Goal: Transaction & Acquisition: Purchase product/service

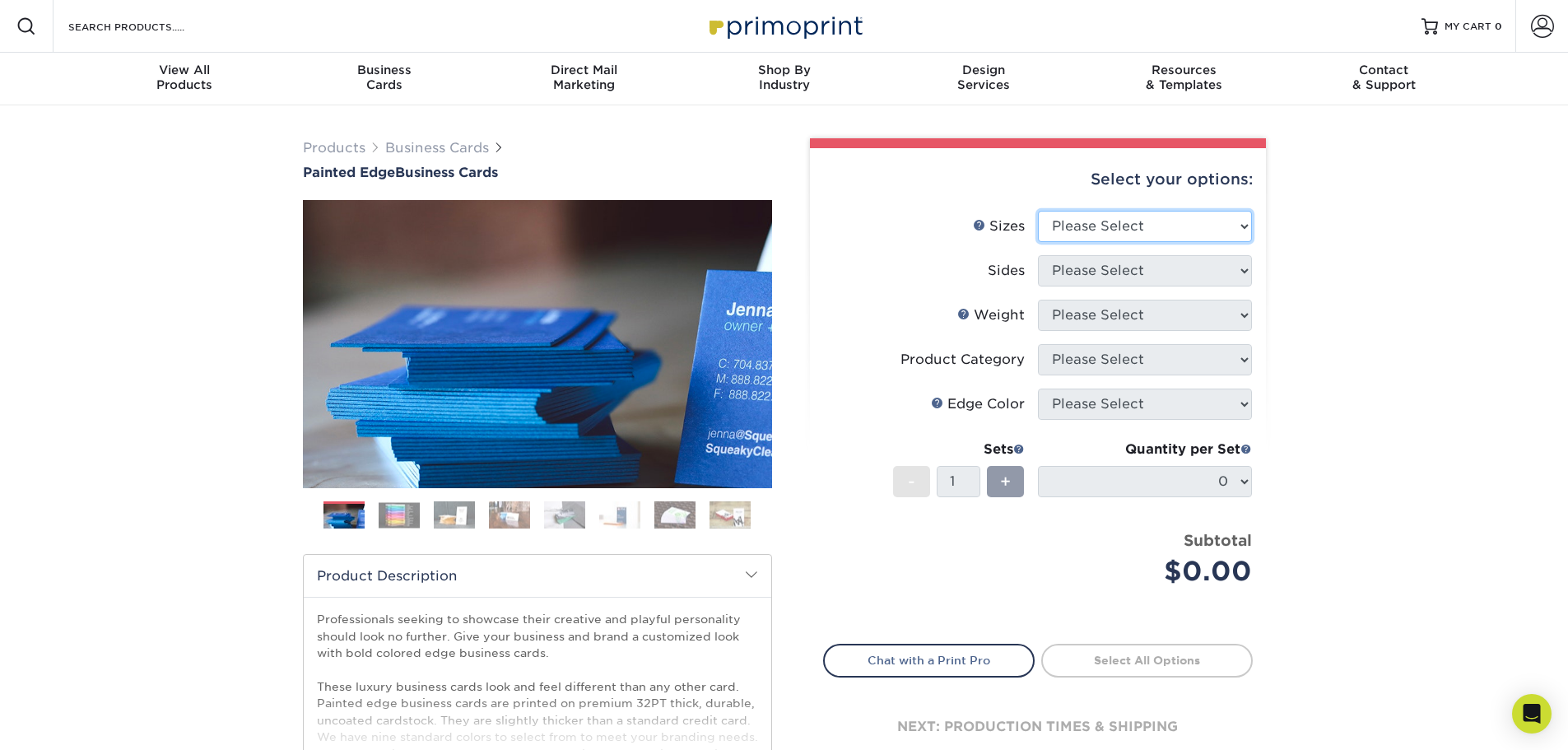
click at [1169, 232] on select "Please Select 2" x 3.5" - Standard 2.125" x 3.375" - European 2.5" x 2.5" - Squ…" at bounding box center [1144, 227] width 214 height 31
select select "2.00x3.50"
click at [1038, 211] on select "Please Select 2" x 3.5" - Standard 2.125" x 3.375" - European 2.5" x 2.5" - Squ…" at bounding box center [1144, 227] width 214 height 31
click at [1146, 276] on select "Please Select Print Both Sides Print Front Only" at bounding box center [1144, 271] width 214 height 31
select select "13abbda7-1d64-4f25-8bb2-c179b224825d"
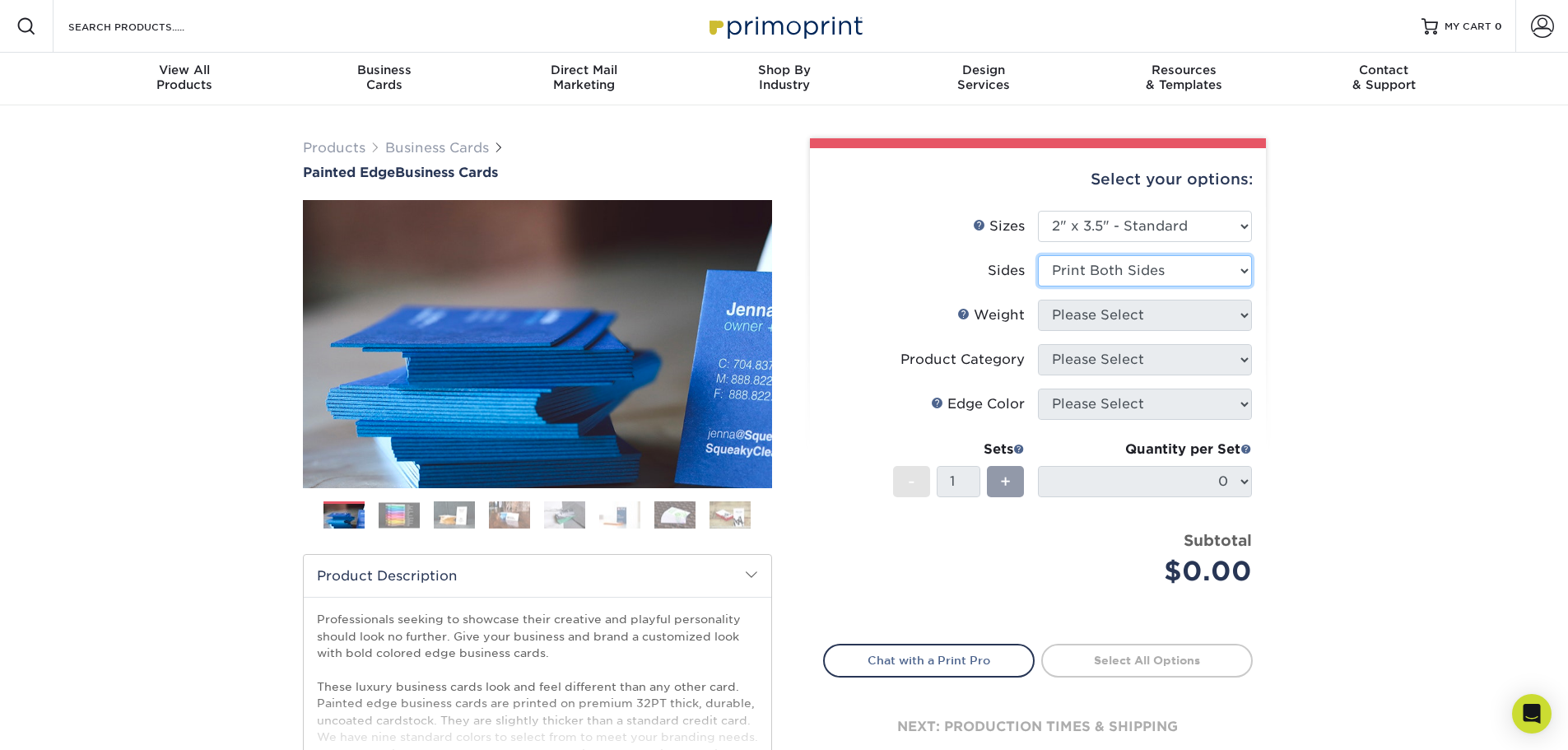
click at [1038, 255] on select "Please Select Print Both Sides Print Front Only" at bounding box center [1144, 271] width 214 height 31
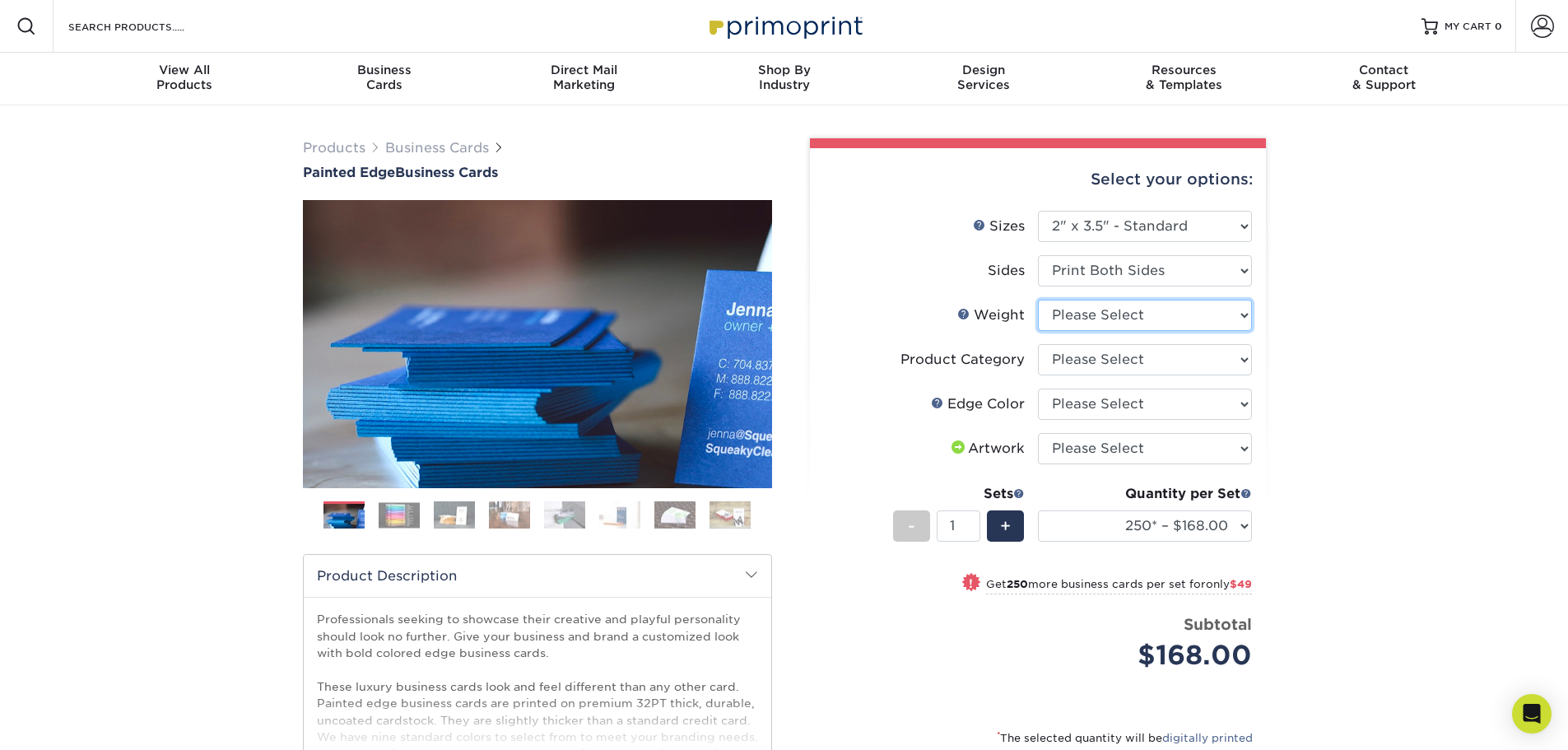
click at [1110, 306] on select "Please Select 32PTUC" at bounding box center [1144, 315] width 214 height 31
select select "32PTUC"
click at [1038, 299] on select "Please Select 32PTUC" at bounding box center [1144, 315] width 214 height 31
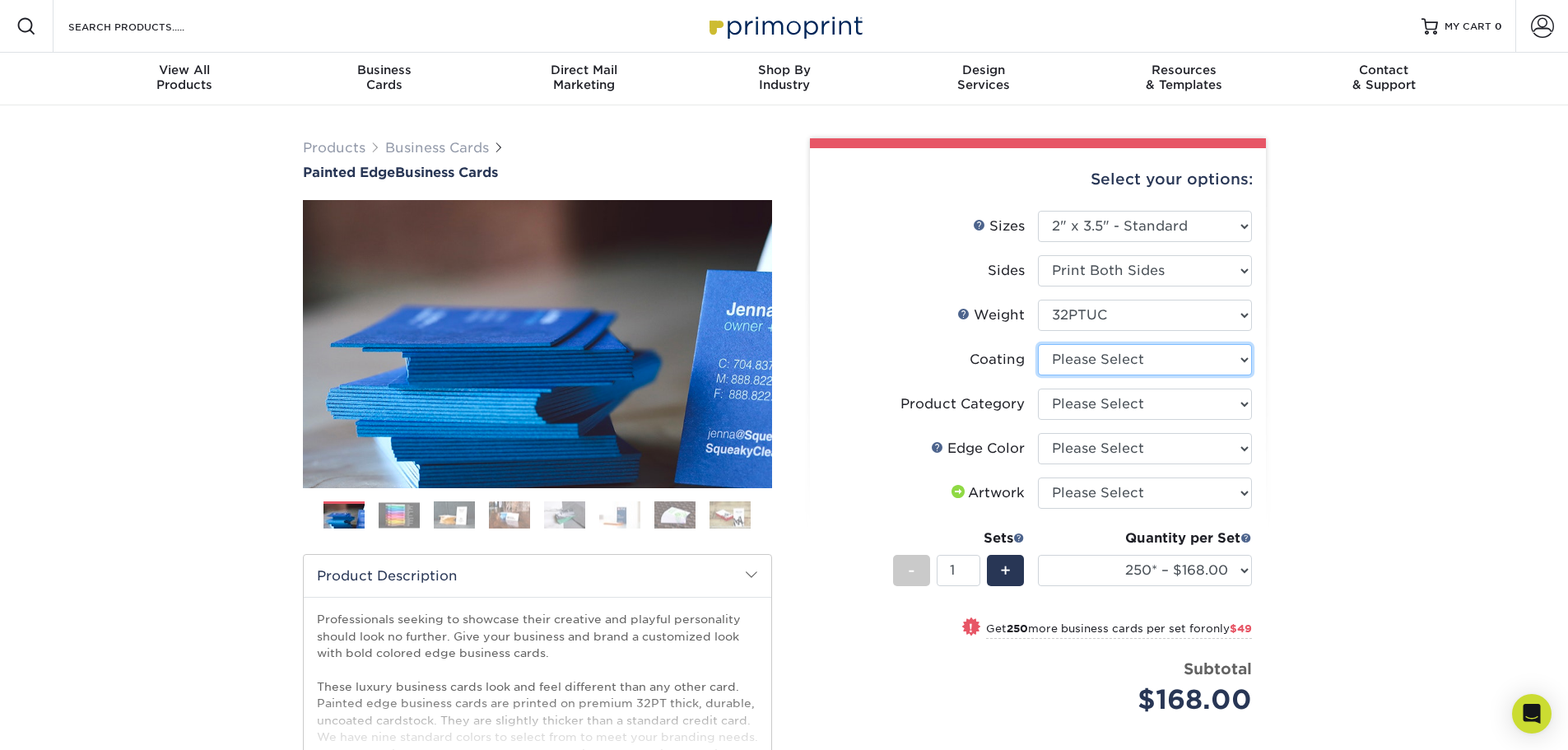
click at [1123, 357] on select at bounding box center [1144, 359] width 214 height 31
click at [1038, 344] on select at bounding box center [1144, 359] width 214 height 31
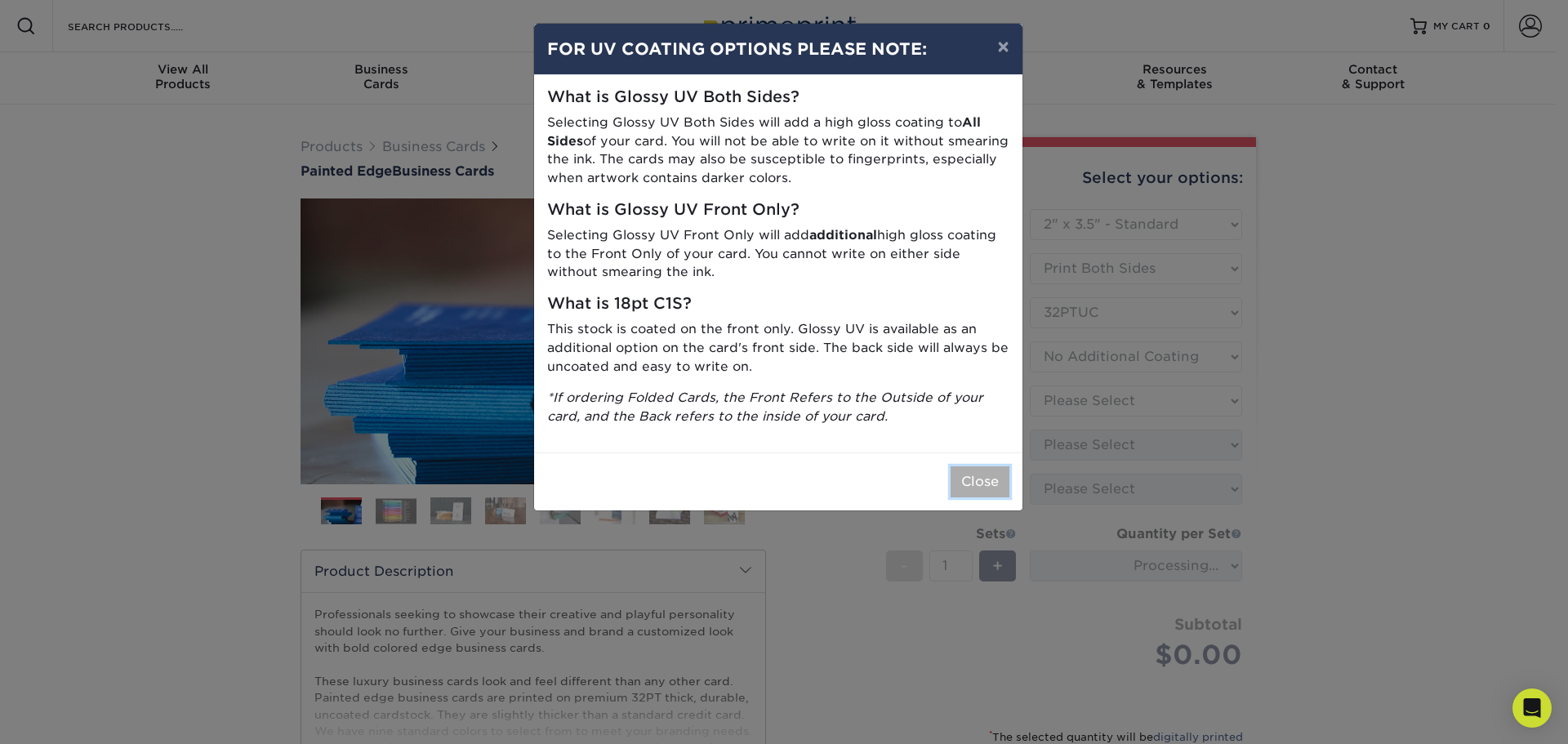
click at [990, 482] on button "Close" at bounding box center [980, 481] width 59 height 31
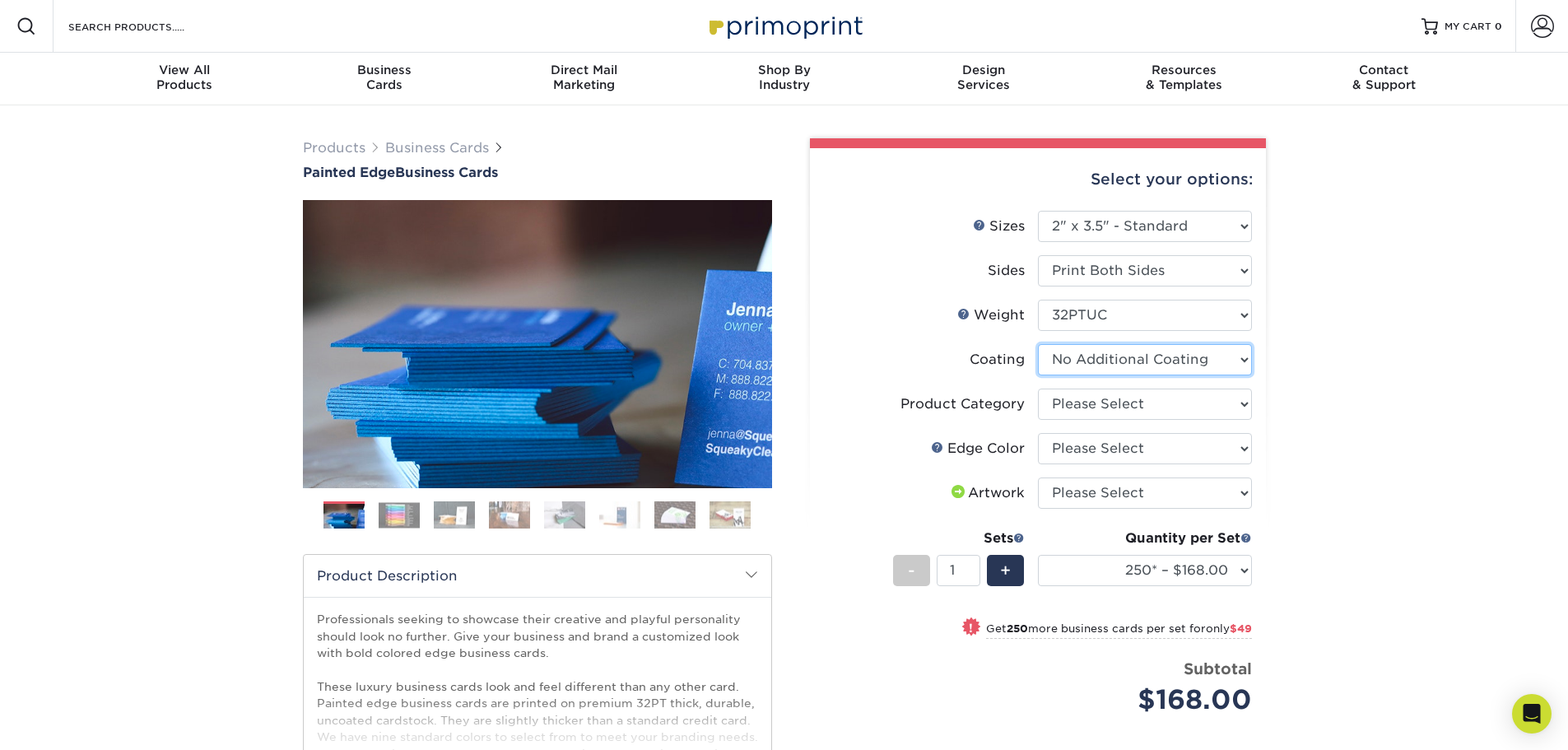
click at [1128, 366] on select at bounding box center [1144, 359] width 214 height 31
select select "-1"
click at [1038, 344] on select at bounding box center [1144, 359] width 214 height 31
select select
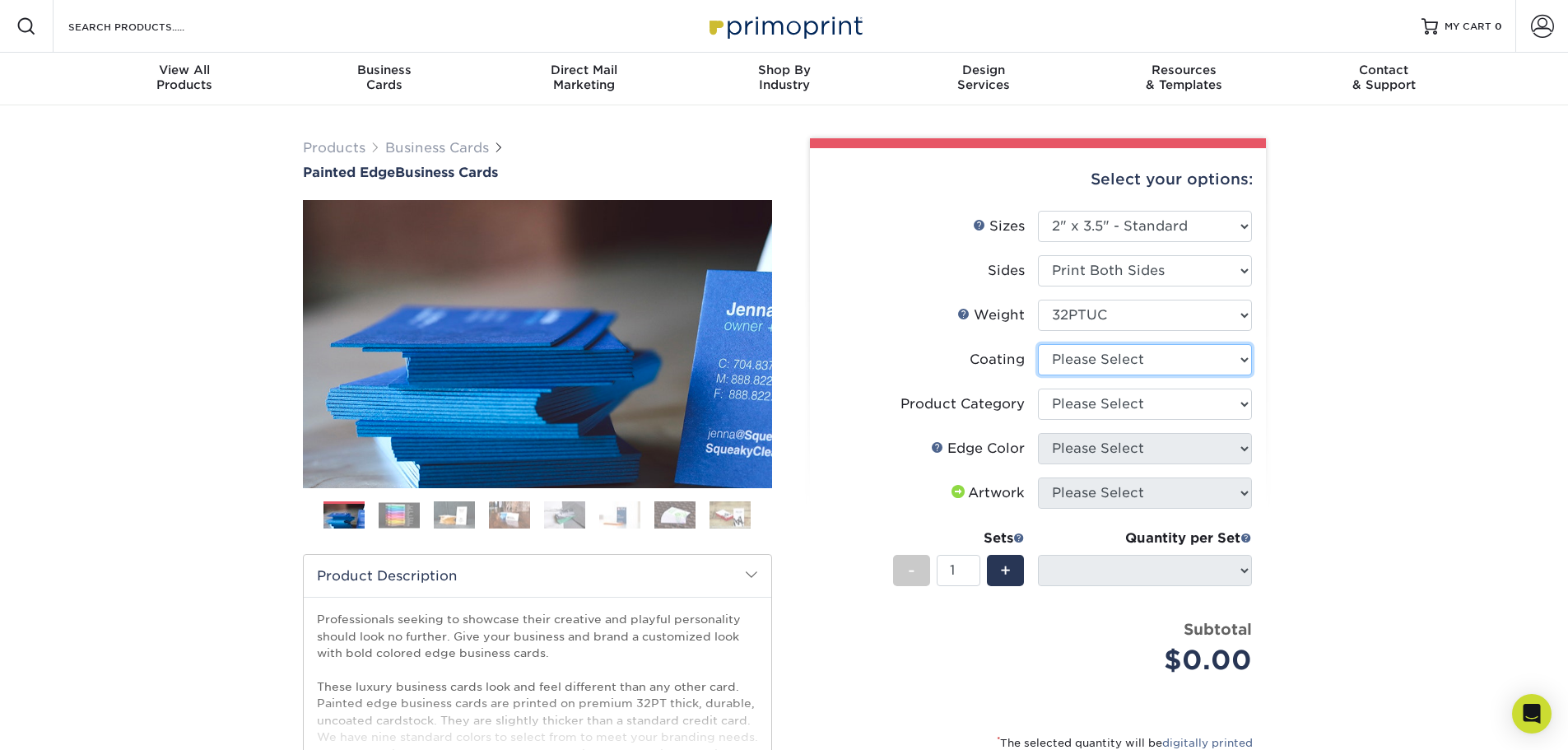
click at [1131, 366] on select at bounding box center [1144, 359] width 214 height 31
click at [1038, 344] on select at bounding box center [1144, 359] width 214 height 31
click at [1129, 366] on select at bounding box center [1144, 359] width 214 height 31
click at [1038, 344] on select at bounding box center [1144, 359] width 214 height 31
click at [1122, 413] on select "Please Select Business Cards" at bounding box center [1144, 404] width 214 height 31
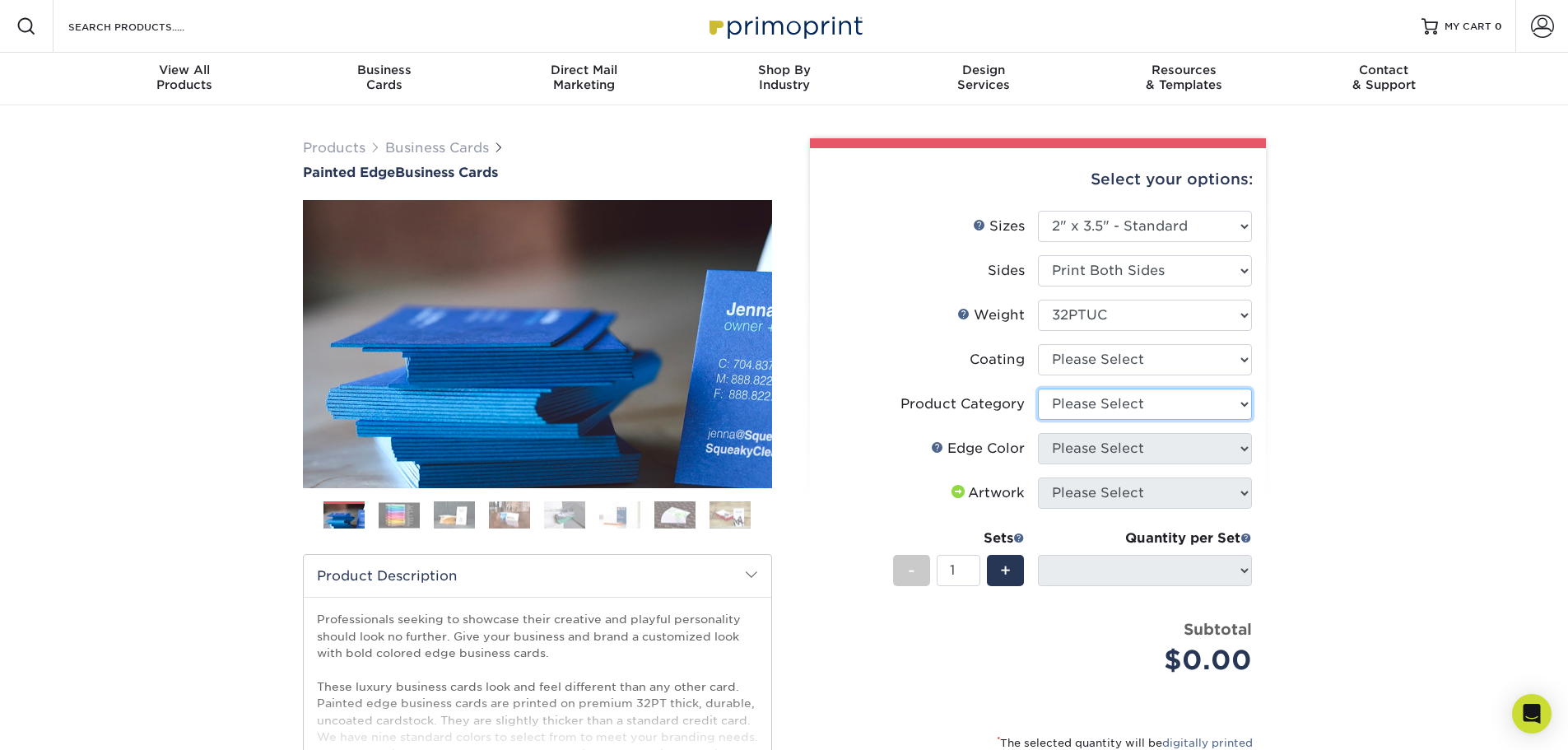
select select "3b5148f1-0588-4f88-a218-97bcfdce65c1"
click at [1038, 388] on select "Please Select Business Cards" at bounding box center [1144, 404] width 214 height 31
click at [1108, 442] on select "Please Select Charcoal Black Brown Blue Pearlescent Blue Pearlescent Gold Pearl…" at bounding box center [1144, 449] width 214 height 31
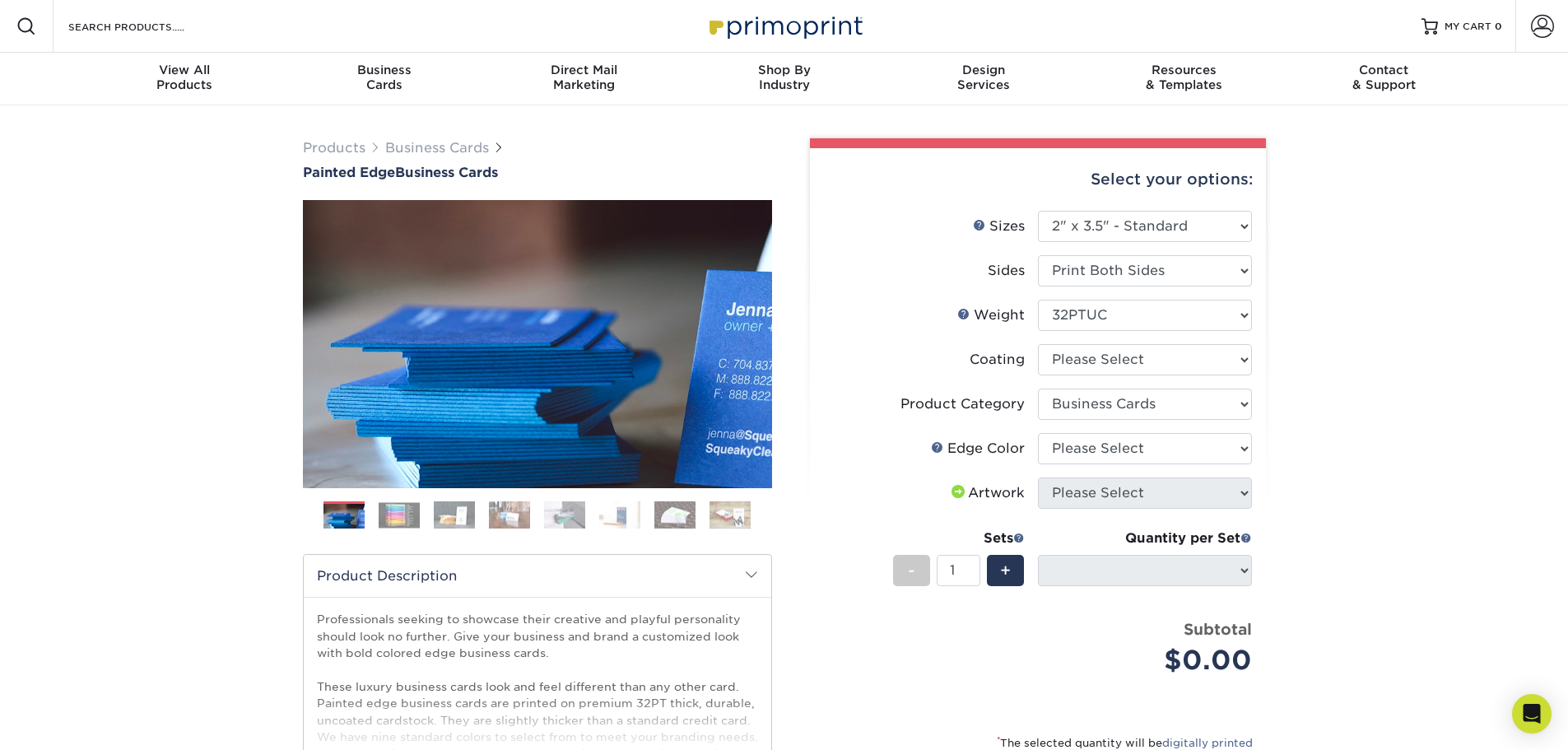
click at [385, 518] on img at bounding box center [399, 514] width 41 height 25
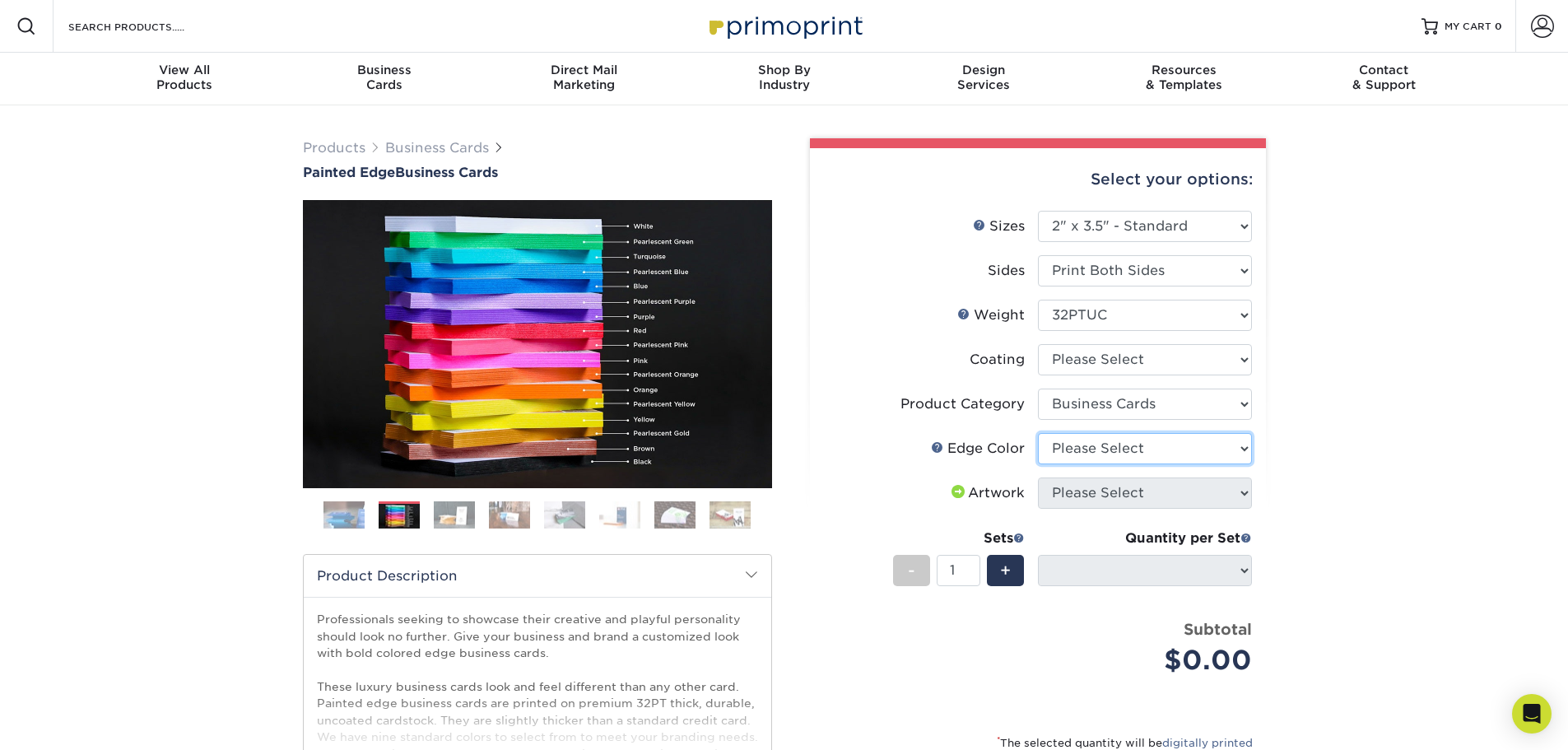
click at [1112, 451] on select "Please Select Charcoal Black Brown Blue Pearlescent Blue Pearlescent Gold Pearl…" at bounding box center [1144, 449] width 214 height 31
select select "211cd225-22d2-46f5-b9be-c5fa0d34557d"
click at [1038, 433] on select "Please Select Charcoal Black Brown Blue Pearlescent Blue Pearlescent Gold Pearl…" at bounding box center [1144, 449] width 214 height 31
click at [1068, 478] on select "Please Select I will upload files I need a design - $100" at bounding box center [1144, 493] width 214 height 31
select select "upload"
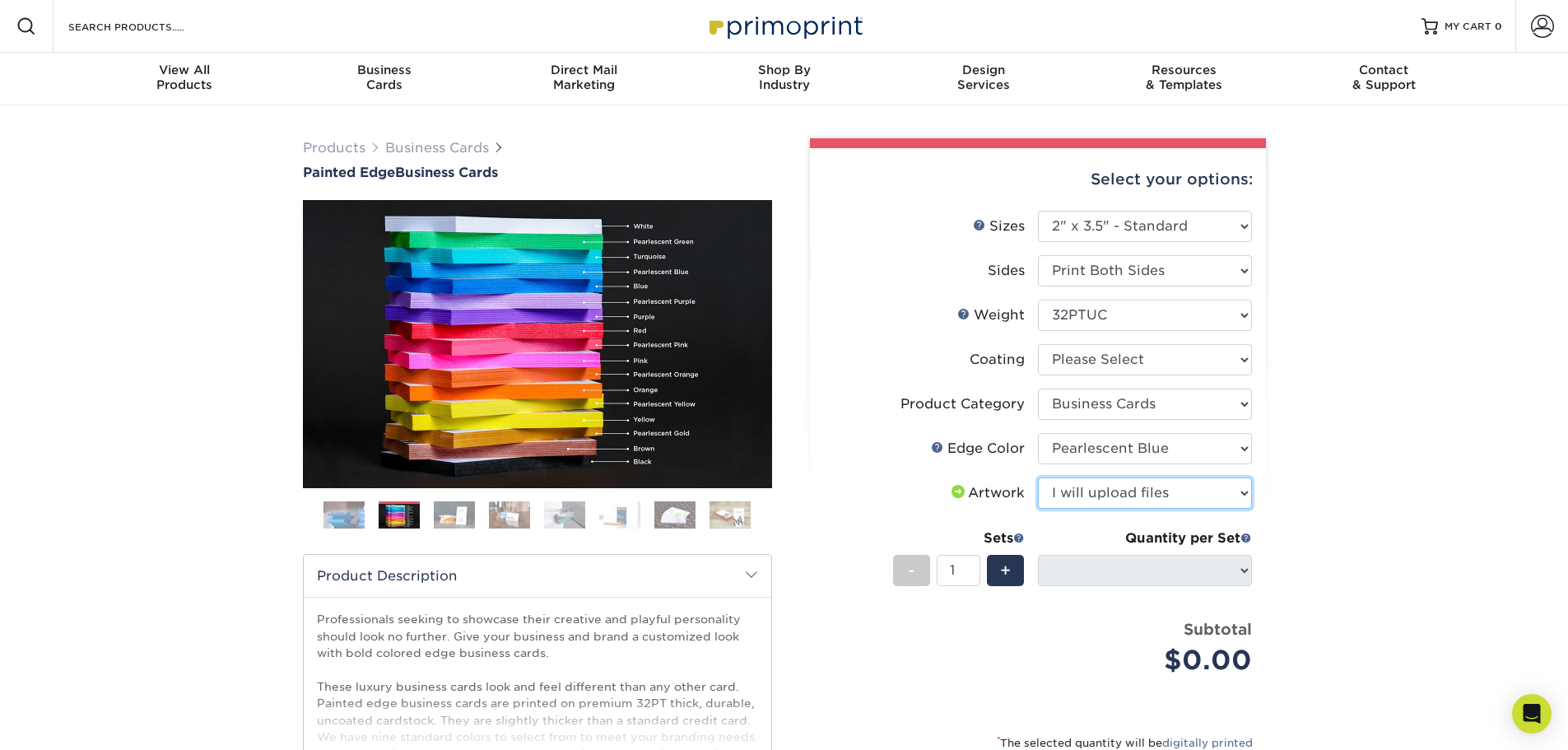
click at [1038, 477] on select "Please Select I will upload files I need a design - $100" at bounding box center [1144, 493] width 214 height 31
click at [986, 566] on div "+" at bounding box center [1002, 573] width 43 height 37
click at [995, 572] on div "+" at bounding box center [1005, 570] width 37 height 31
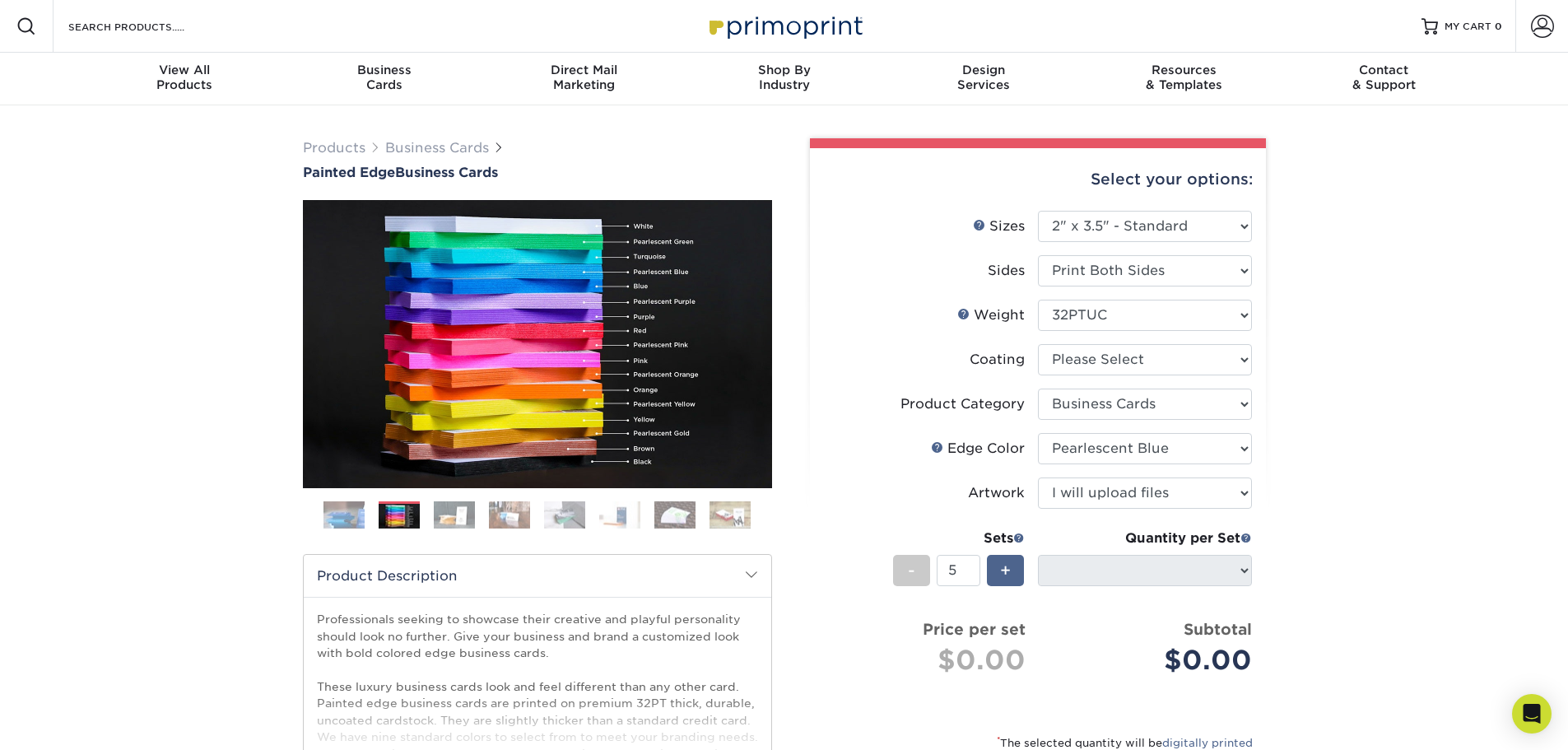
click at [995, 572] on div "+" at bounding box center [1005, 570] width 37 height 31
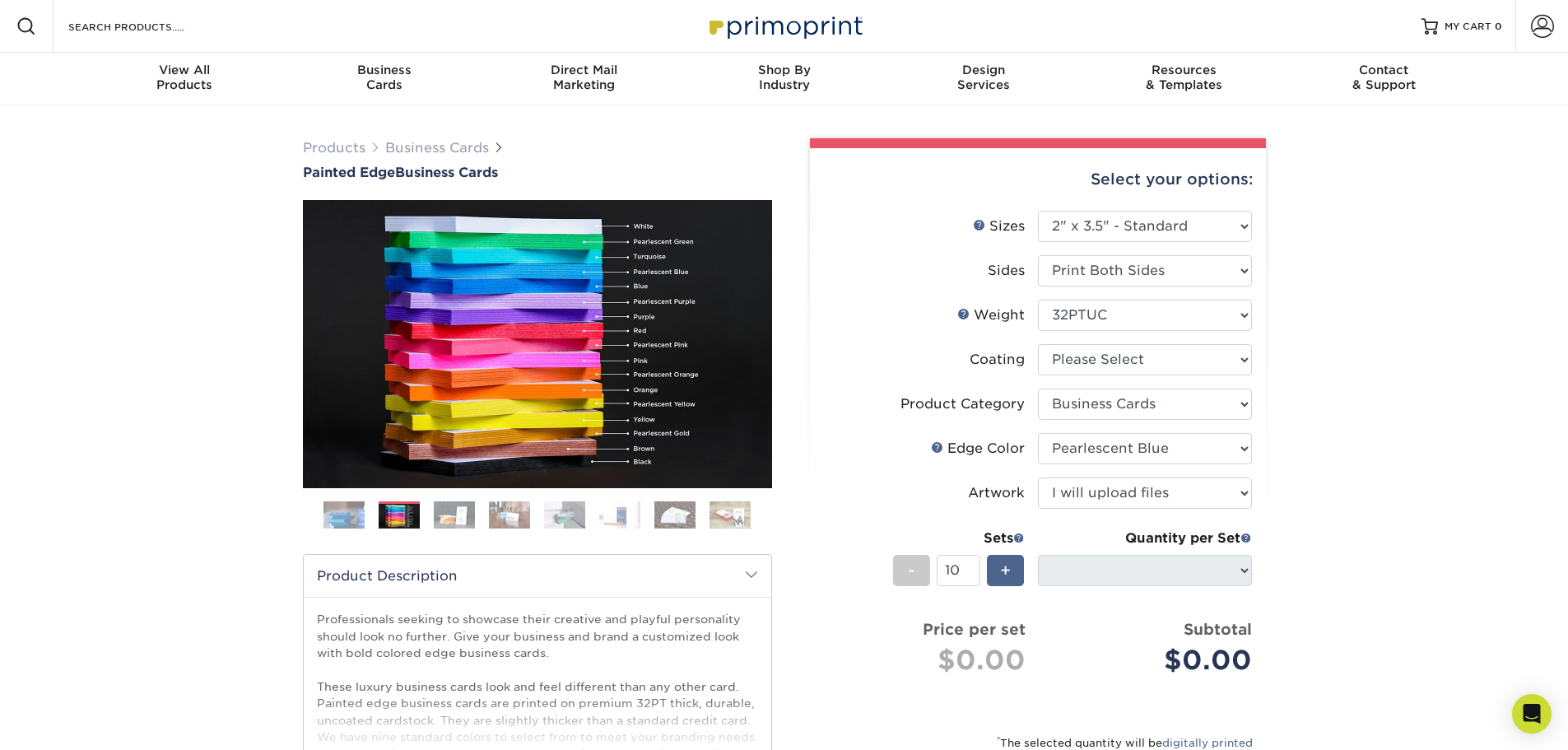
click at [995, 572] on div "+" at bounding box center [1005, 570] width 37 height 31
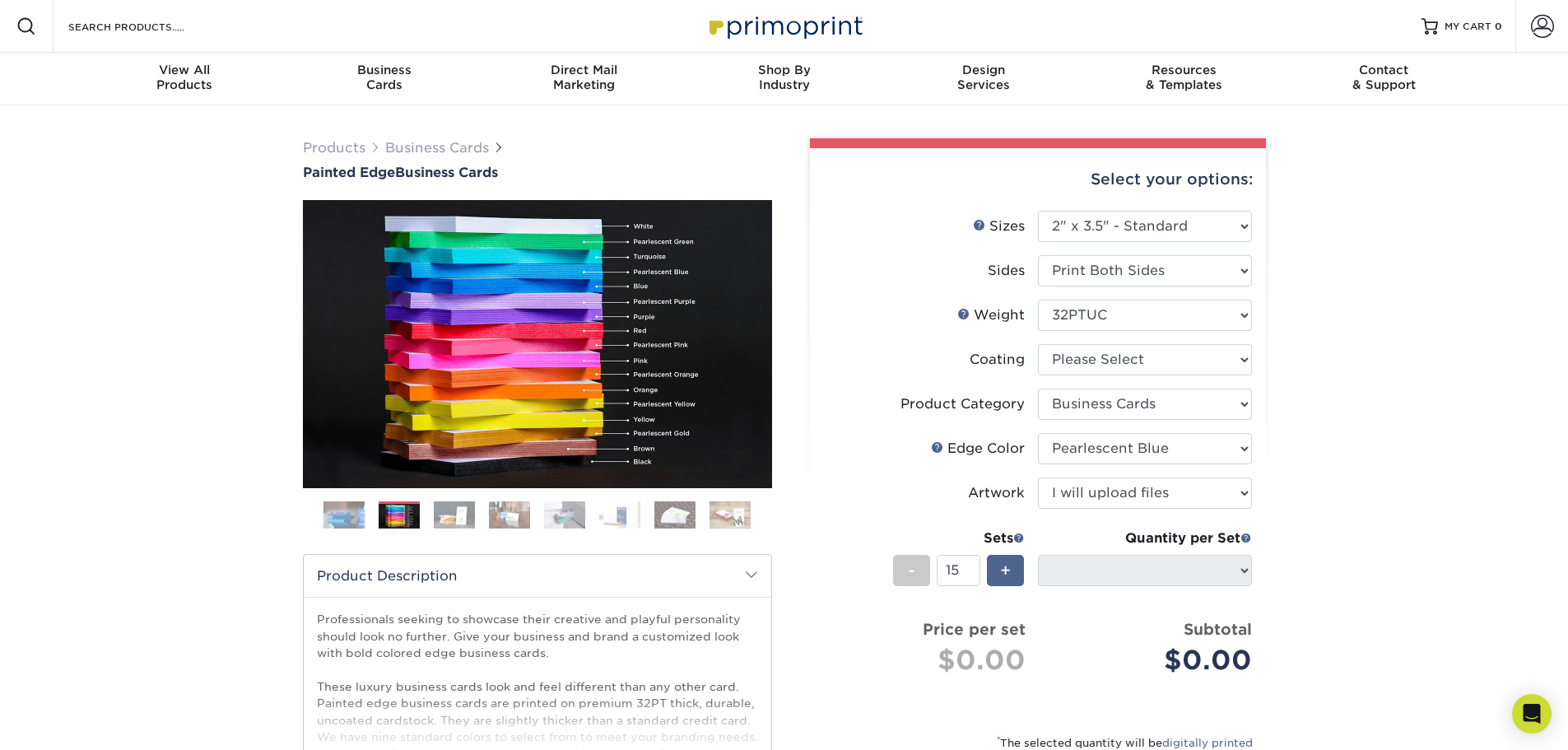
click at [995, 572] on div "+" at bounding box center [1005, 570] width 37 height 31
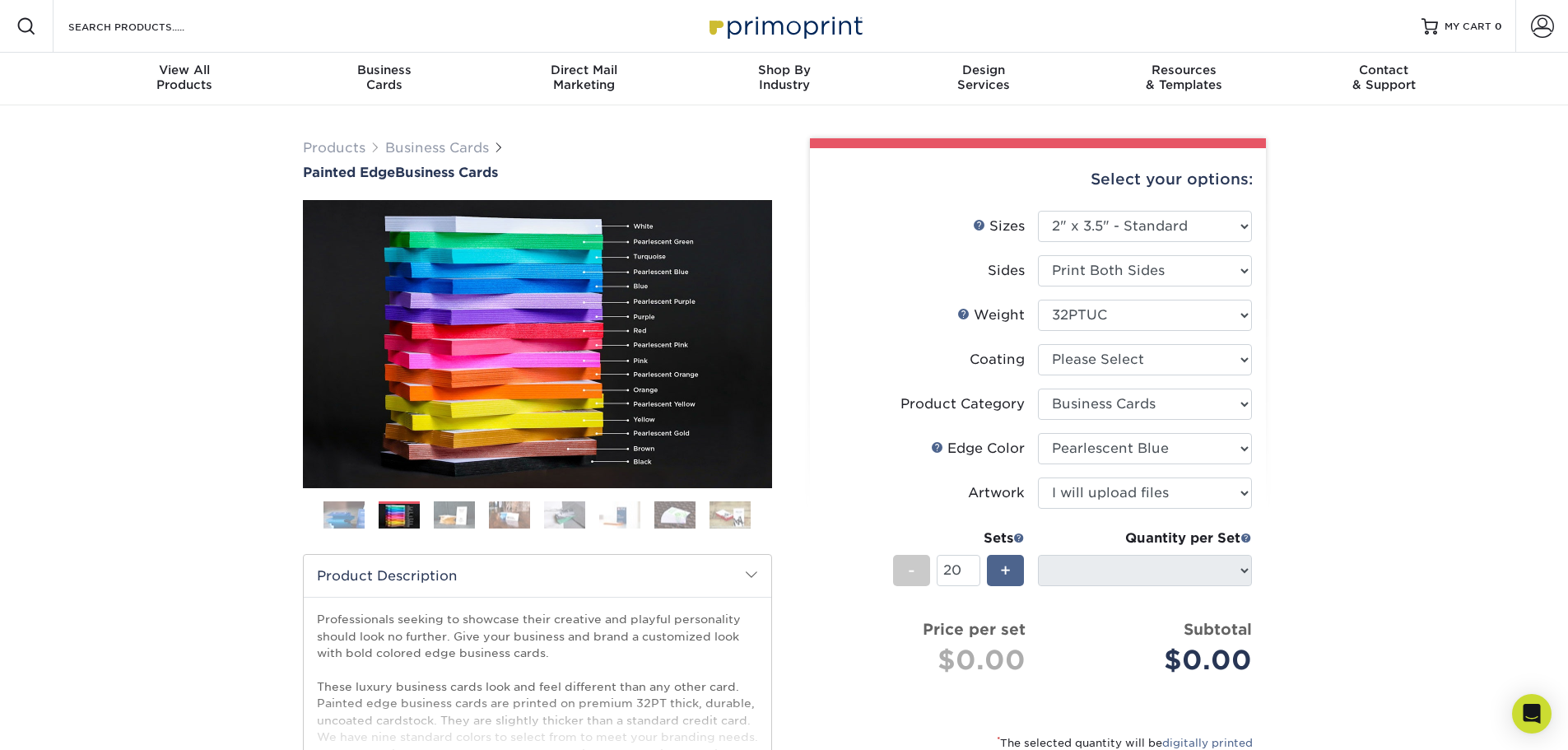
click at [995, 572] on div "+" at bounding box center [1005, 570] width 37 height 31
drag, startPoint x: 965, startPoint y: 569, endPoint x: 926, endPoint y: 570, distance: 39.0
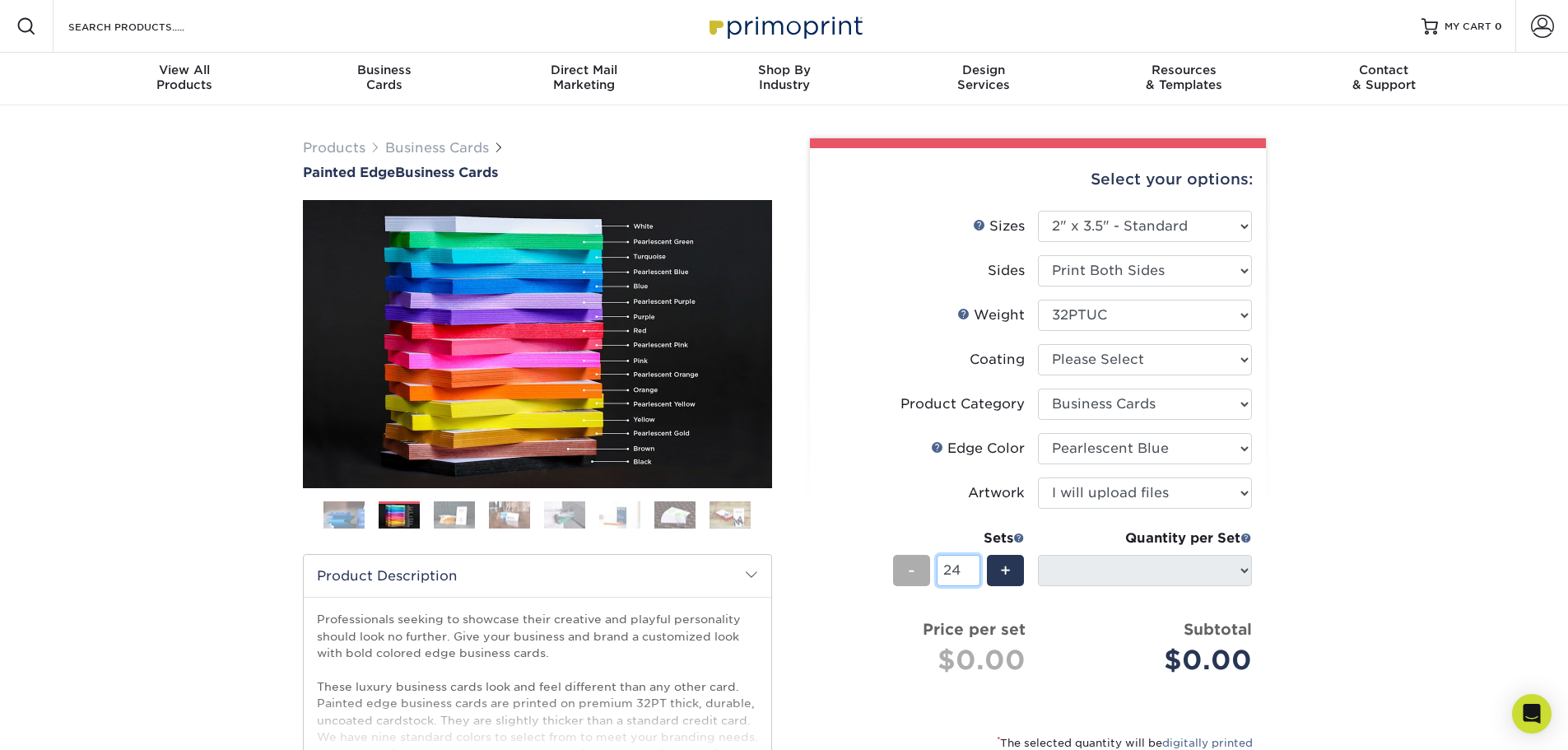
click at [926, 570] on div "- 24 +" at bounding box center [959, 573] width 132 height 37
click at [973, 566] on input "25" at bounding box center [959, 570] width 43 height 31
click at [972, 566] on input "26" at bounding box center [959, 570] width 43 height 31
click at [972, 566] on input "50" at bounding box center [959, 570] width 43 height 31
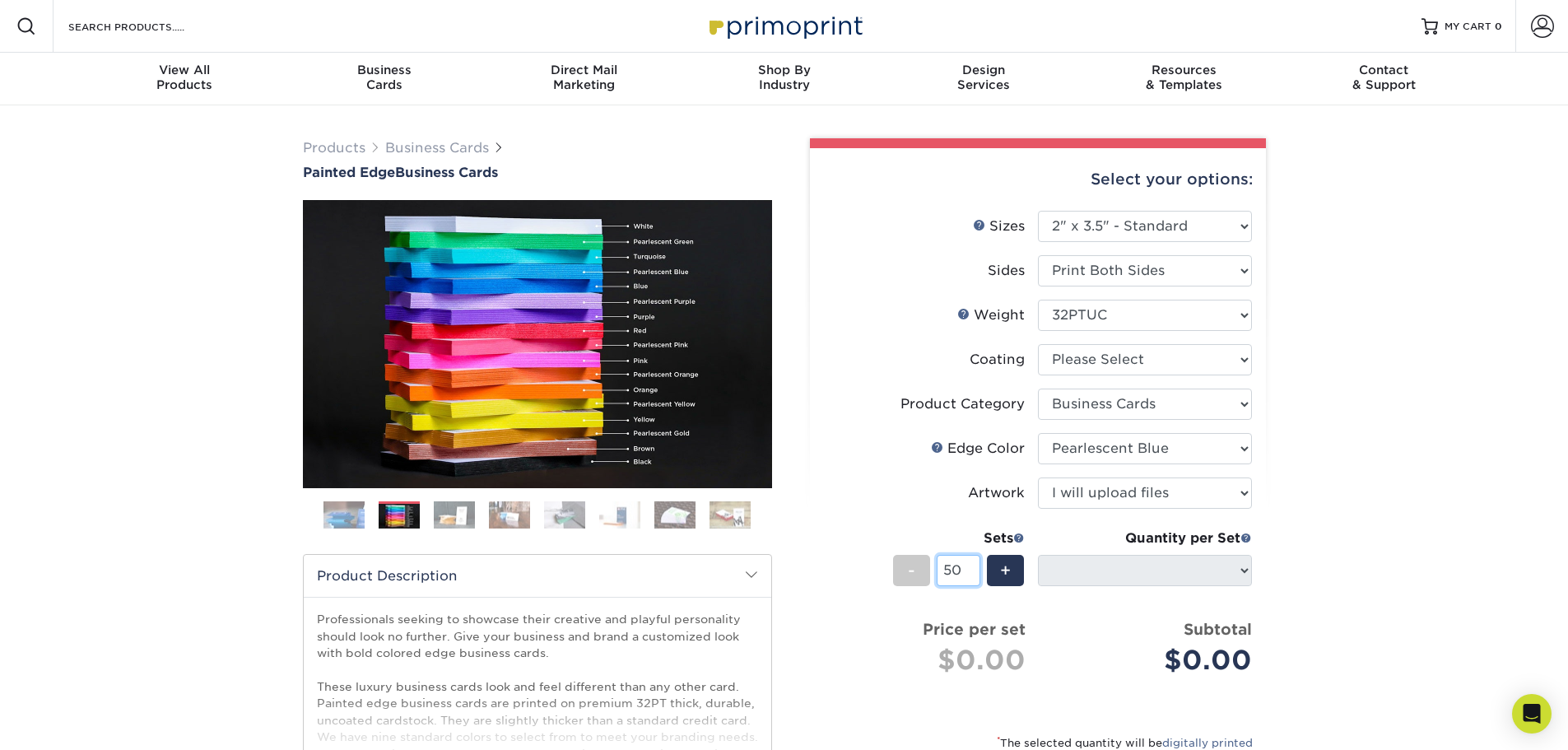
click at [972, 566] on input "50" at bounding box center [959, 570] width 43 height 31
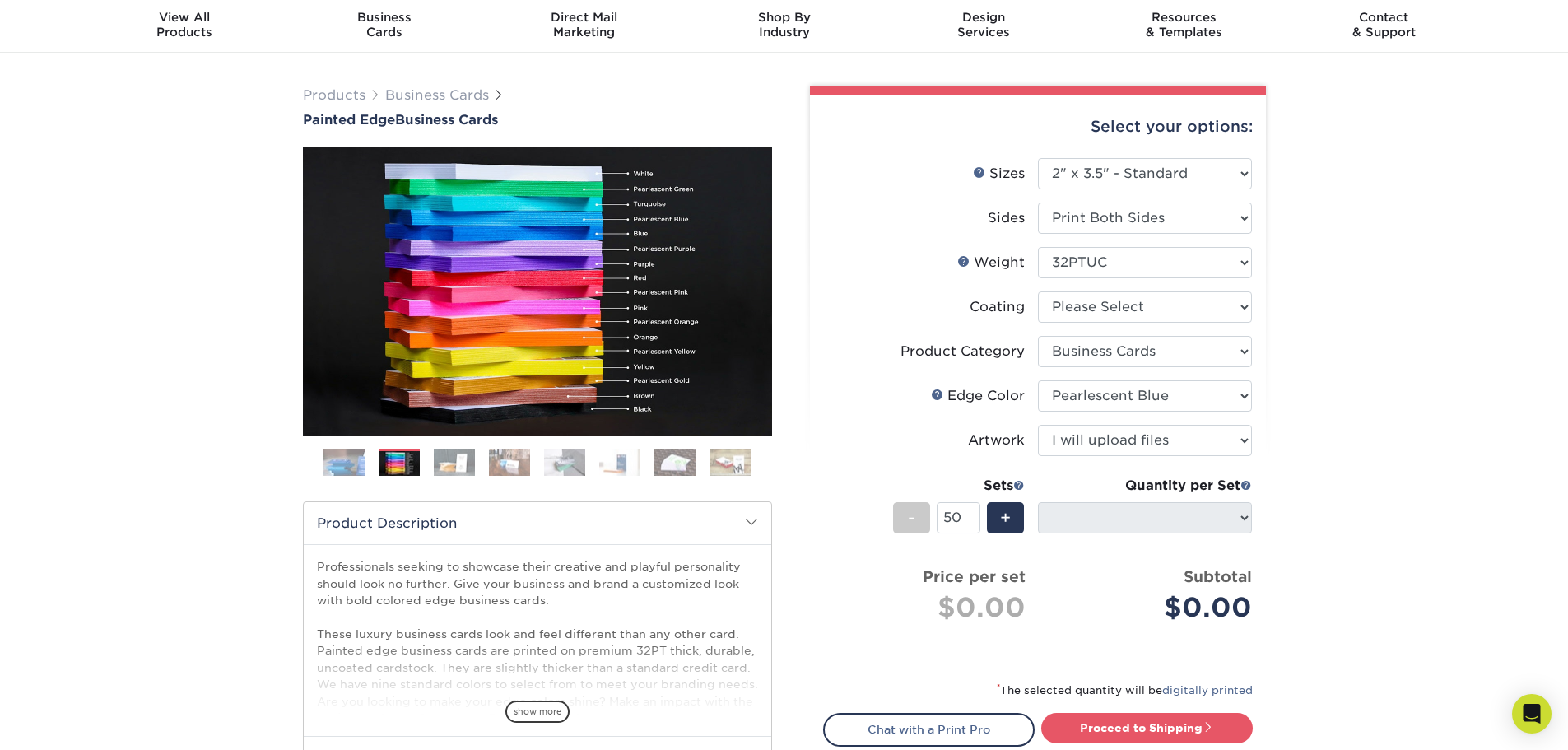
scroll to position [82, 0]
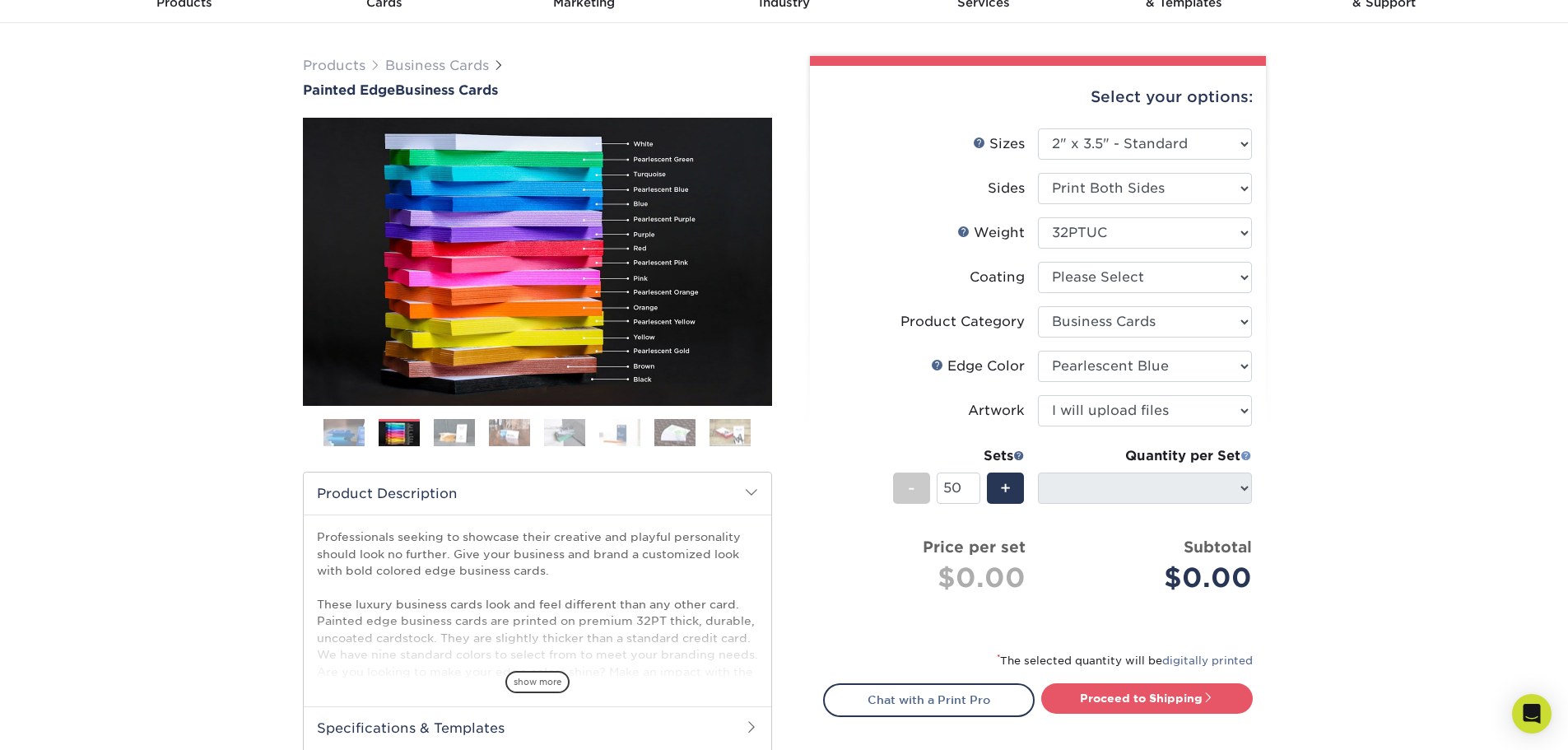
click at [1245, 454] on span at bounding box center [1246, 455] width 11 height 11
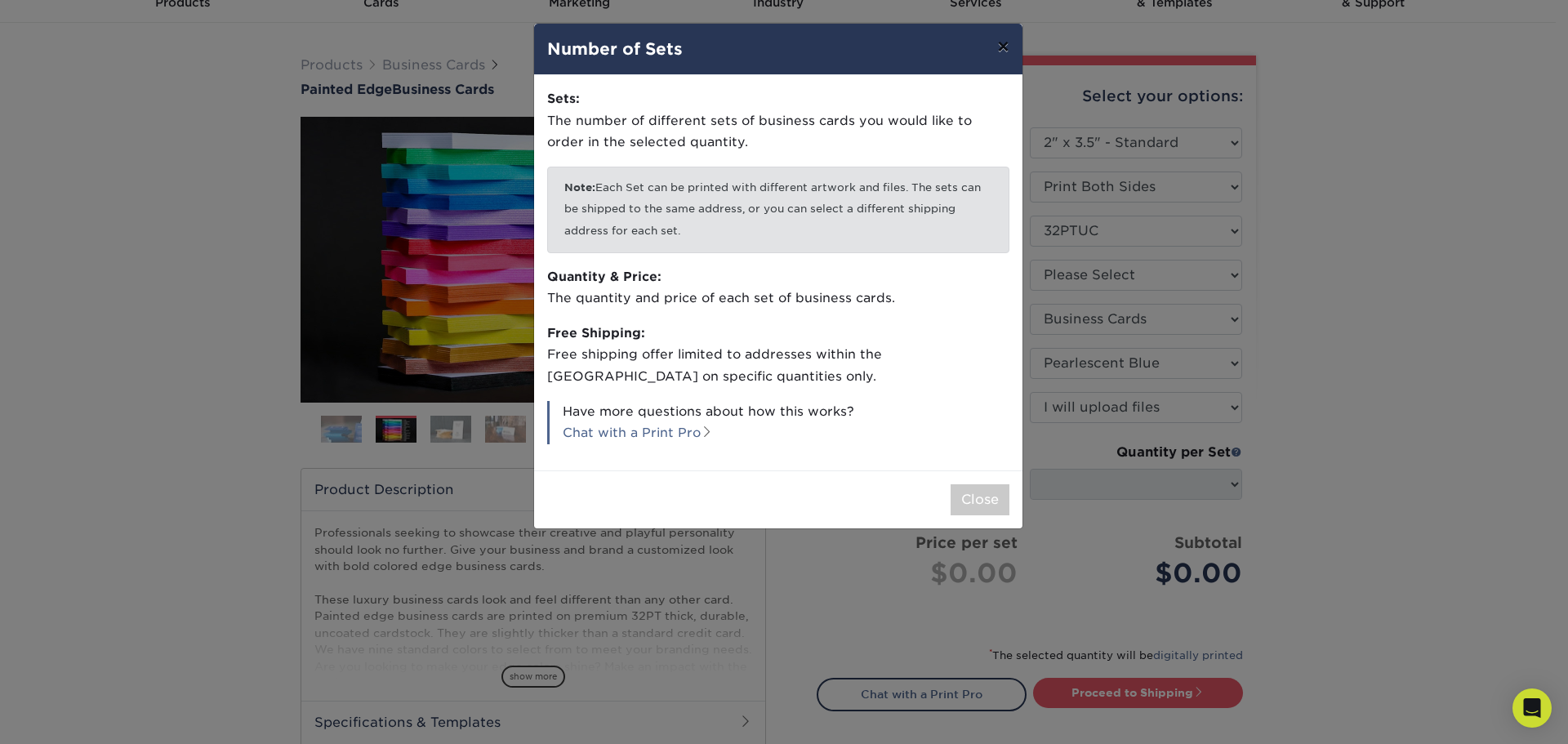
click at [1000, 52] on button "×" at bounding box center [1003, 46] width 38 height 46
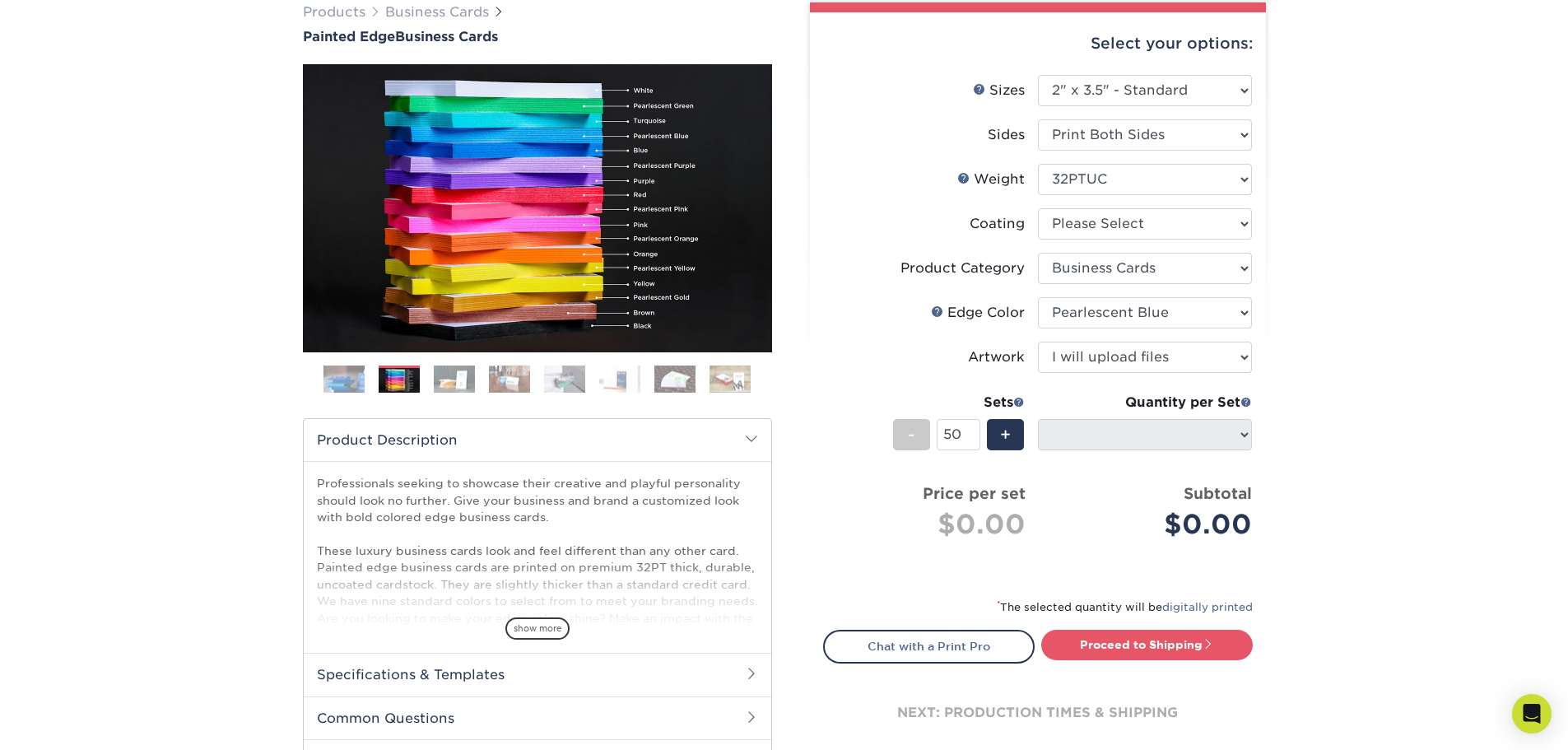
scroll to position [165, 0]
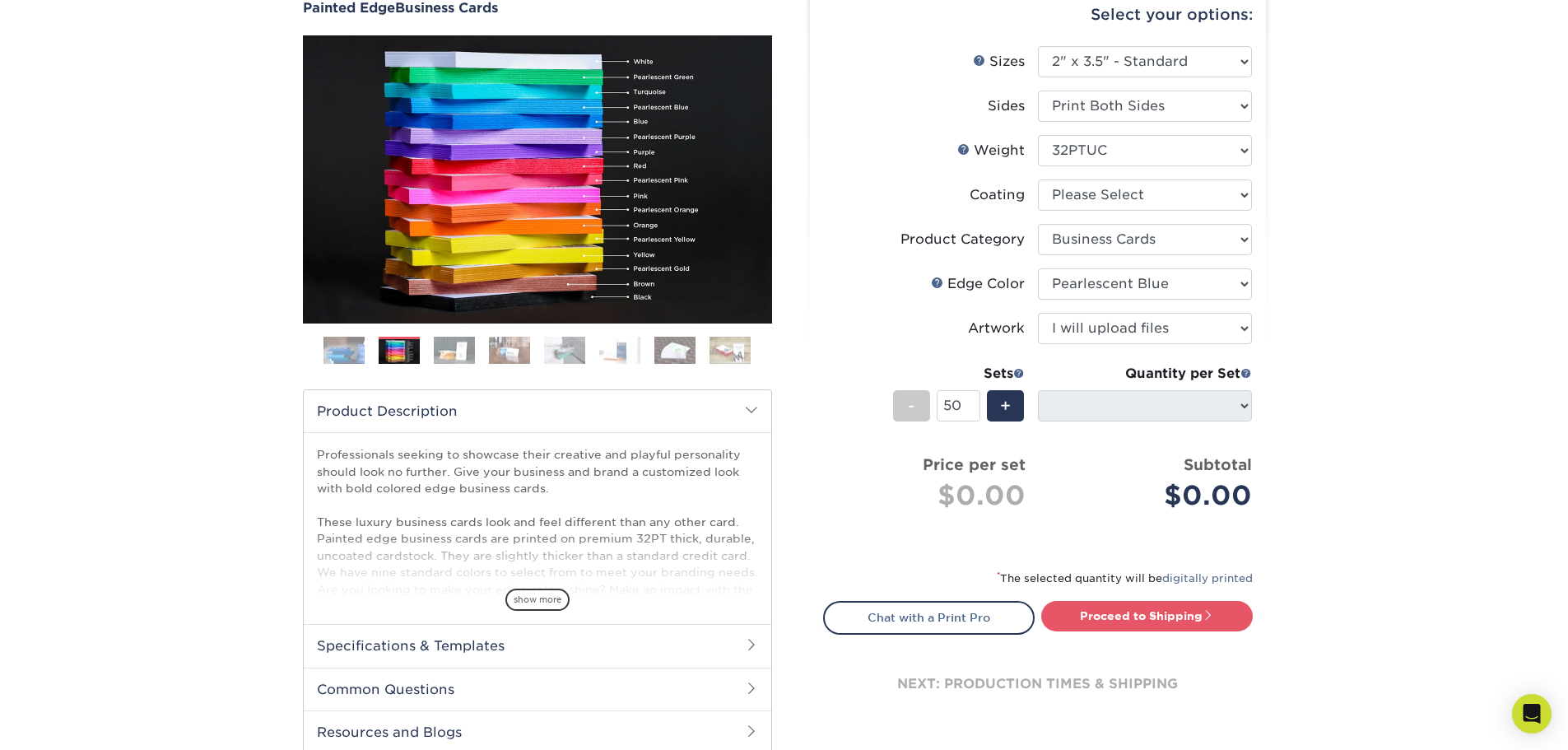
click at [1229, 384] on div "Quantity per Set 250* – $168.00 500* – $217.00 1000* – $339.00 (Price includes …" at bounding box center [1144, 402] width 214 height 76
click at [919, 339] on label "Artwork" at bounding box center [931, 328] width 214 height 31
click at [918, 411] on div "-" at bounding box center [912, 405] width 37 height 31
click at [1269, 405] on div "Select your options: Sizes Help Sizes Please Select 2" x 3.5" - Standard" at bounding box center [1031, 373] width 494 height 799
click at [1012, 402] on div "+" at bounding box center [1005, 405] width 37 height 31
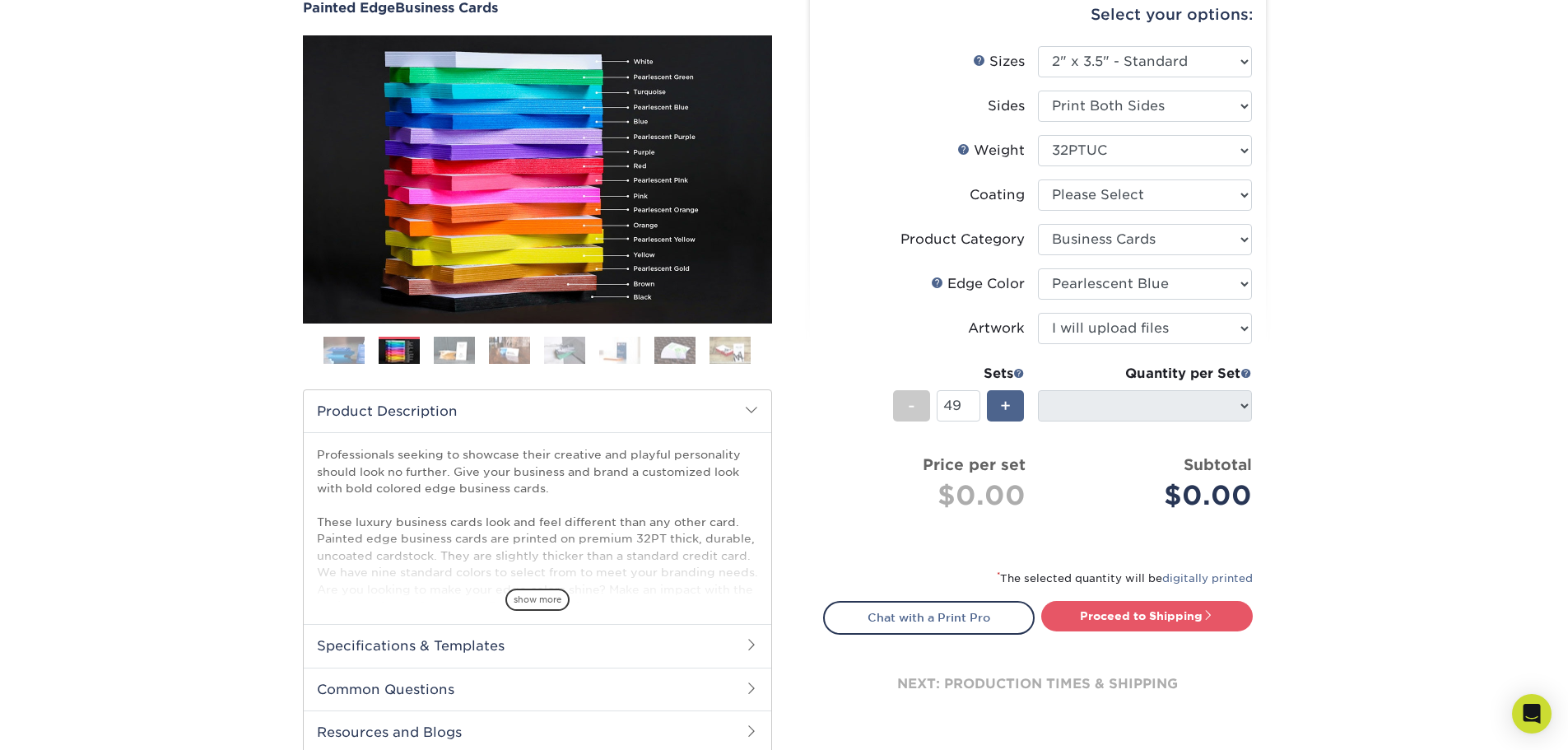
type input "50"
click at [1094, 176] on li "Weight Help Weight Please Select 32PTUC" at bounding box center [1038, 156] width 428 height 44
click at [1094, 195] on select at bounding box center [1144, 195] width 214 height 31
select select "3e7618de-abca-4bda-9f97-8b9129e913d8"
click at [1038, 180] on select at bounding box center [1144, 195] width 214 height 31
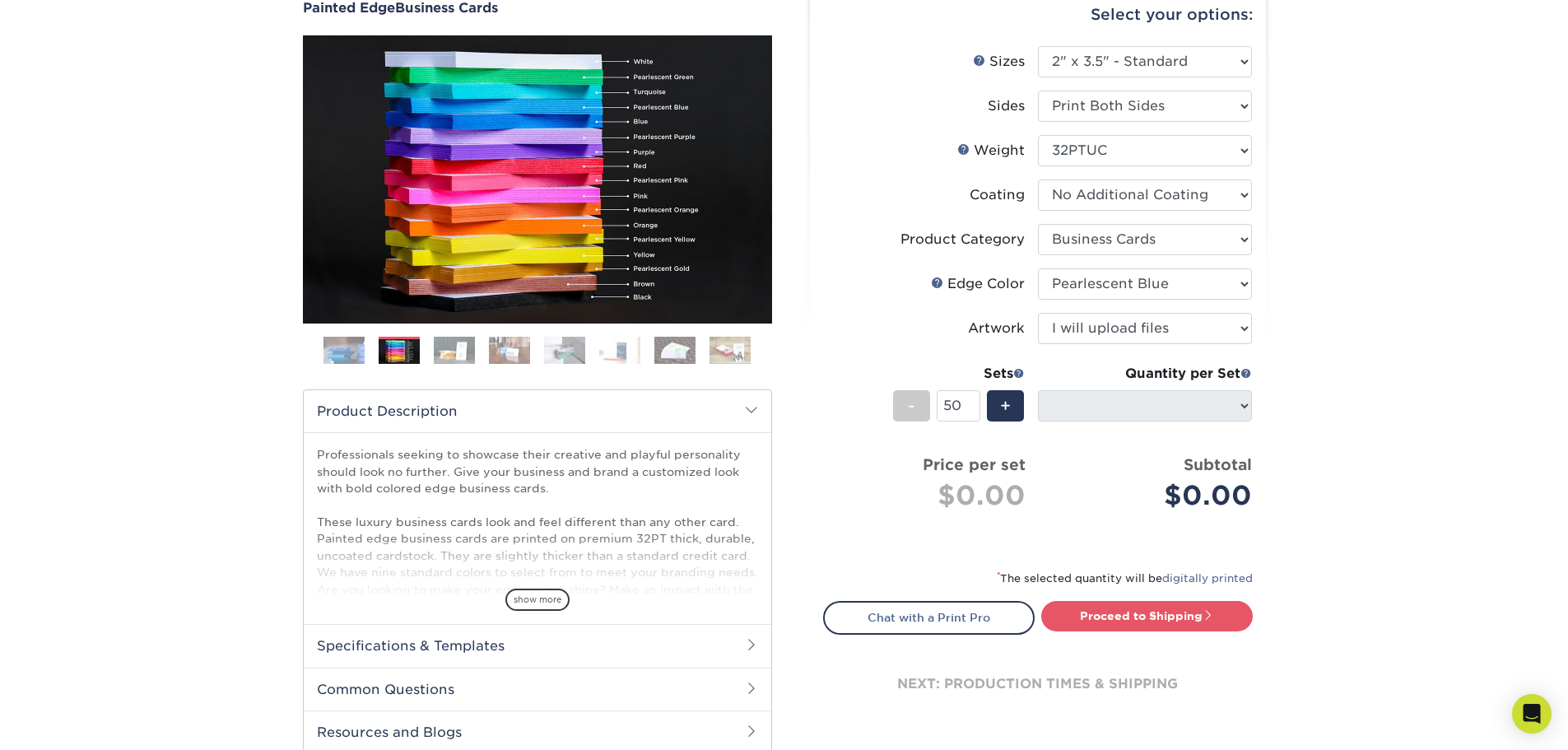
select select "-1"
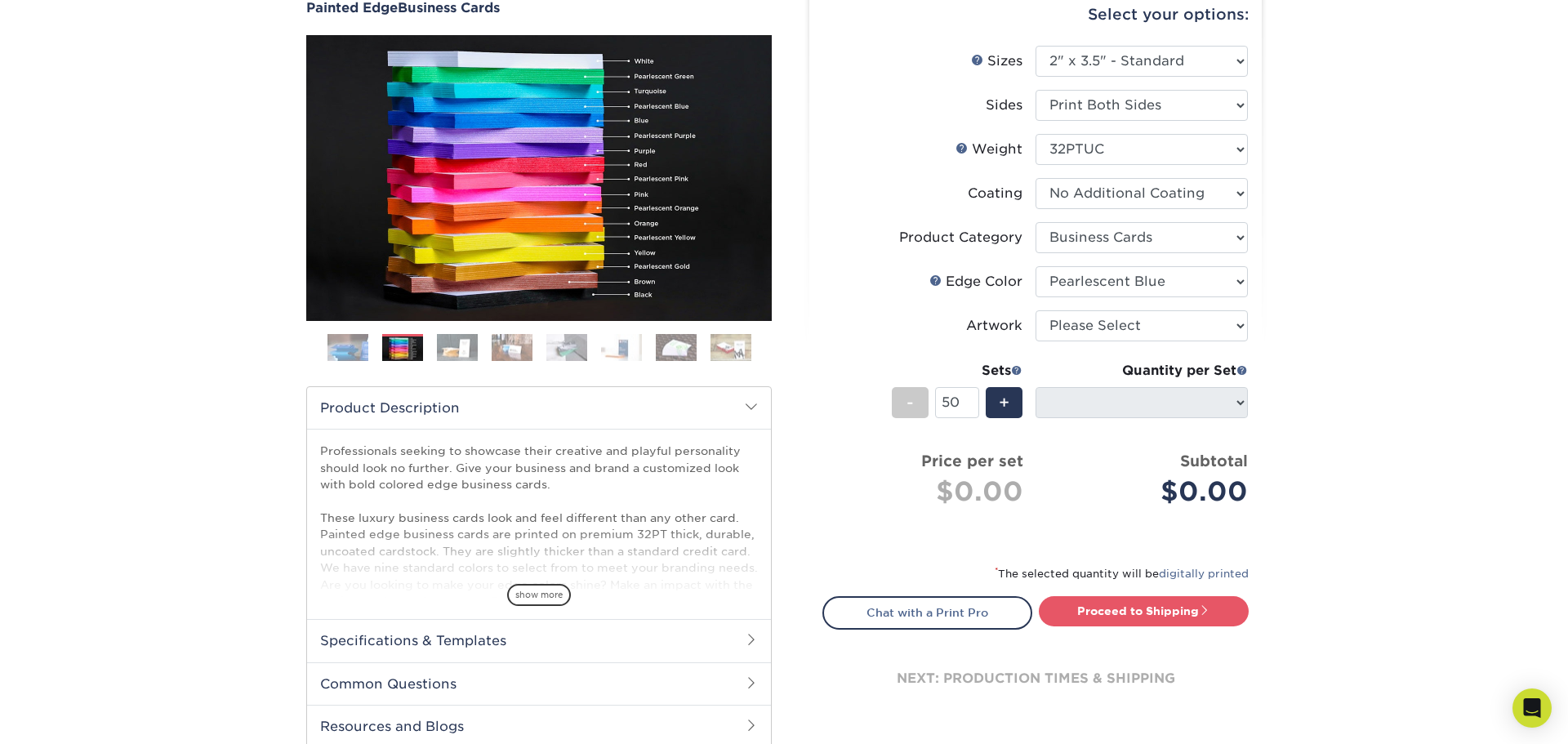
select select "-1"
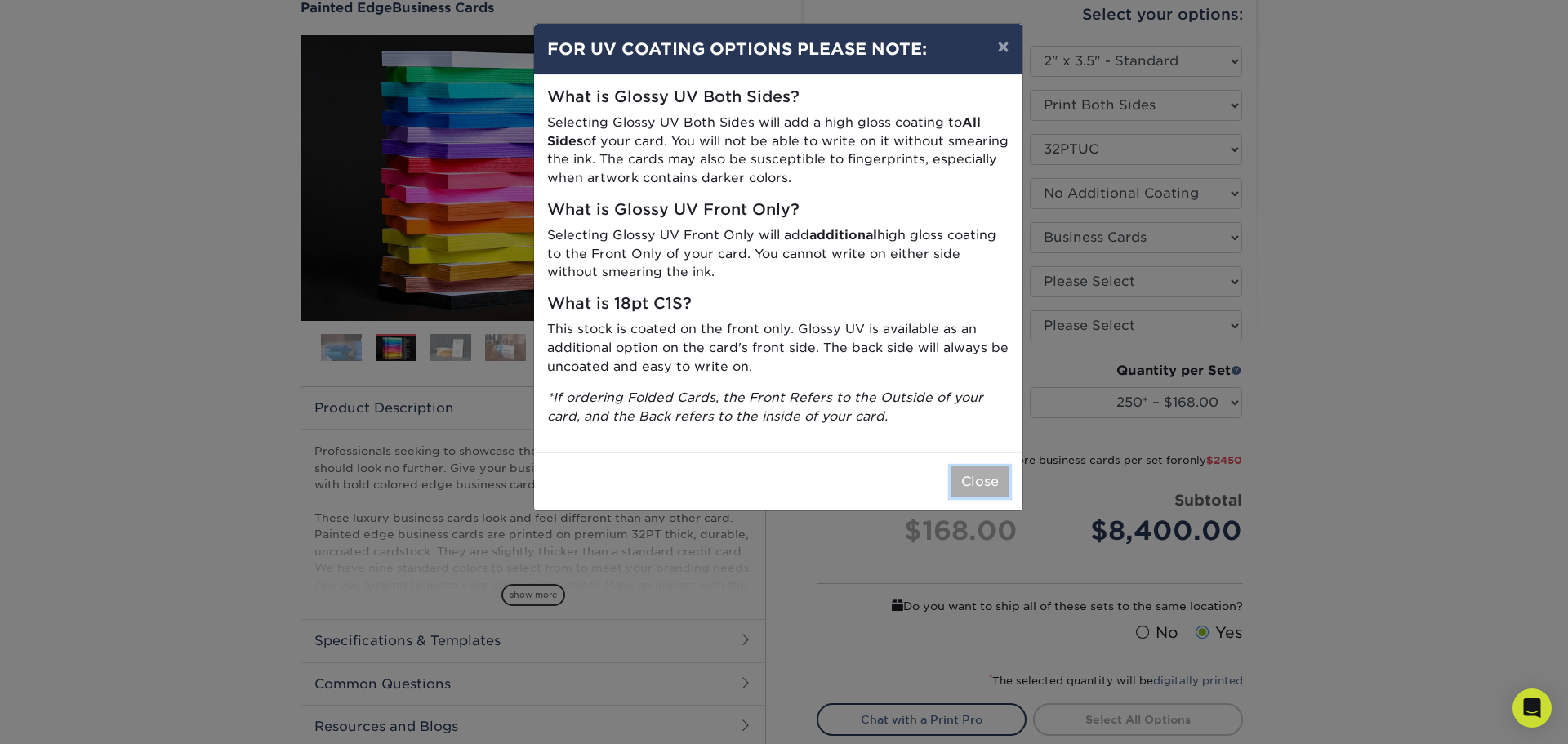
click at [960, 480] on button "Close" at bounding box center [980, 481] width 59 height 31
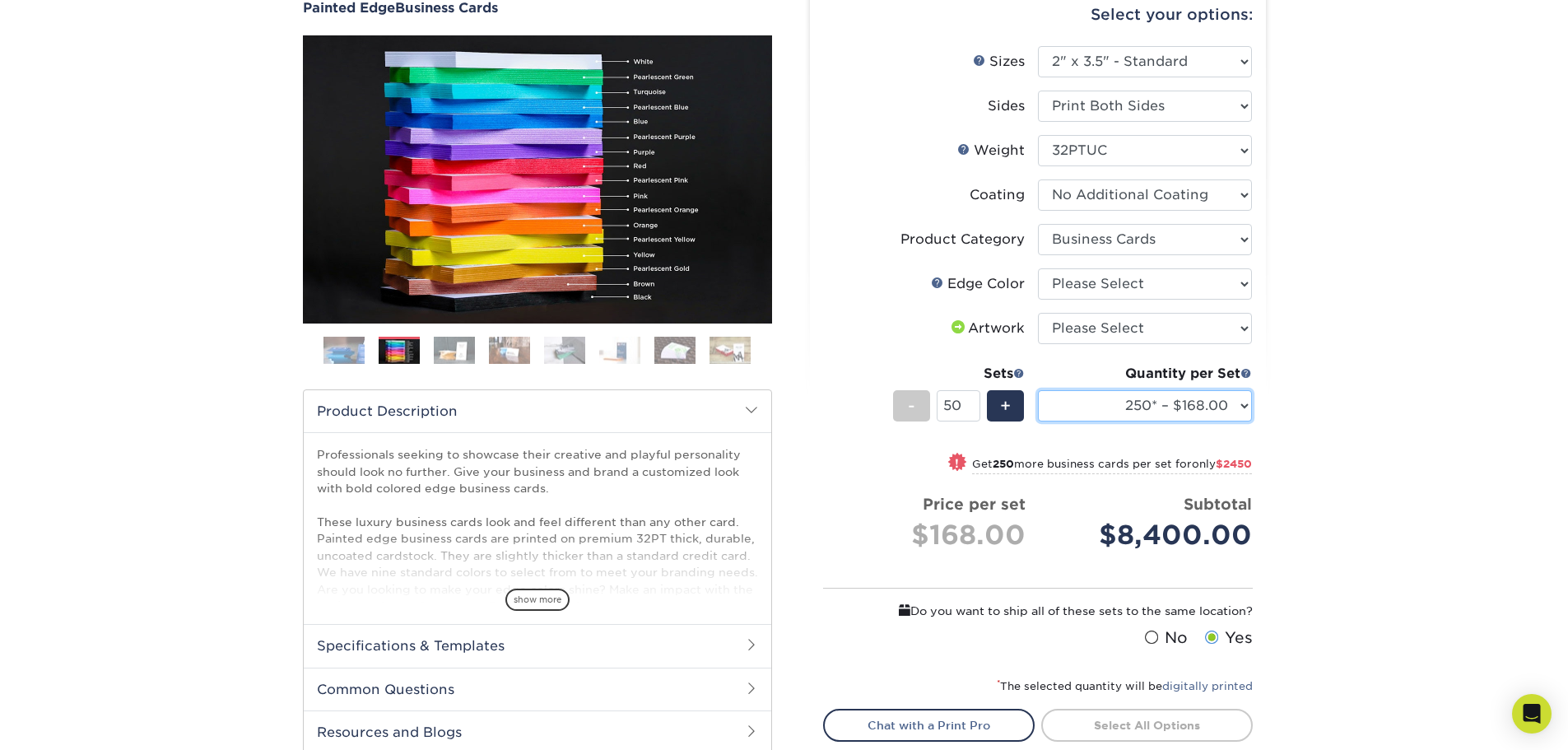
click at [1222, 419] on select "250* – $168.00 500* – $217.00 1000* – $339.00" at bounding box center [1144, 405] width 214 height 31
click at [1209, 397] on select "250* – $168.00 500* – $217.00 1000* – $339.00" at bounding box center [1144, 405] width 214 height 31
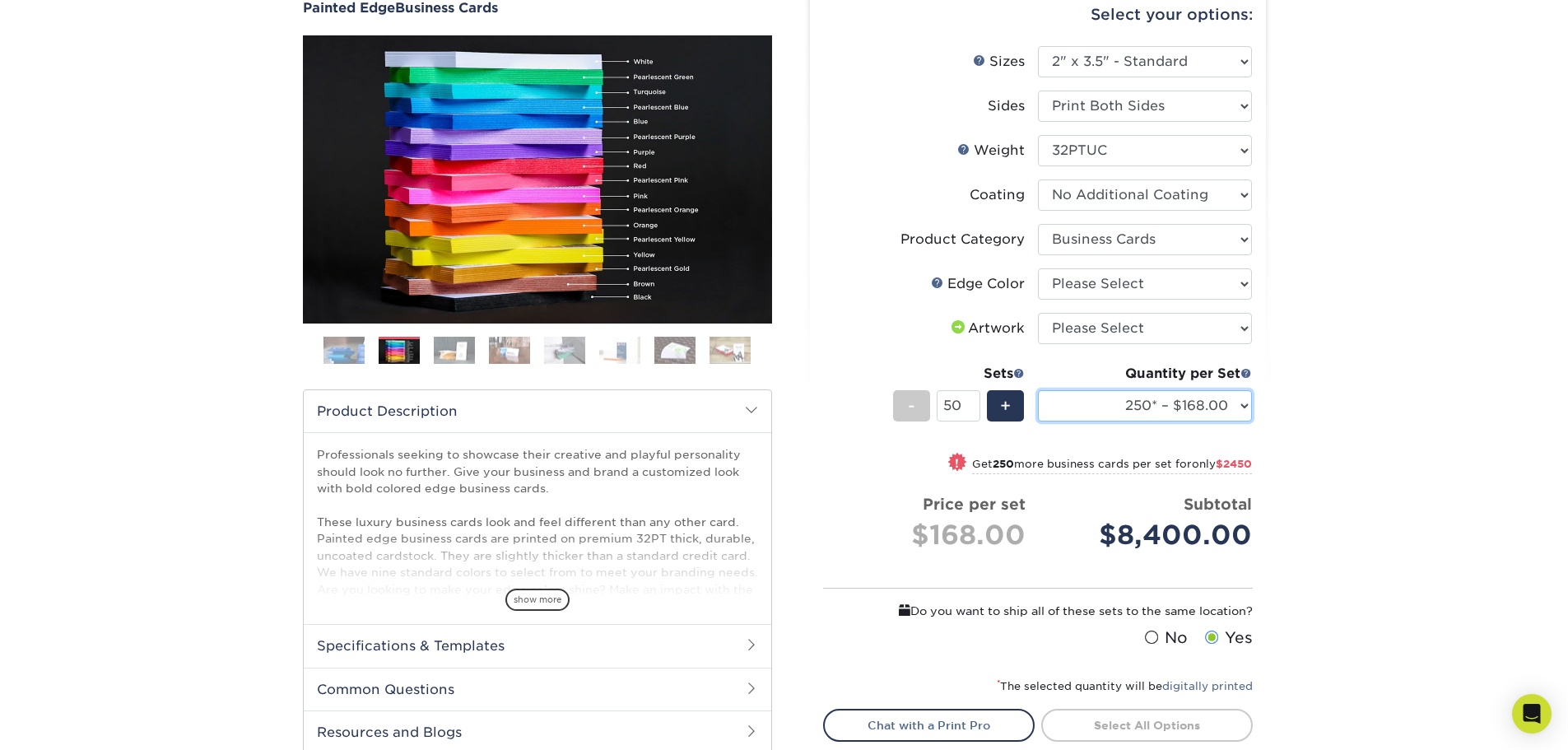
click at [1209, 397] on select "250* – $168.00 500* – $217.00 1000* – $339.00" at bounding box center [1144, 405] width 214 height 31
click at [1419, 375] on div "Products Business Cards Painted Edge Business Cards Previous Next" at bounding box center [784, 420] width 1568 height 958
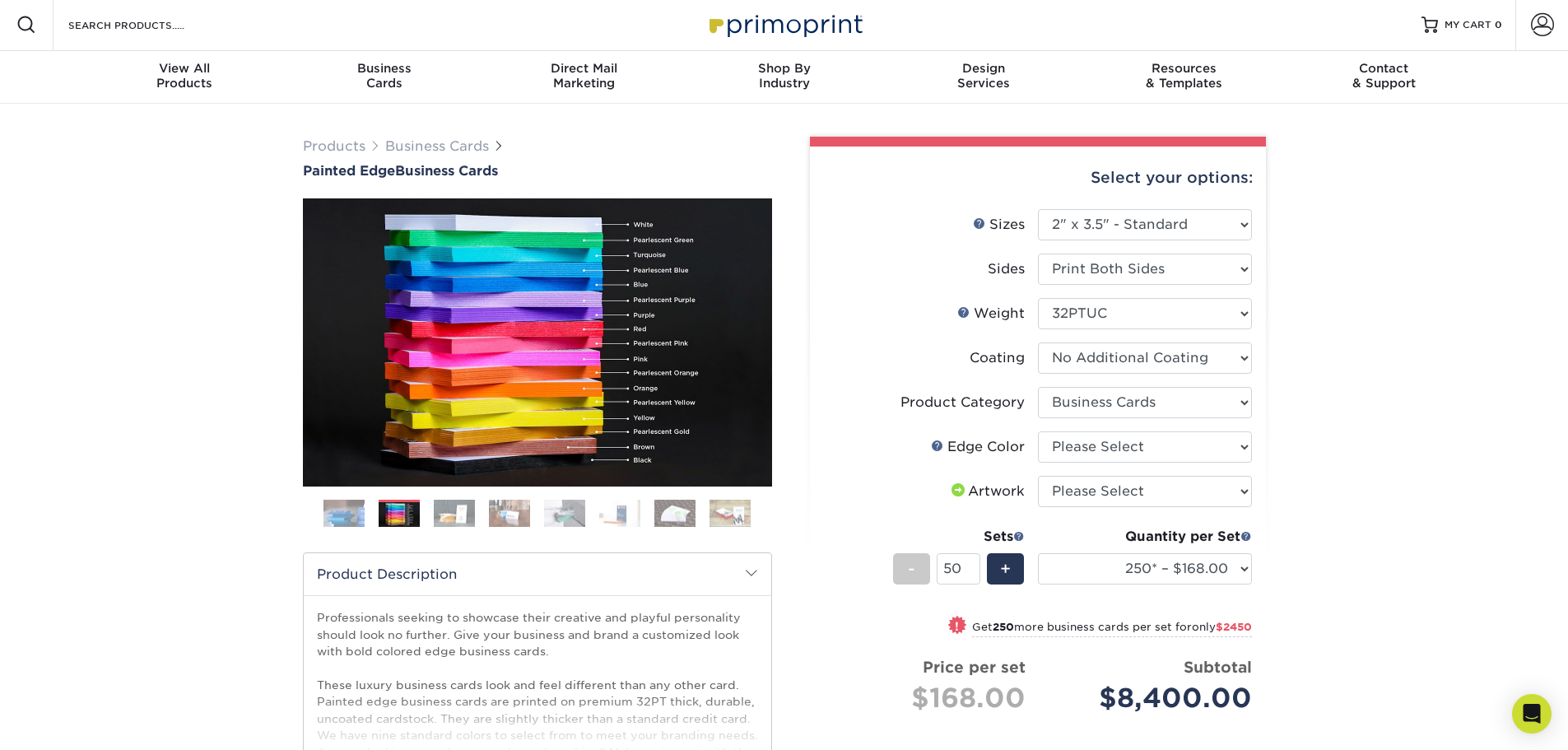
scroll to position [0, 0]
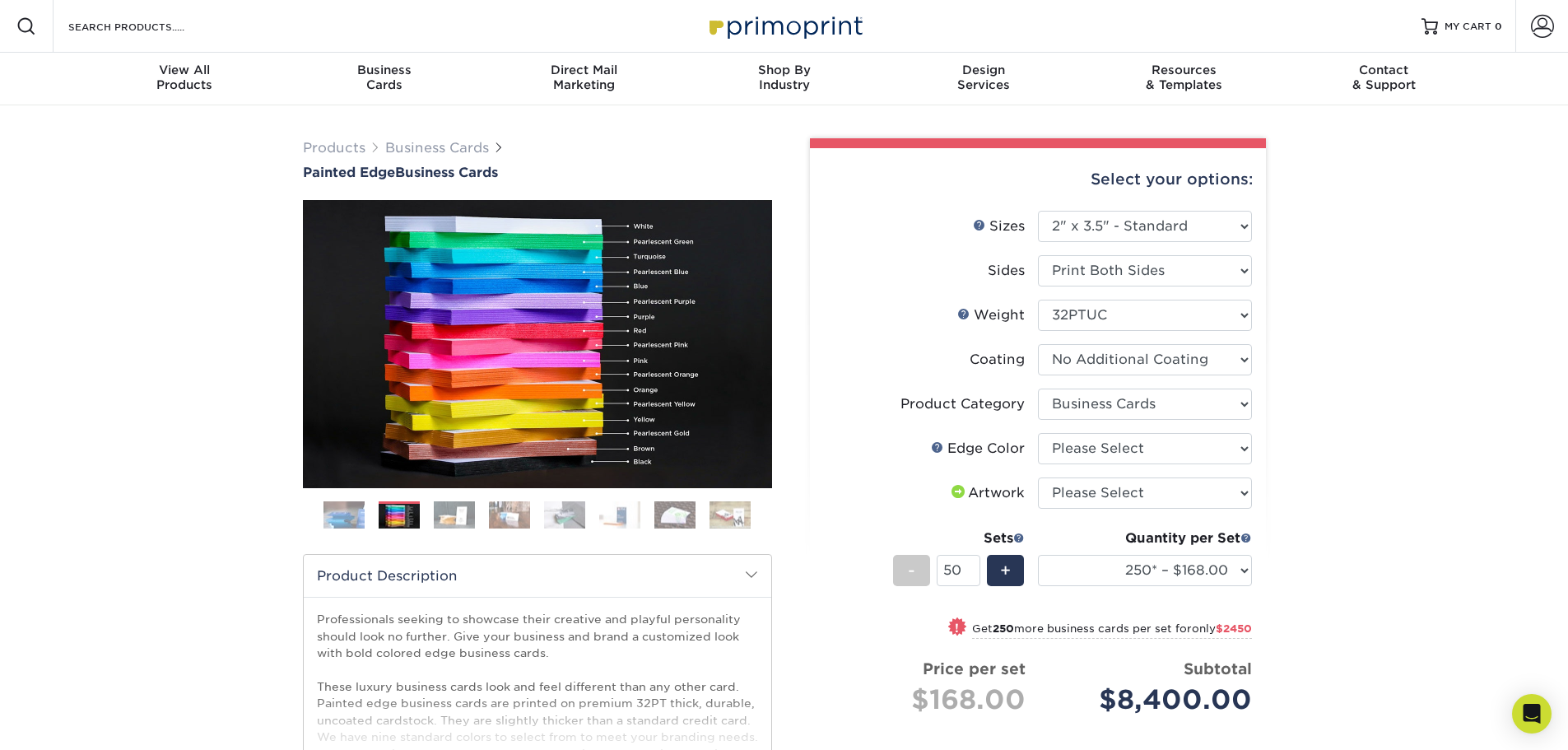
click at [471, 521] on img at bounding box center [454, 514] width 41 height 29
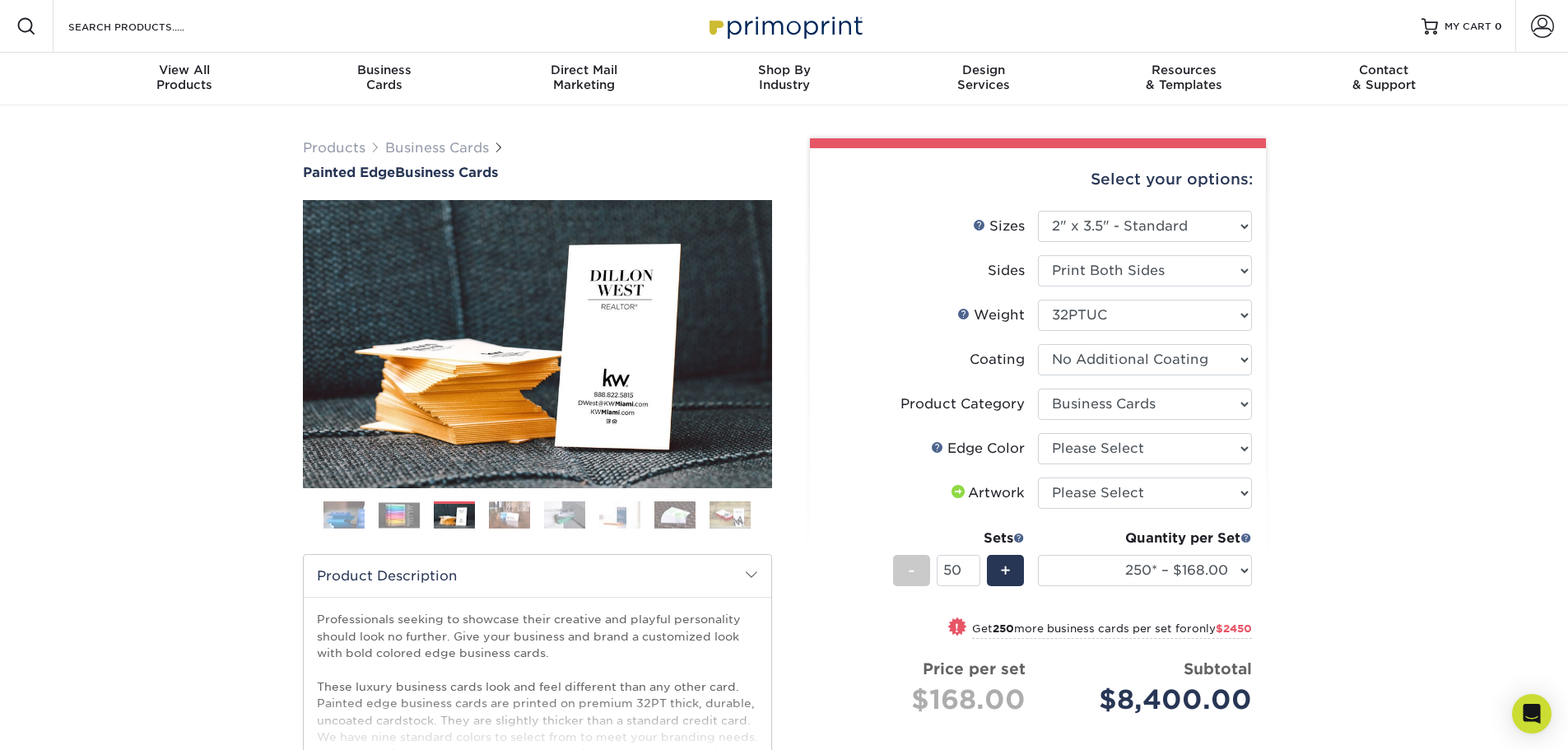
click at [330, 510] on img at bounding box center [344, 515] width 41 height 41
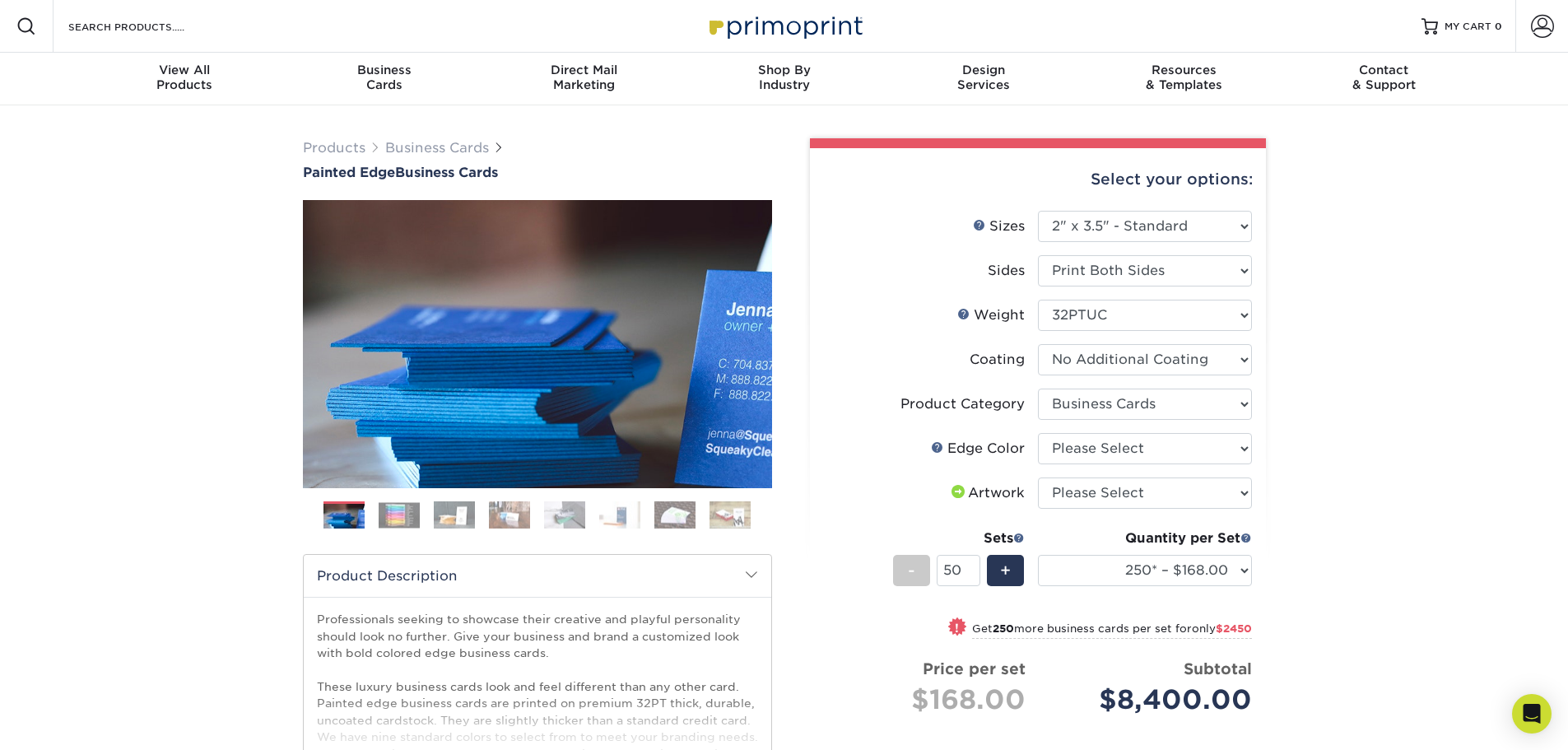
click at [408, 517] on img at bounding box center [399, 514] width 41 height 25
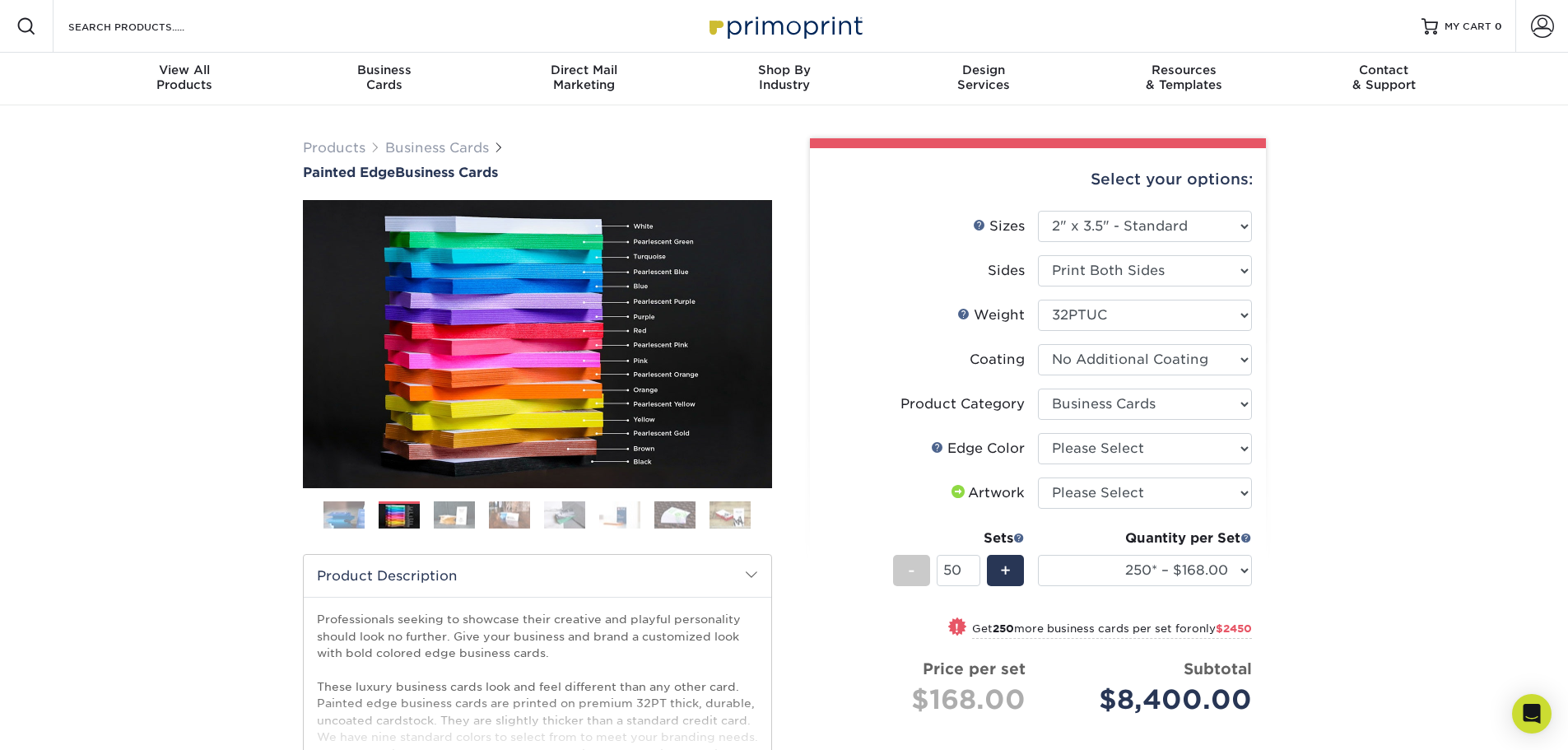
click at [450, 513] on img at bounding box center [454, 514] width 41 height 29
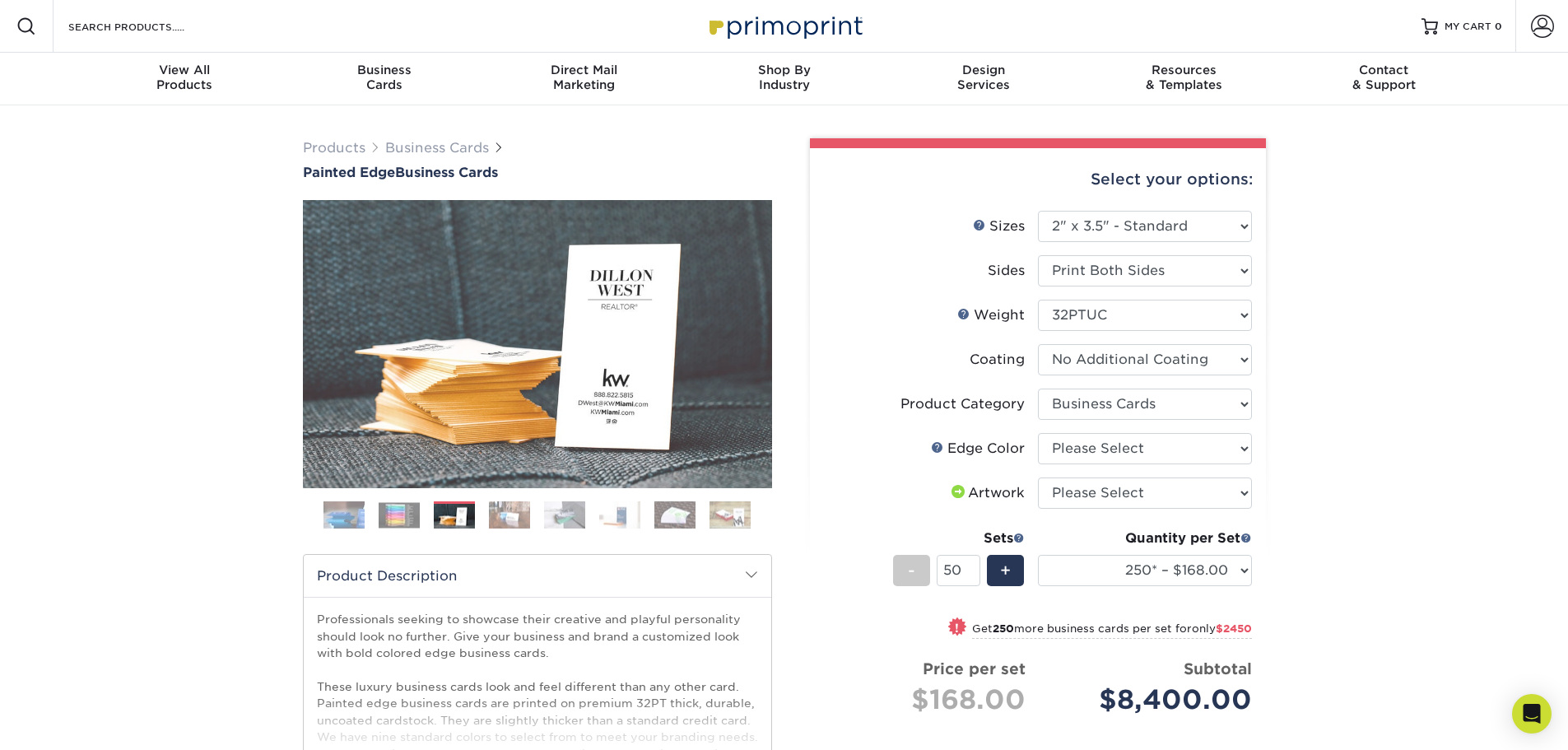
click at [505, 515] on img at bounding box center [509, 514] width 41 height 29
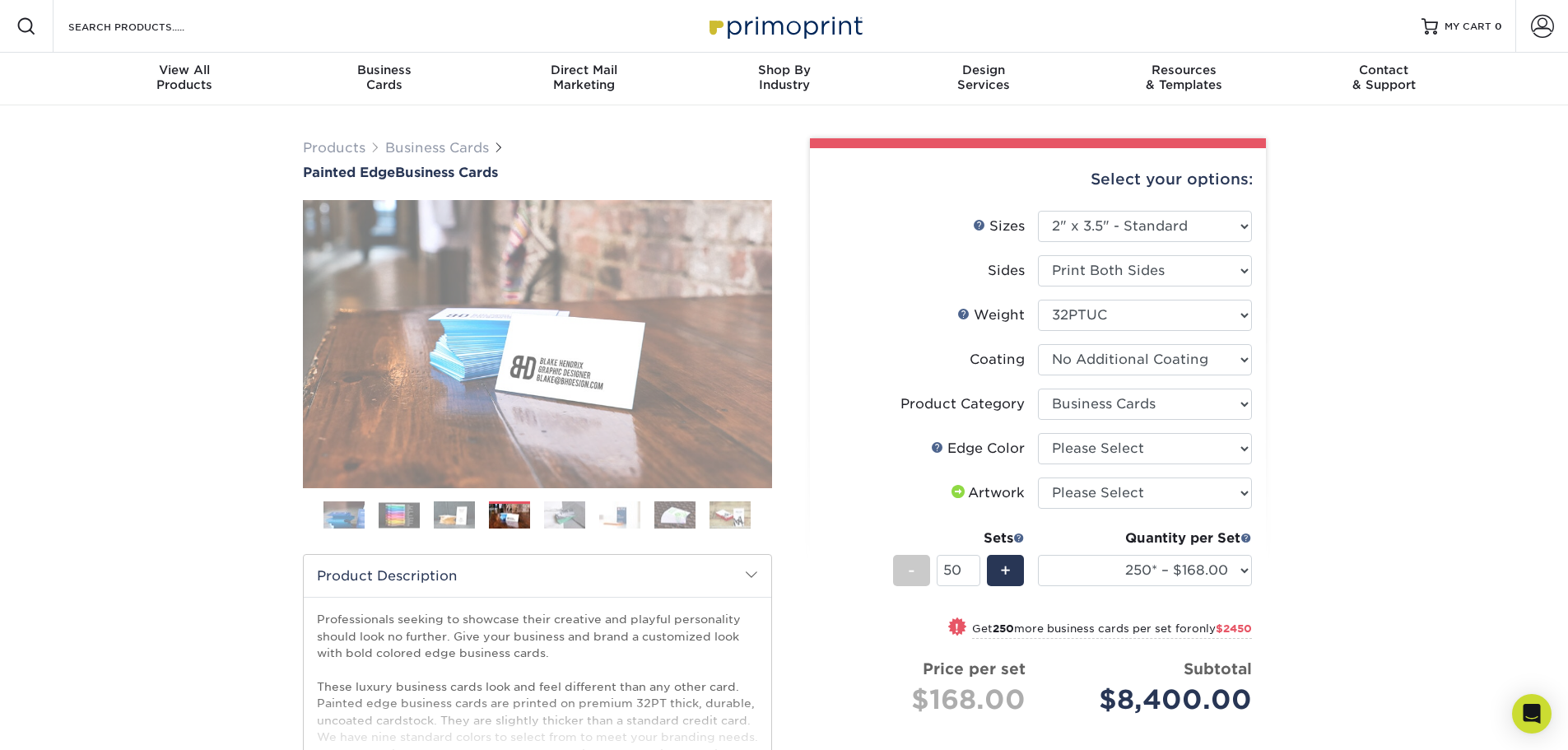
click at [556, 514] on img at bounding box center [564, 514] width 41 height 29
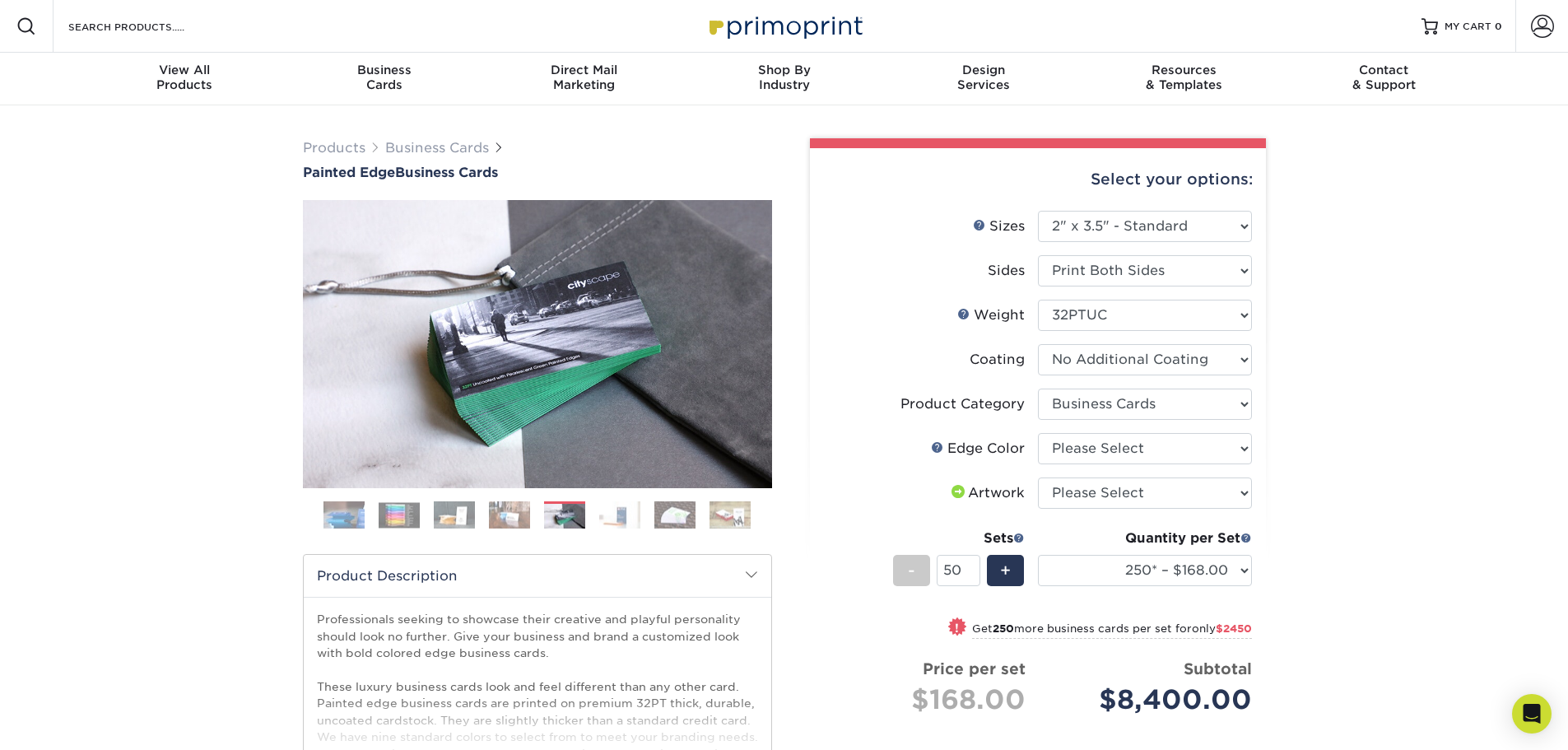
click at [609, 514] on img at bounding box center [619, 514] width 41 height 29
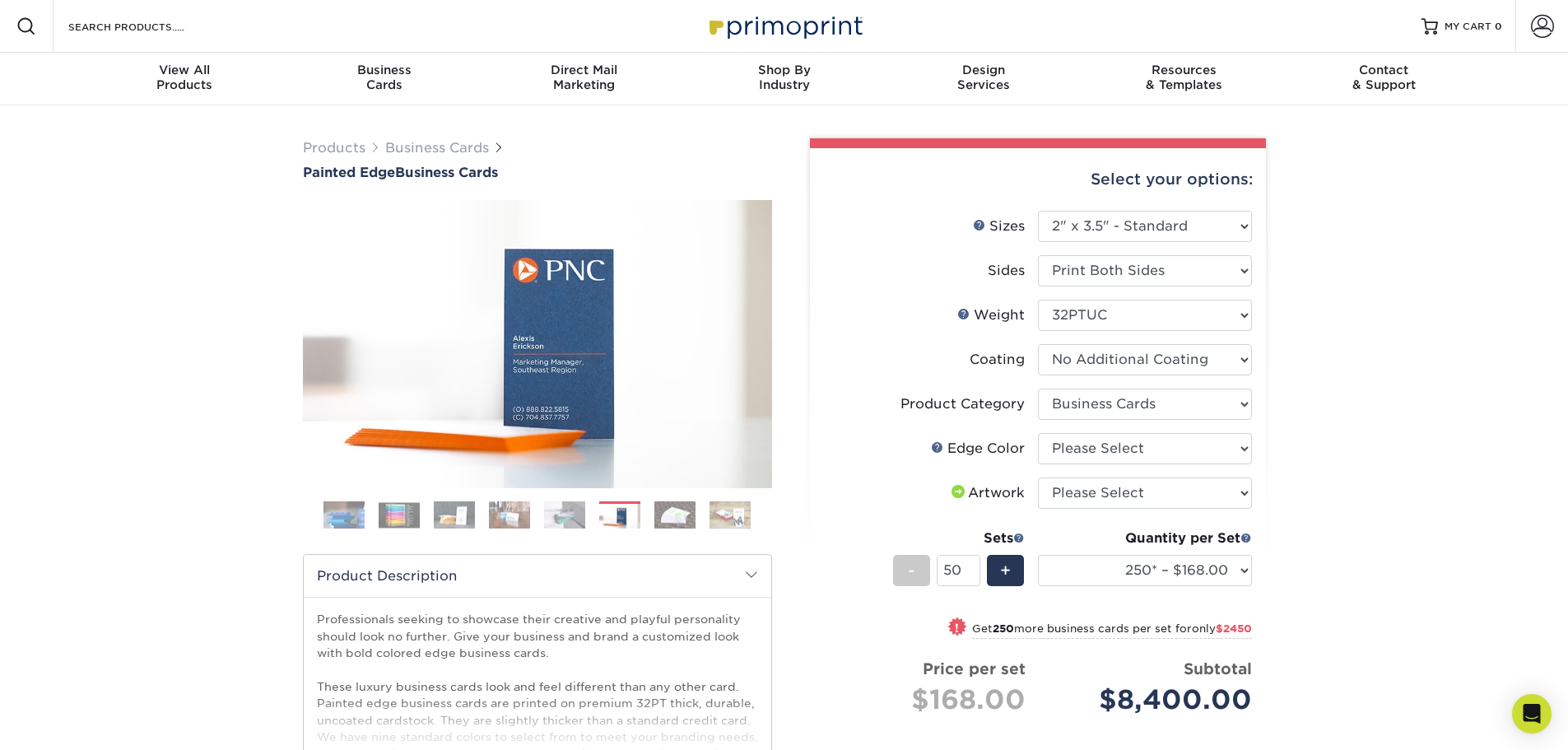
click at [690, 514] on img at bounding box center [675, 514] width 41 height 29
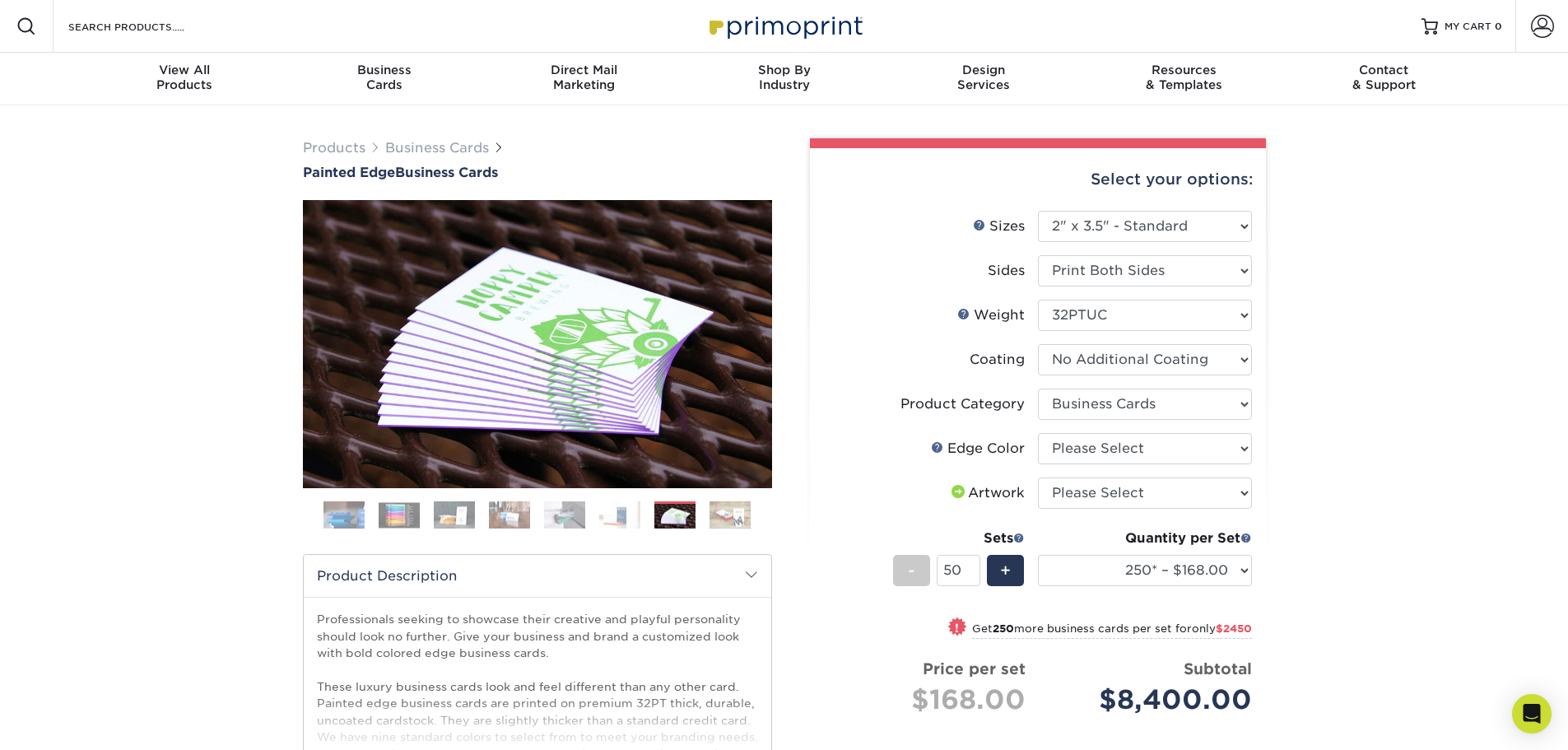
click at [715, 516] on img at bounding box center [729, 514] width 41 height 29
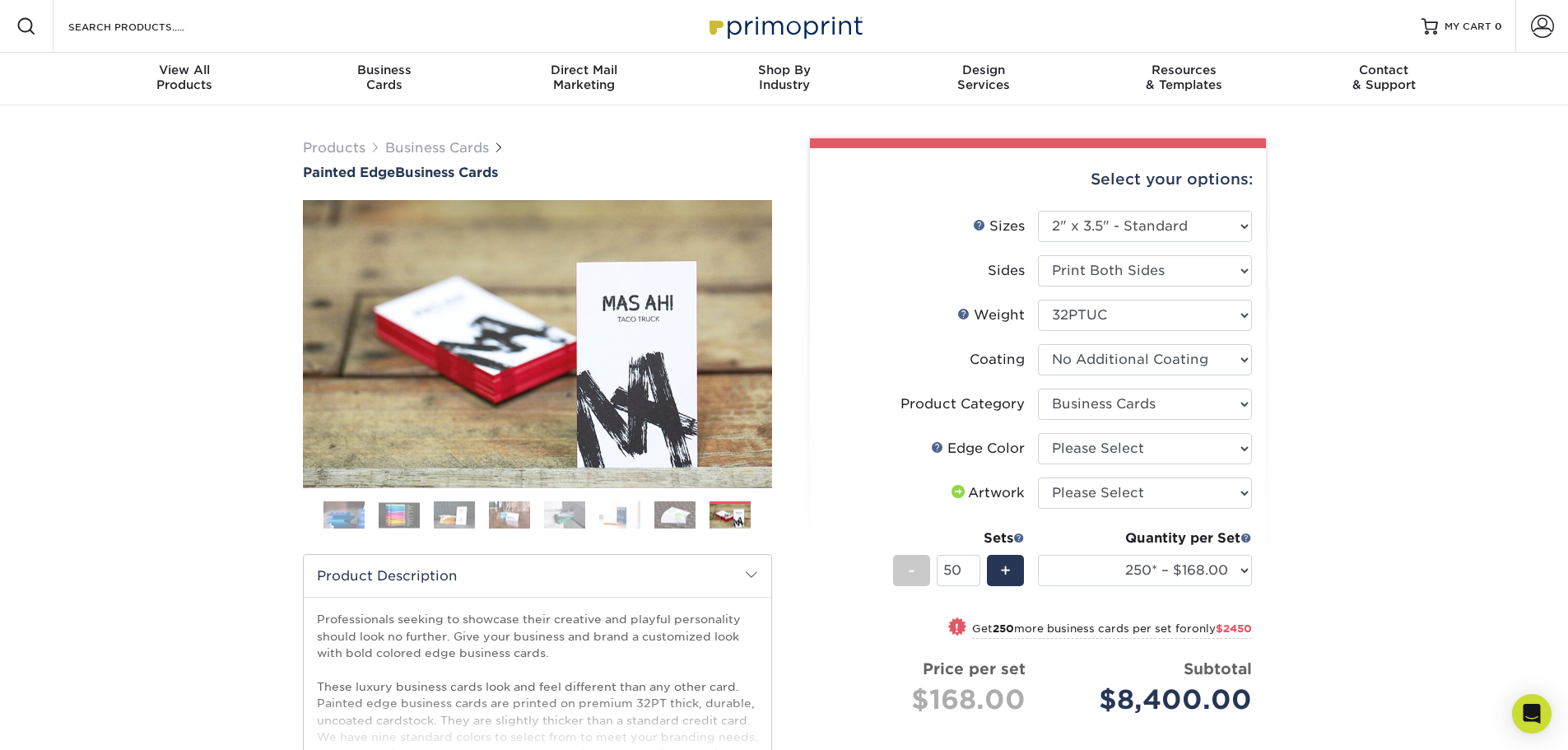
click at [677, 514] on img at bounding box center [675, 514] width 41 height 29
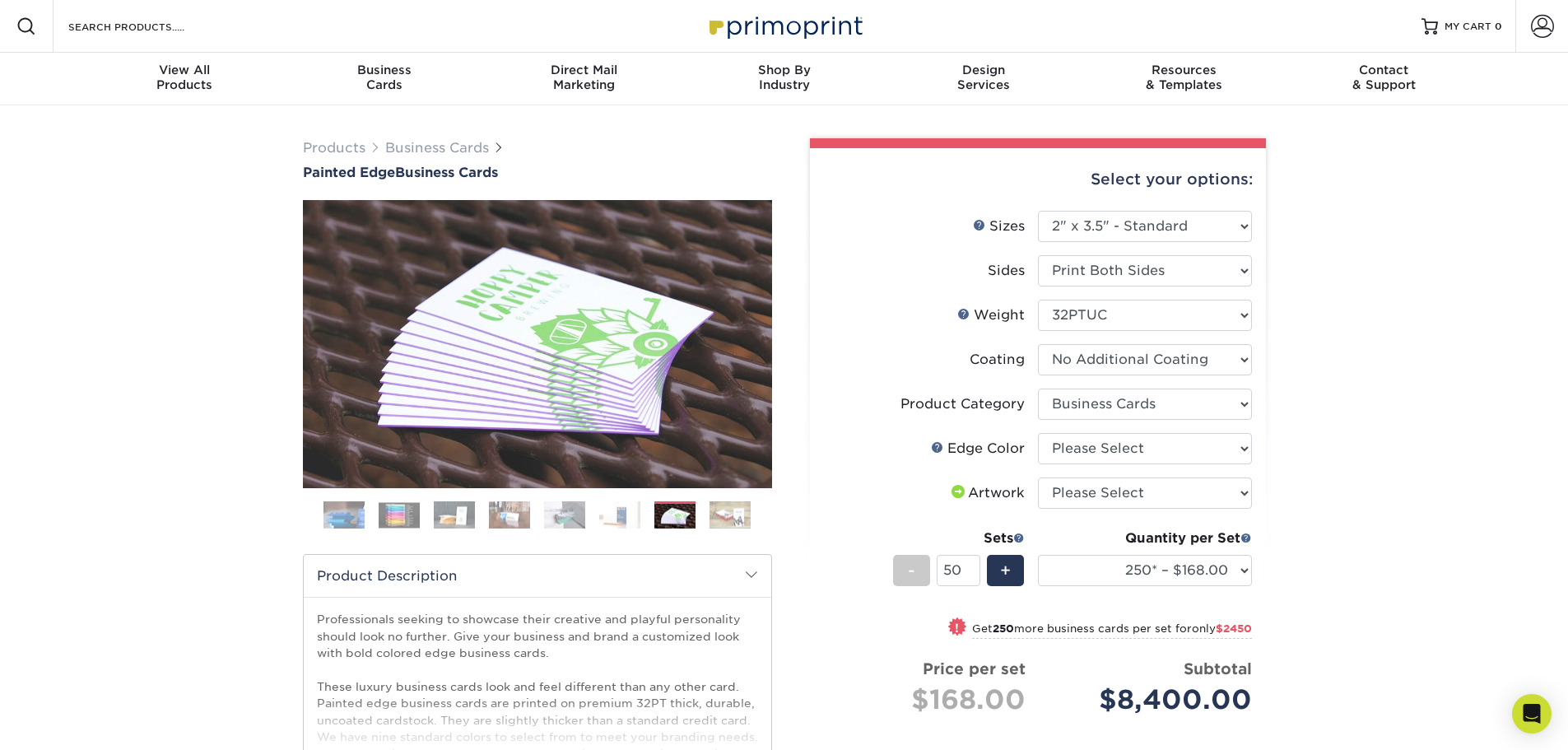
click at [625, 513] on img at bounding box center [619, 514] width 41 height 29
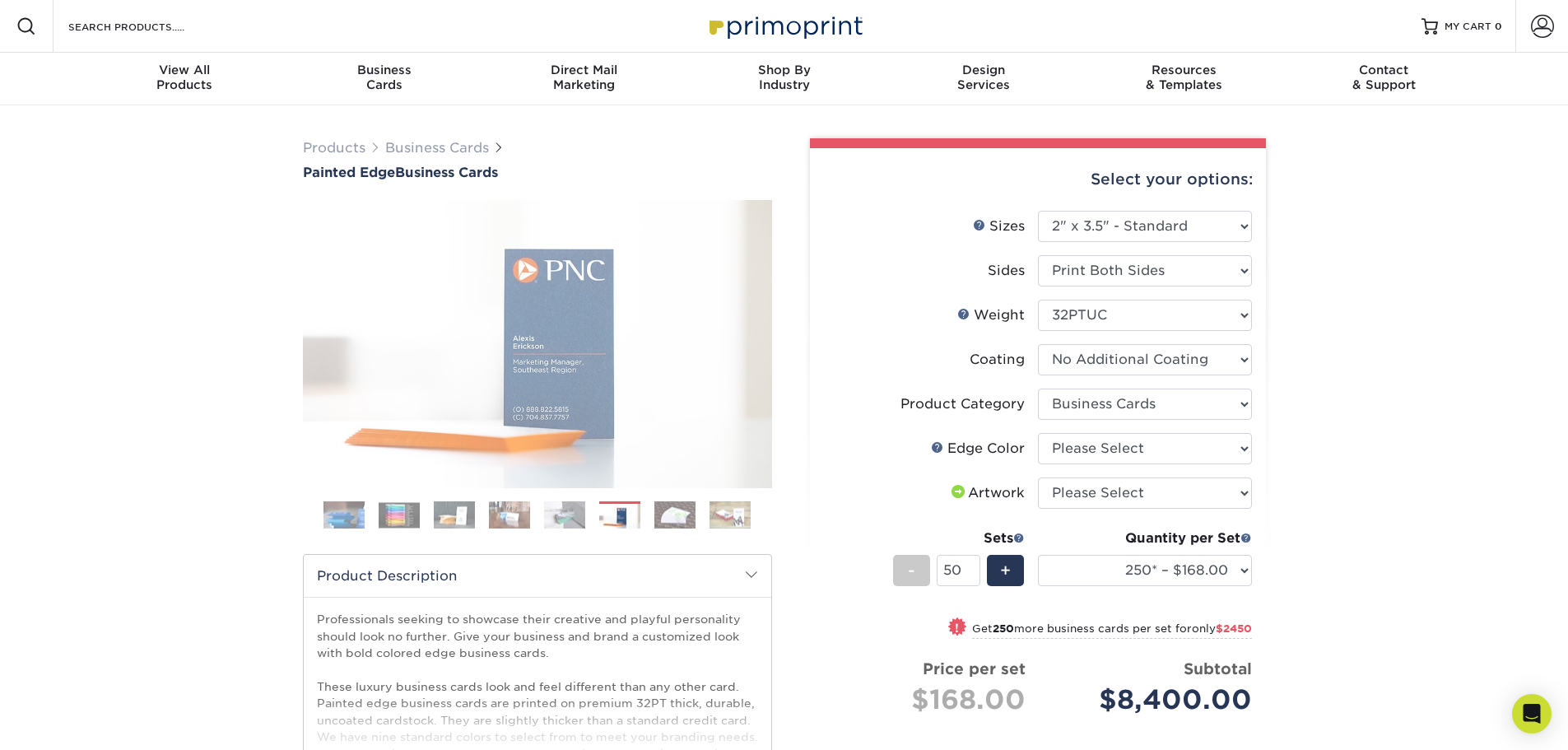
click at [542, 508] on ol at bounding box center [537, 521] width 469 height 40
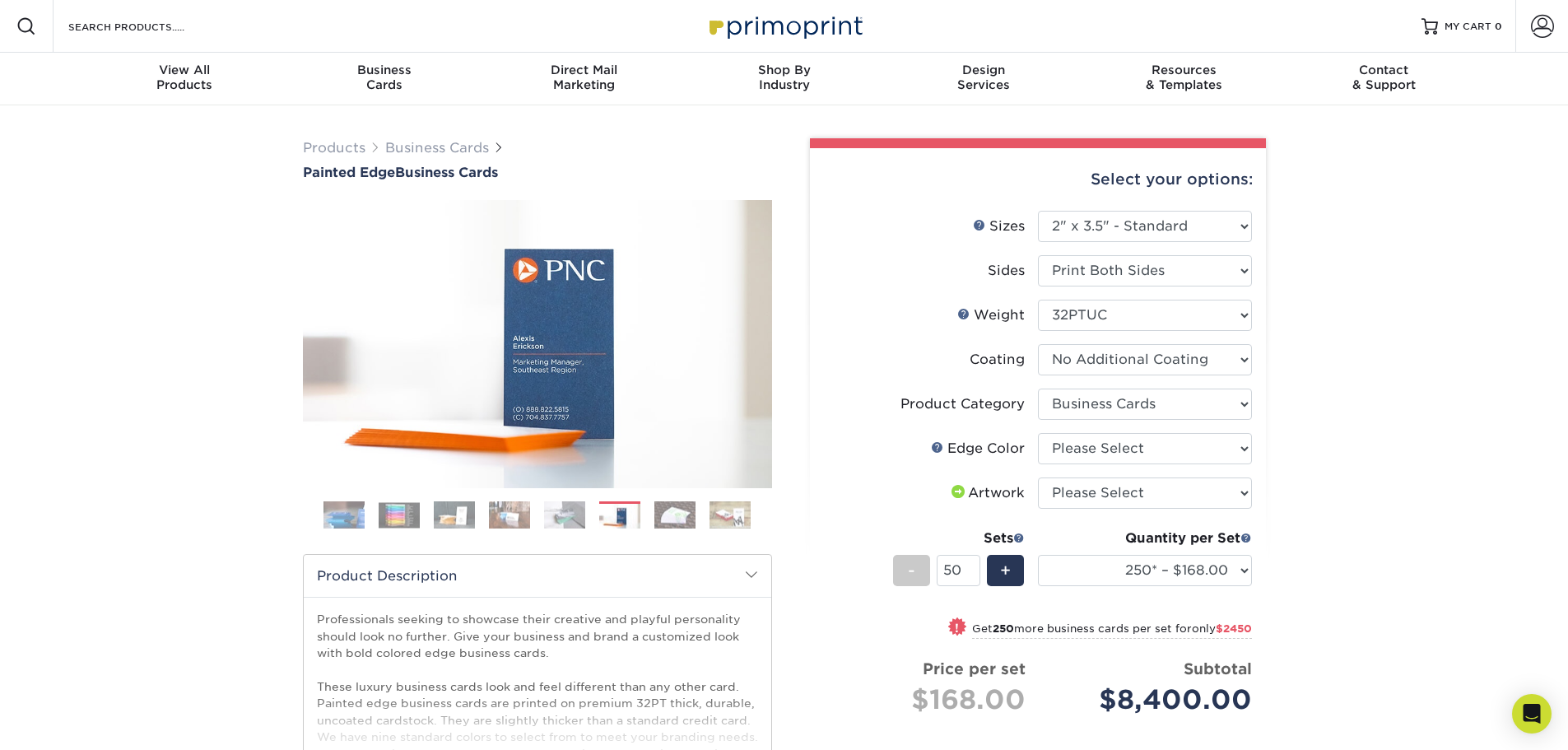
click at [553, 509] on img at bounding box center [564, 514] width 41 height 29
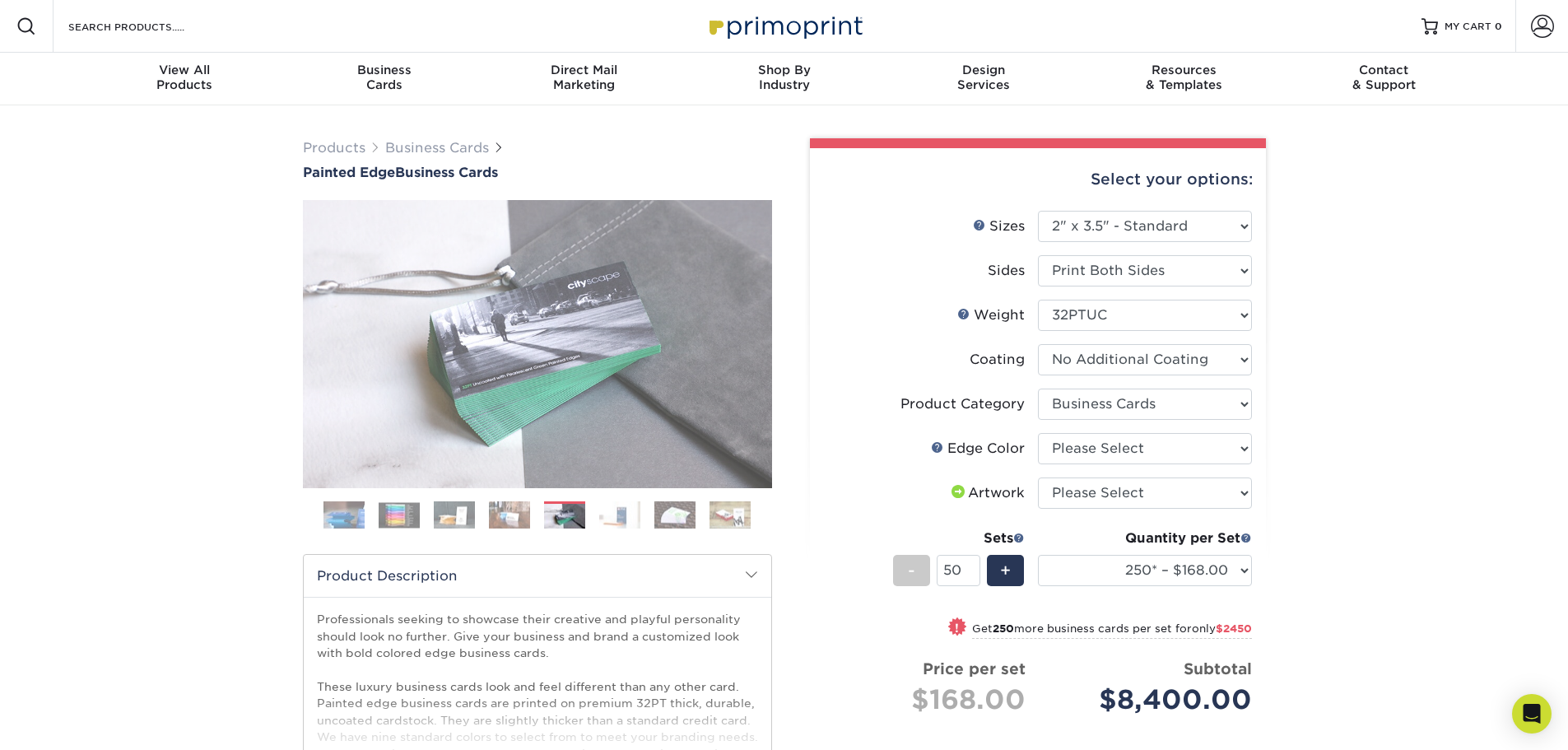
click at [493, 514] on img at bounding box center [509, 514] width 41 height 29
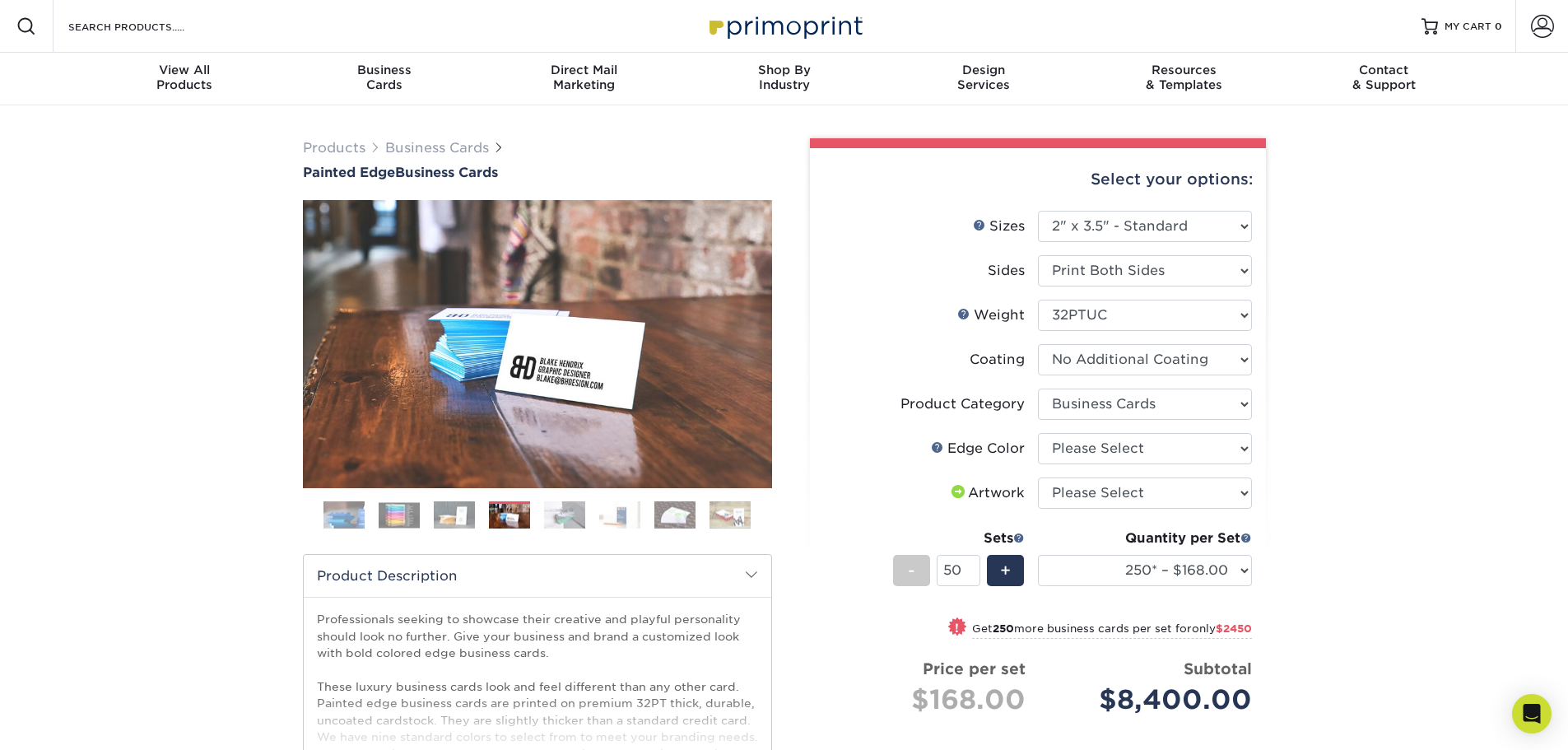
click at [452, 513] on img at bounding box center [454, 514] width 41 height 29
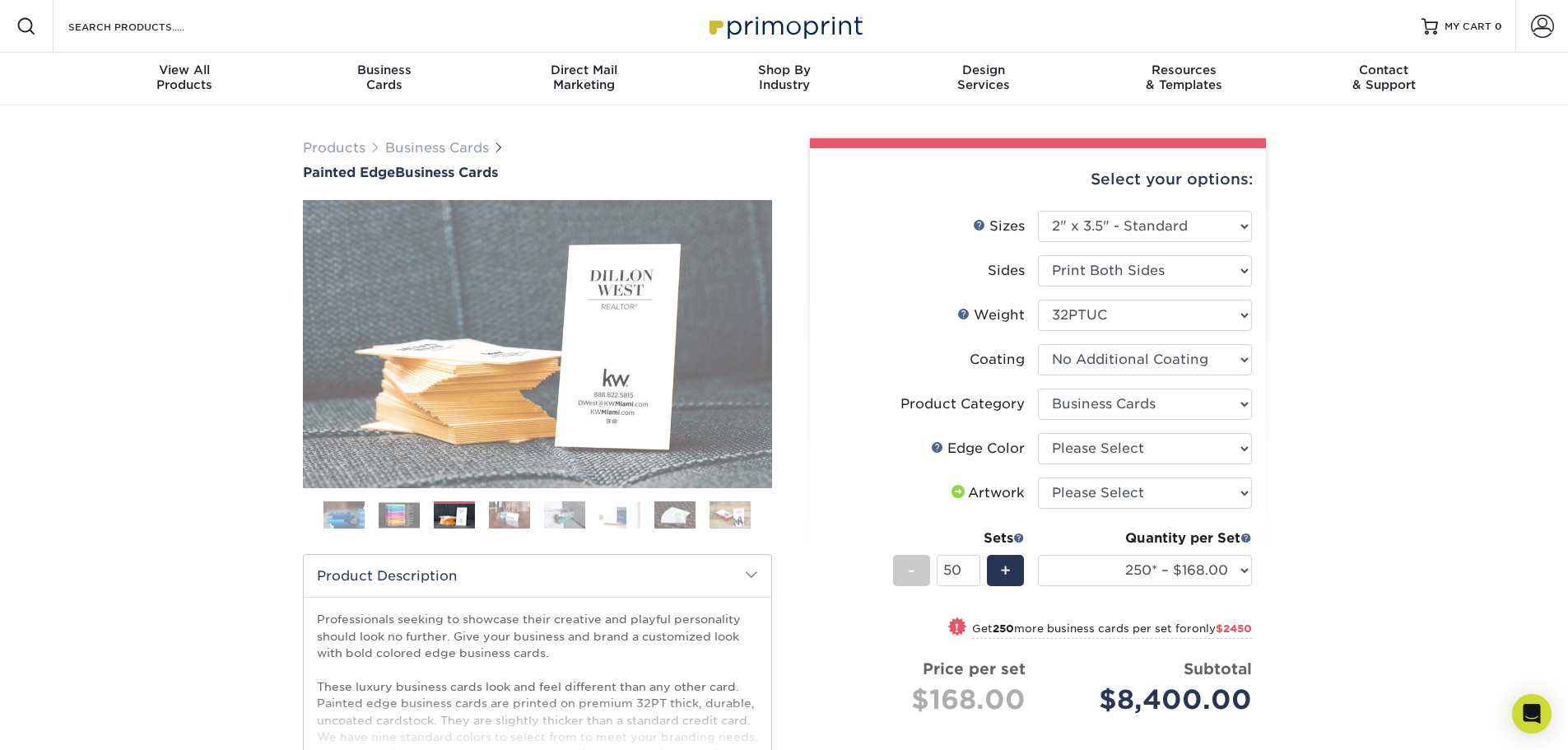
click at [409, 509] on img at bounding box center [399, 514] width 41 height 25
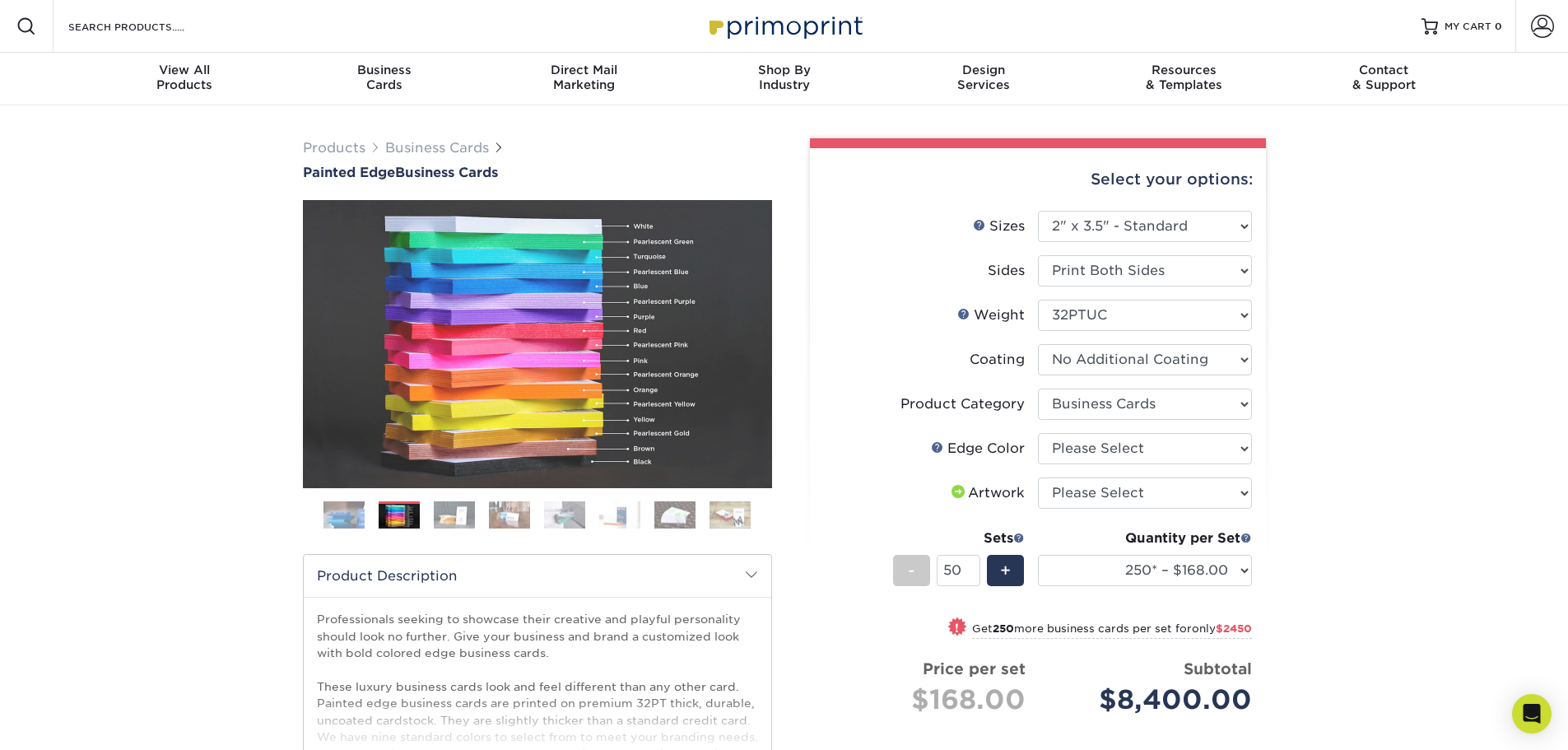
click at [328, 503] on img at bounding box center [344, 515] width 41 height 41
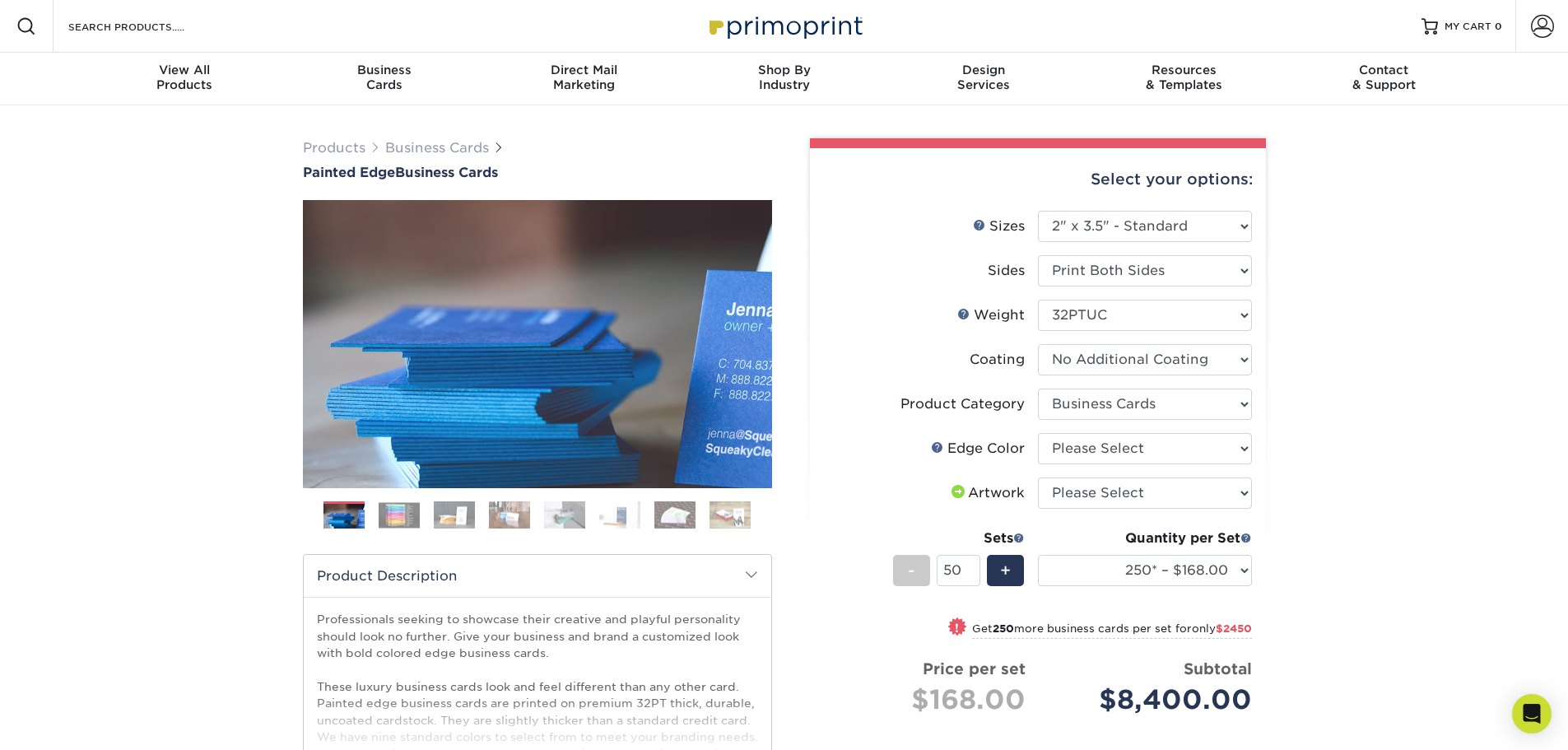
click at [391, 504] on img at bounding box center [399, 514] width 41 height 25
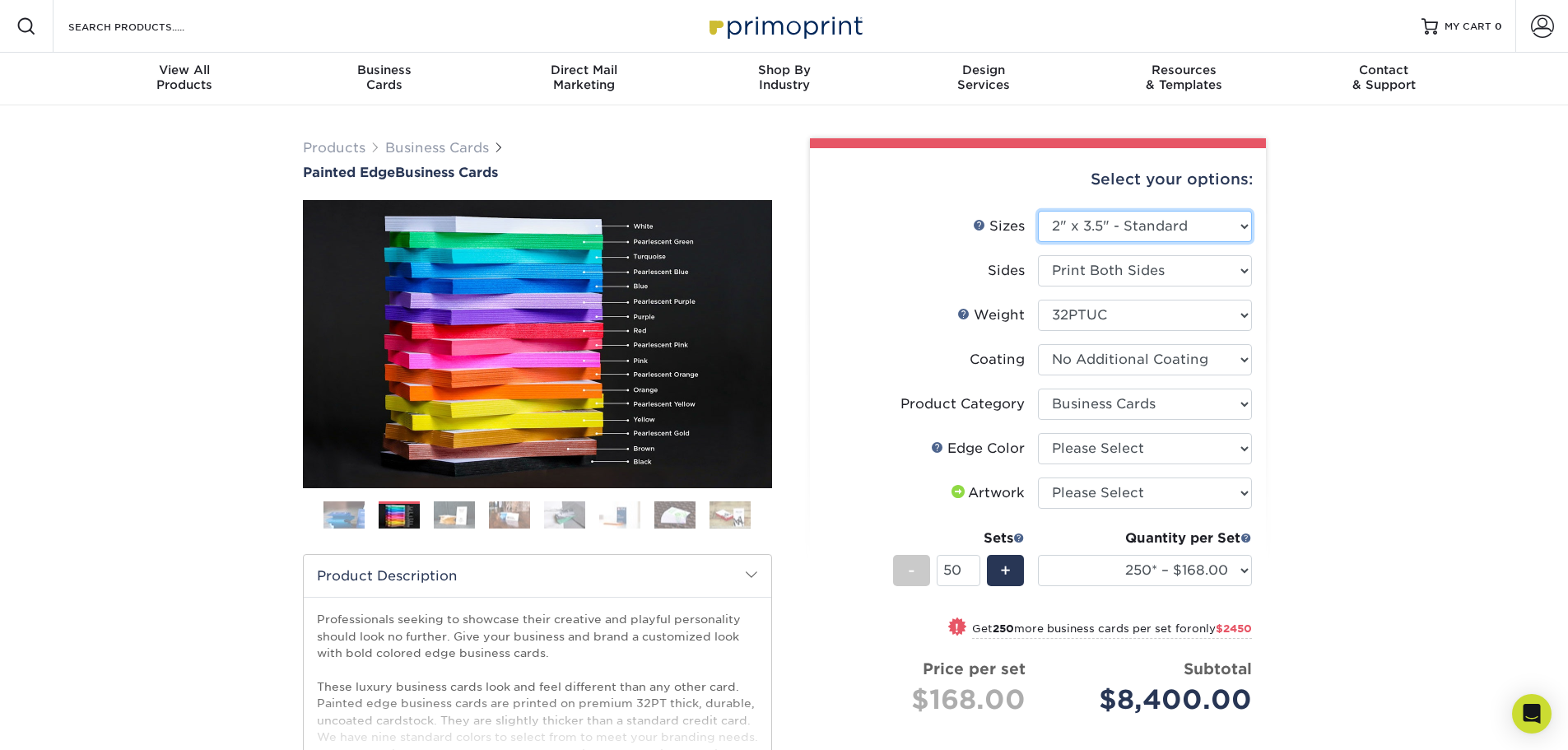
click at [1234, 218] on select "Please Select 2" x 3.5" - Standard 2.125" x 3.375" - European 2.5" x 2.5" - Squ…" at bounding box center [1144, 227] width 214 height 31
click at [1234, 219] on select "Please Select 2" x 3.5" - Standard 2.125" x 3.375" - European 2.5" x 2.5" - Squ…" at bounding box center [1144, 227] width 214 height 31
click at [1237, 273] on select "Please Select Print Both Sides Print Front Only" at bounding box center [1144, 271] width 214 height 31
click at [1237, 274] on select "Please Select Print Both Sides Print Front Only" at bounding box center [1144, 271] width 214 height 31
click at [1218, 314] on select "Please Select 32PTUC" at bounding box center [1144, 315] width 214 height 31
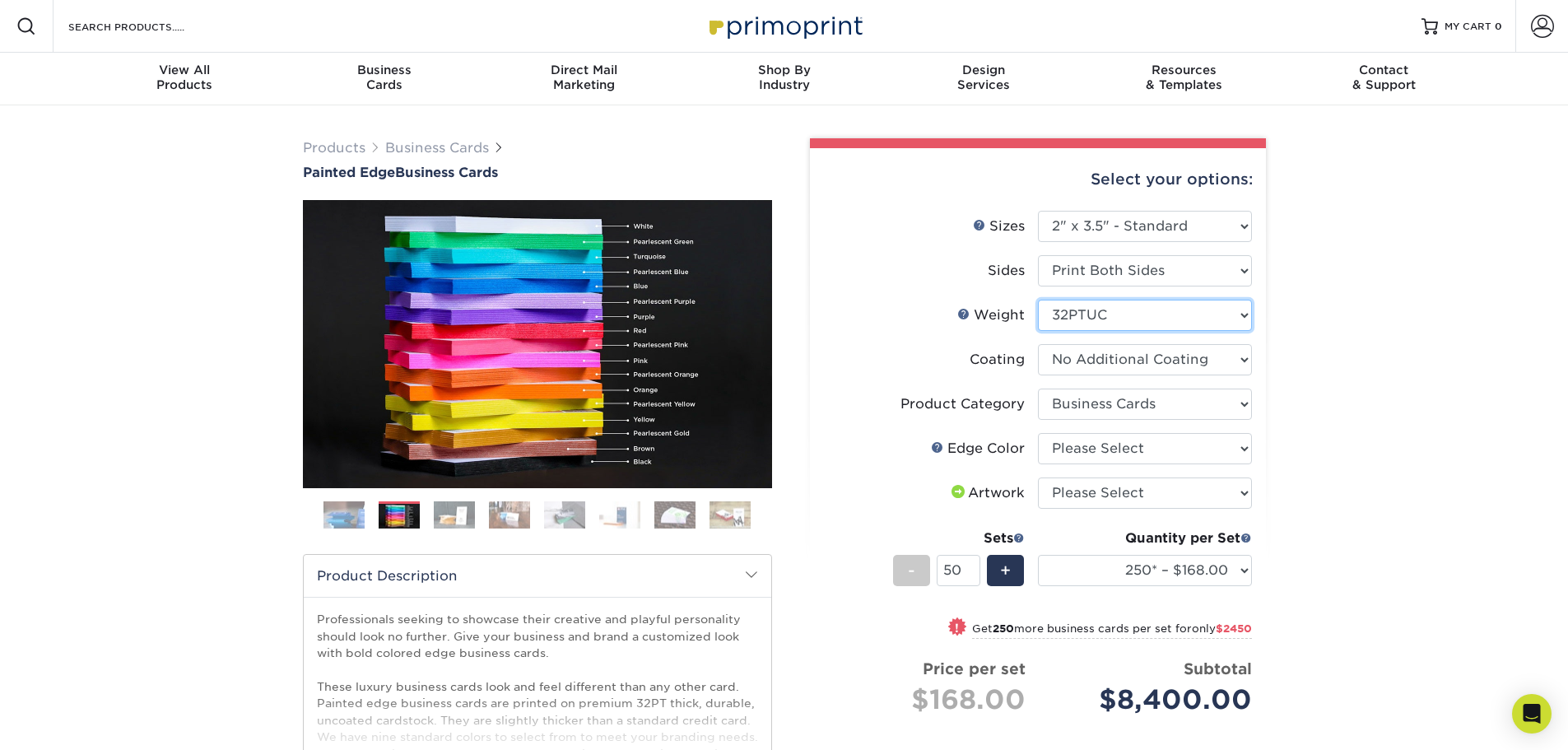
click at [1218, 314] on select "Please Select 32PTUC" at bounding box center [1144, 315] width 214 height 31
click at [1200, 359] on select at bounding box center [1144, 359] width 214 height 31
click at [1189, 398] on select "Please Select Business Cards" at bounding box center [1144, 404] width 214 height 31
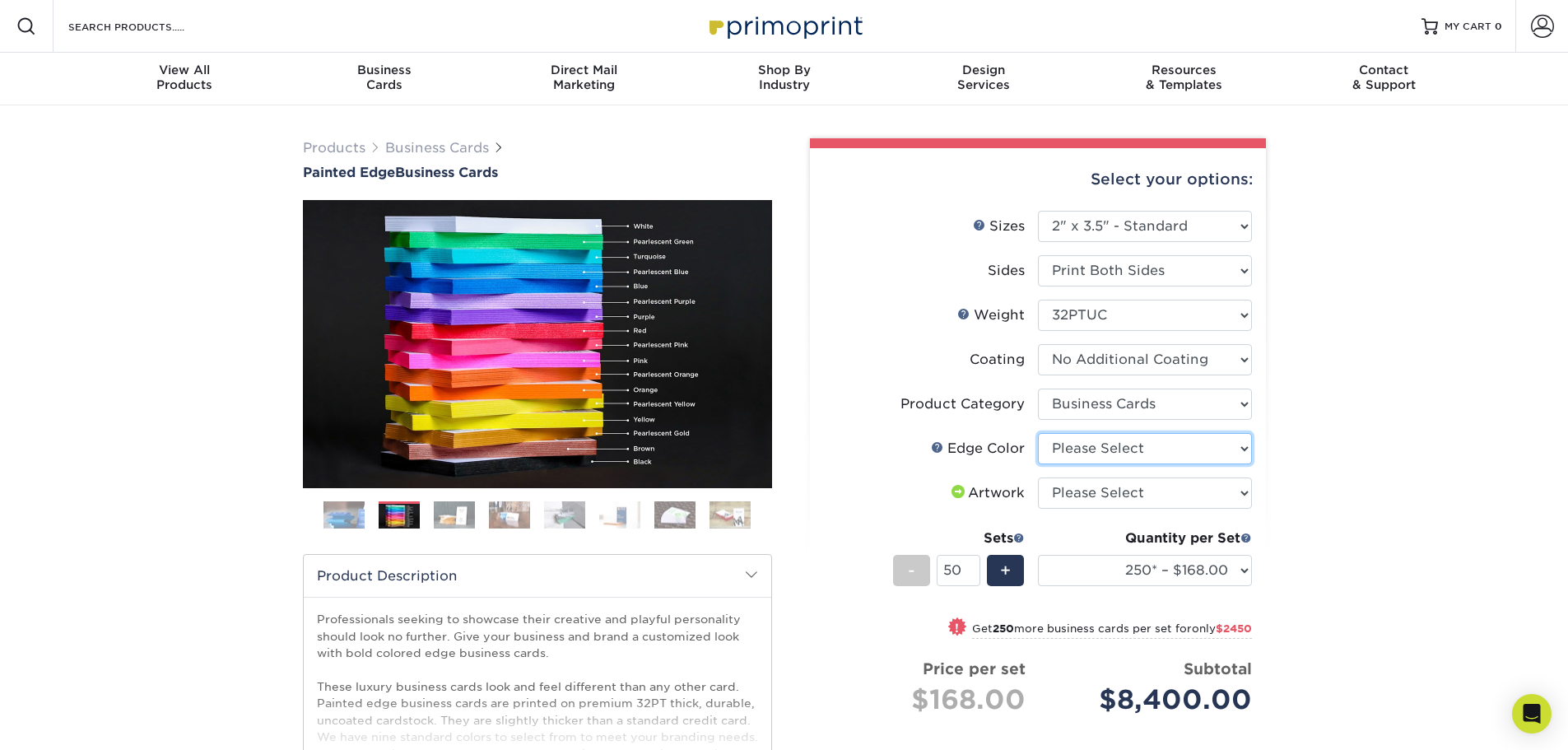
click at [1173, 438] on select "Please Select Charcoal Black Brown Blue Pearlescent Blue Pearlescent Gold Pearl…" at bounding box center [1144, 449] width 214 height 31
click at [1172, 438] on select "Please Select Charcoal Black Brown Blue Pearlescent Blue Pearlescent Gold Pearl…" at bounding box center [1144, 449] width 214 height 31
click at [1119, 488] on select "Please Select I will upload files I need a design - $100" at bounding box center [1144, 493] width 214 height 31
click at [1119, 490] on select "Please Select I will upload files I need a design - $100" at bounding box center [1144, 493] width 214 height 31
click at [1122, 229] on select "Please Select 2" x 3.5" - Standard 2.125" x 3.375" - European 2.5" x 2.5" - Squ…" at bounding box center [1144, 227] width 214 height 31
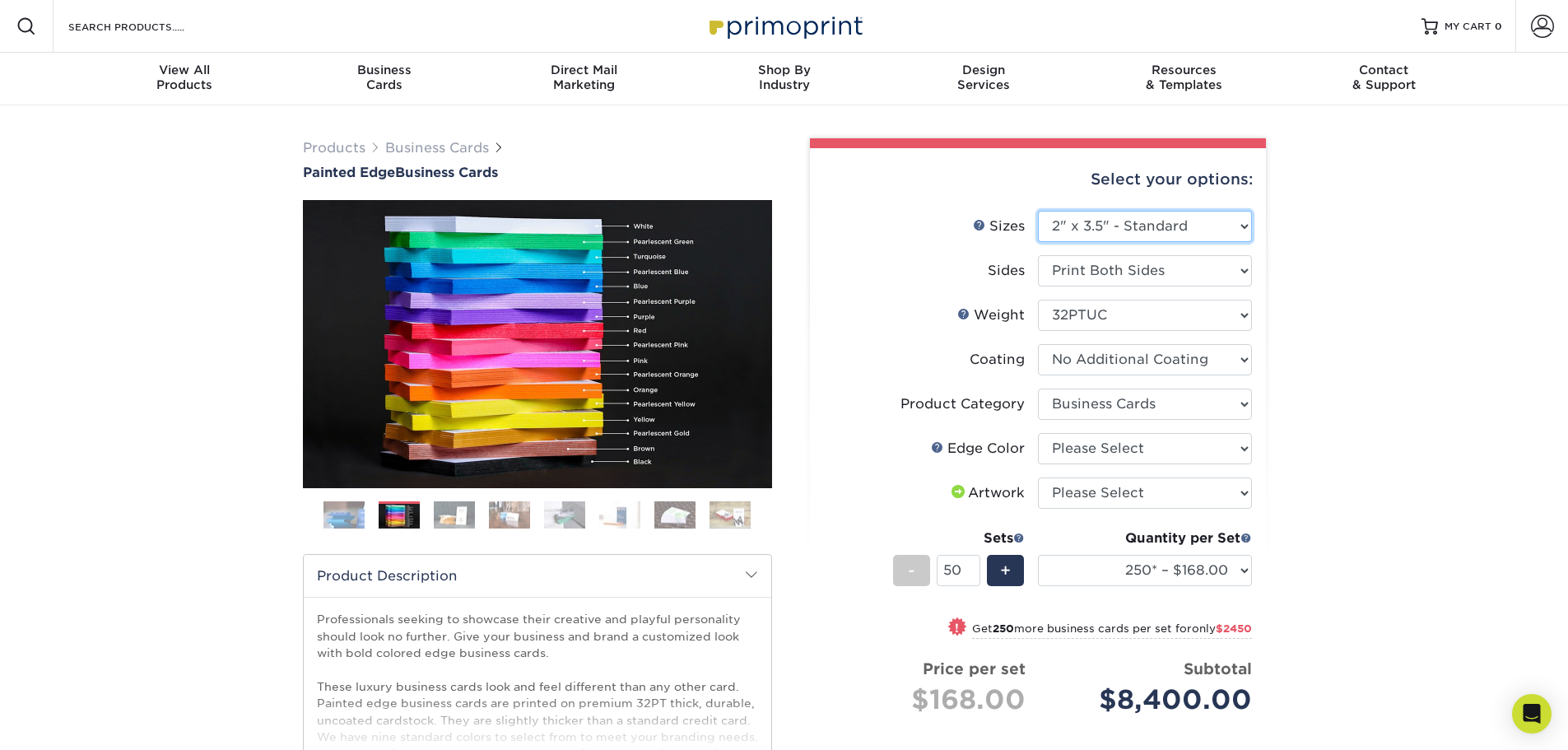
select select "2.50x2.50"
click at [1038, 211] on select "Please Select 2" x 3.5" - Standard 2.125" x 3.375" - European 2.5" x 2.5" - Squ…" at bounding box center [1144, 227] width 214 height 31
select select "-1"
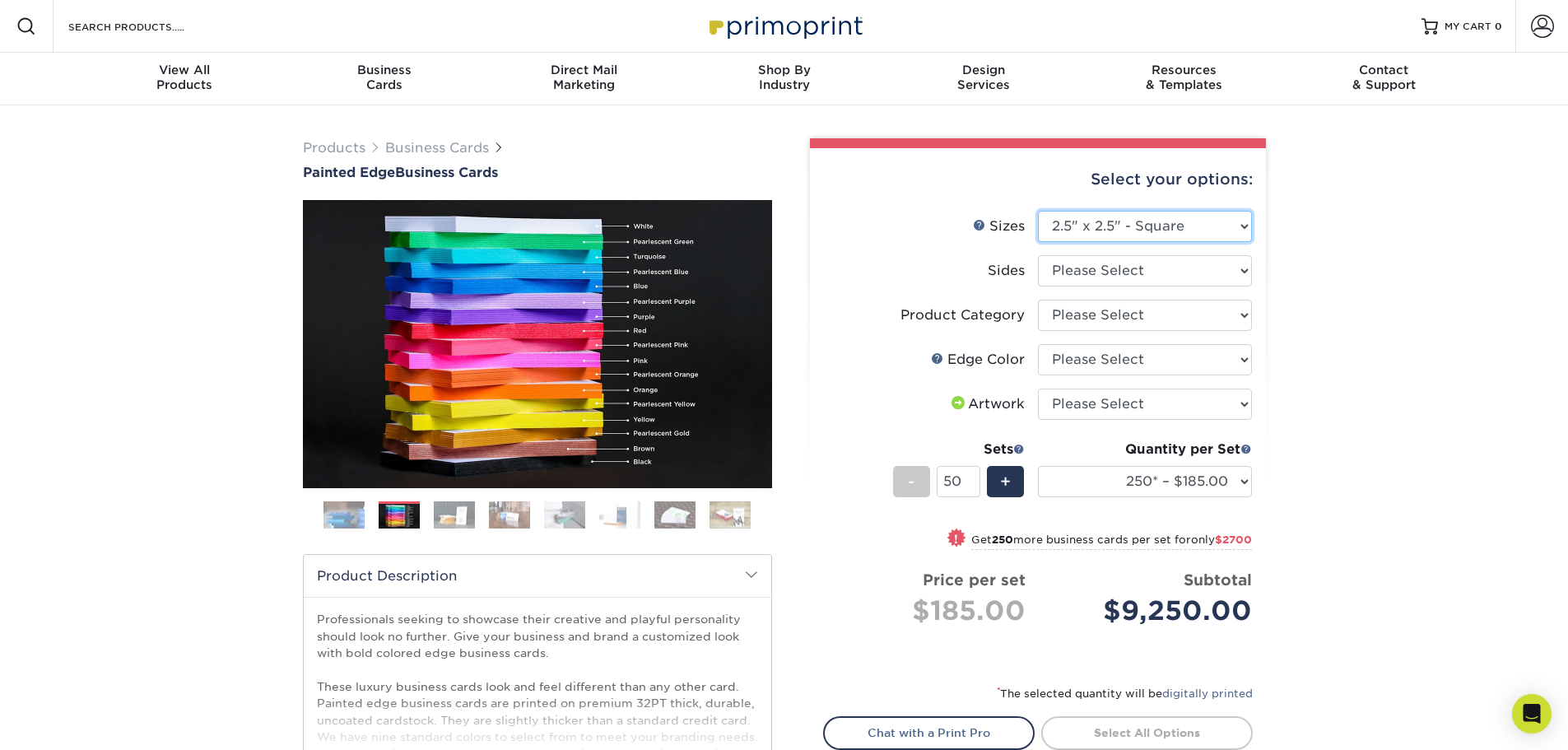
drag, startPoint x: 1169, startPoint y: 229, endPoint x: 1167, endPoint y: 241, distance: 12.2
click at [1169, 229] on select "Please Select 2" x 3.5" - Standard 2.125" x 3.375" - European 2.5" x 2.5" - Squ…" at bounding box center [1144, 227] width 214 height 31
select select "2.00x3.50"
click at [1038, 211] on select "Please Select 2" x 3.5" - Standard 2.125" x 3.375" - European 2.5" x 2.5" - Squ…" at bounding box center [1144, 227] width 214 height 31
select select
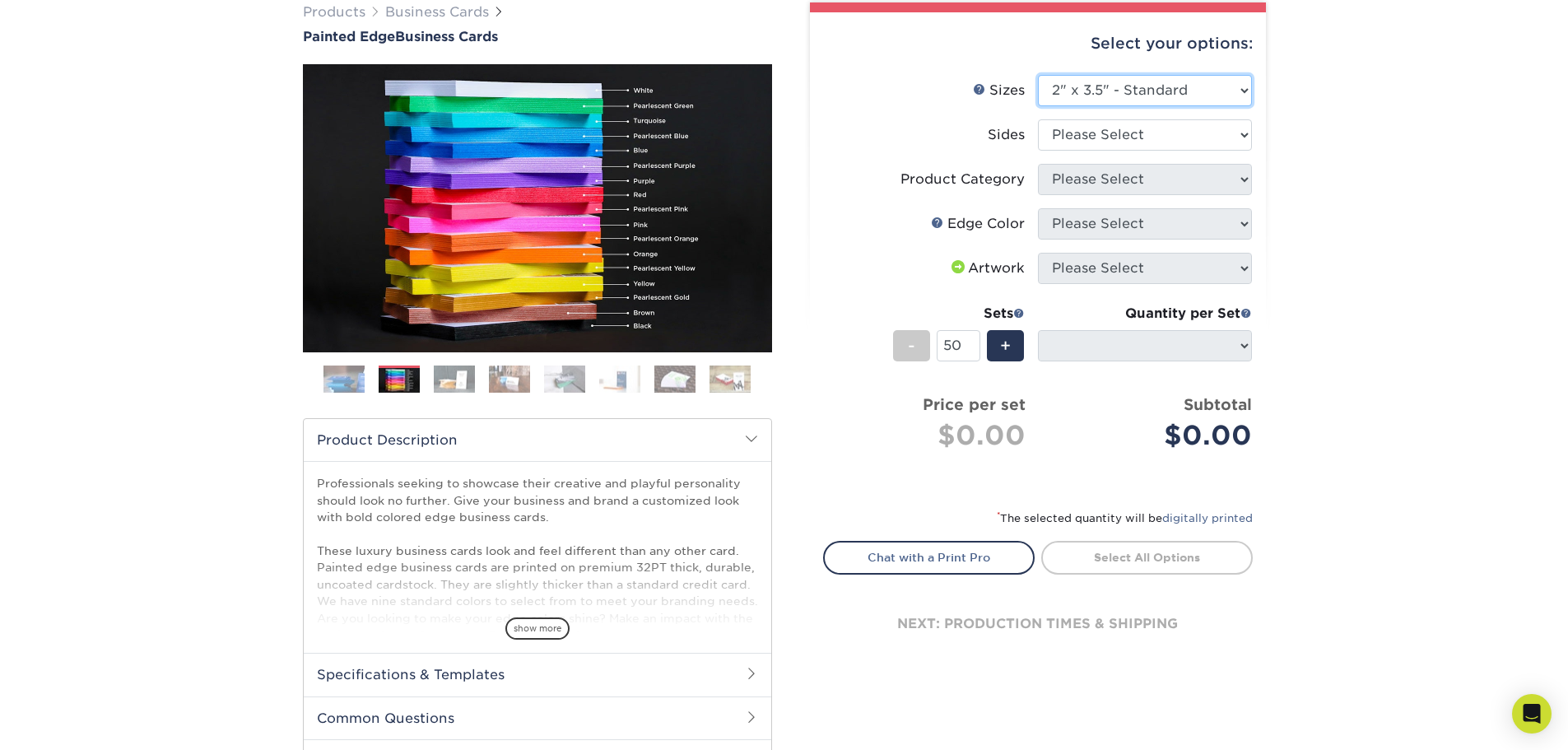
scroll to position [165, 0]
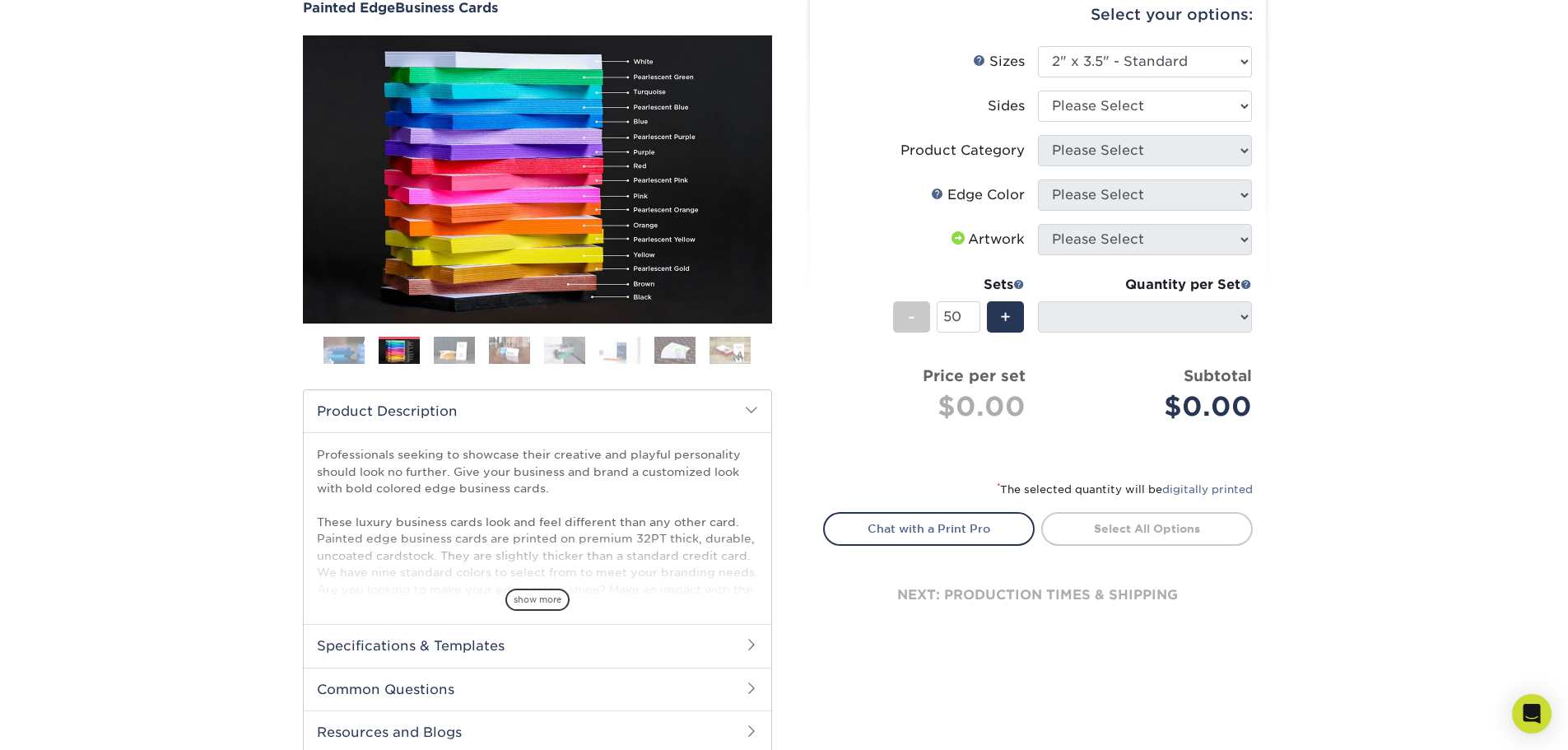
click at [1185, 521] on link "Select All Options" at bounding box center [1147, 529] width 212 height 33
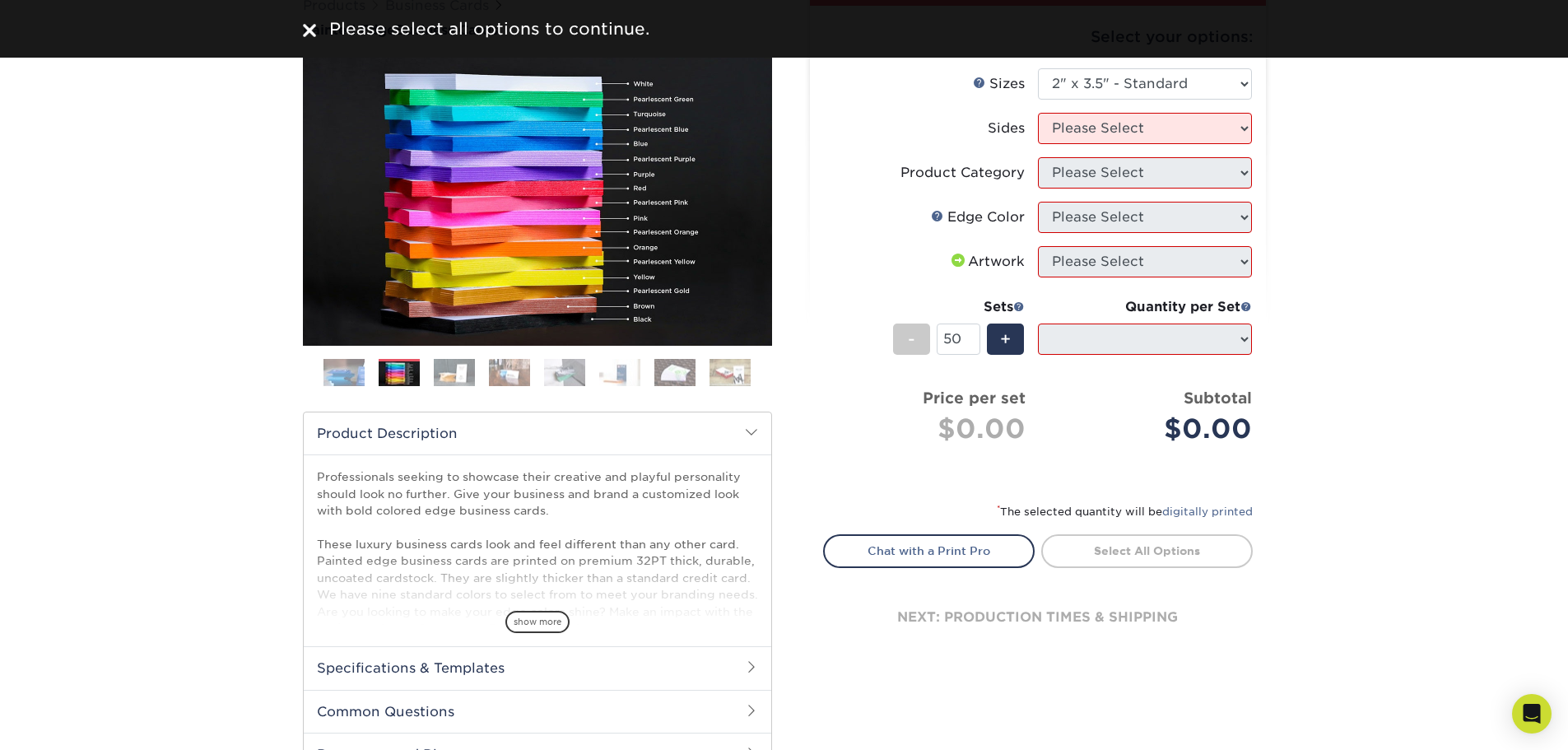
scroll to position [0, 0]
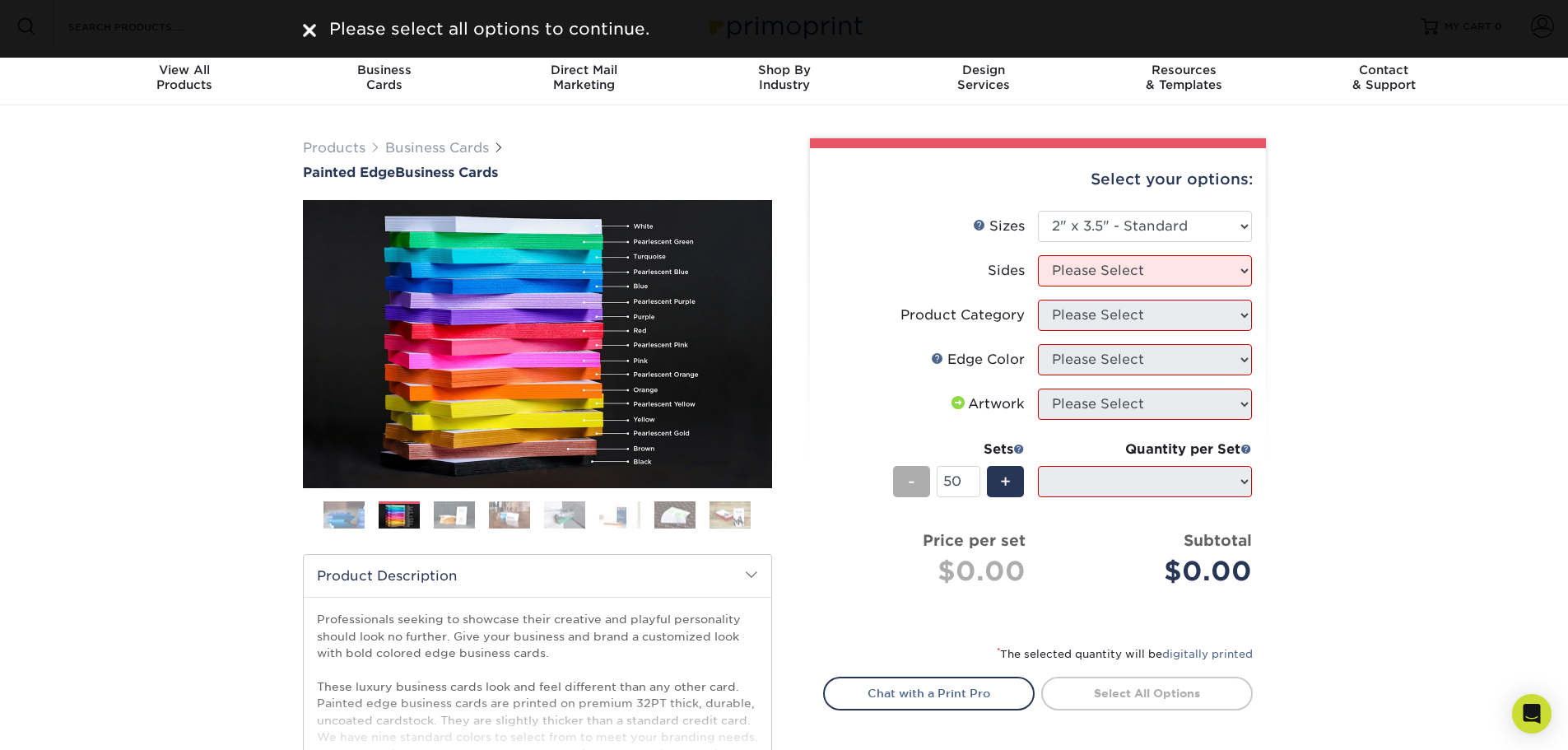
click at [914, 485] on span "-" at bounding box center [912, 481] width 8 height 24
type input "47"
click at [1115, 246] on li "Sizes Help Sizes Please Select 2" x 3.5" - Standard 2.125" x 3.375" - European …" at bounding box center [1038, 233] width 428 height 44
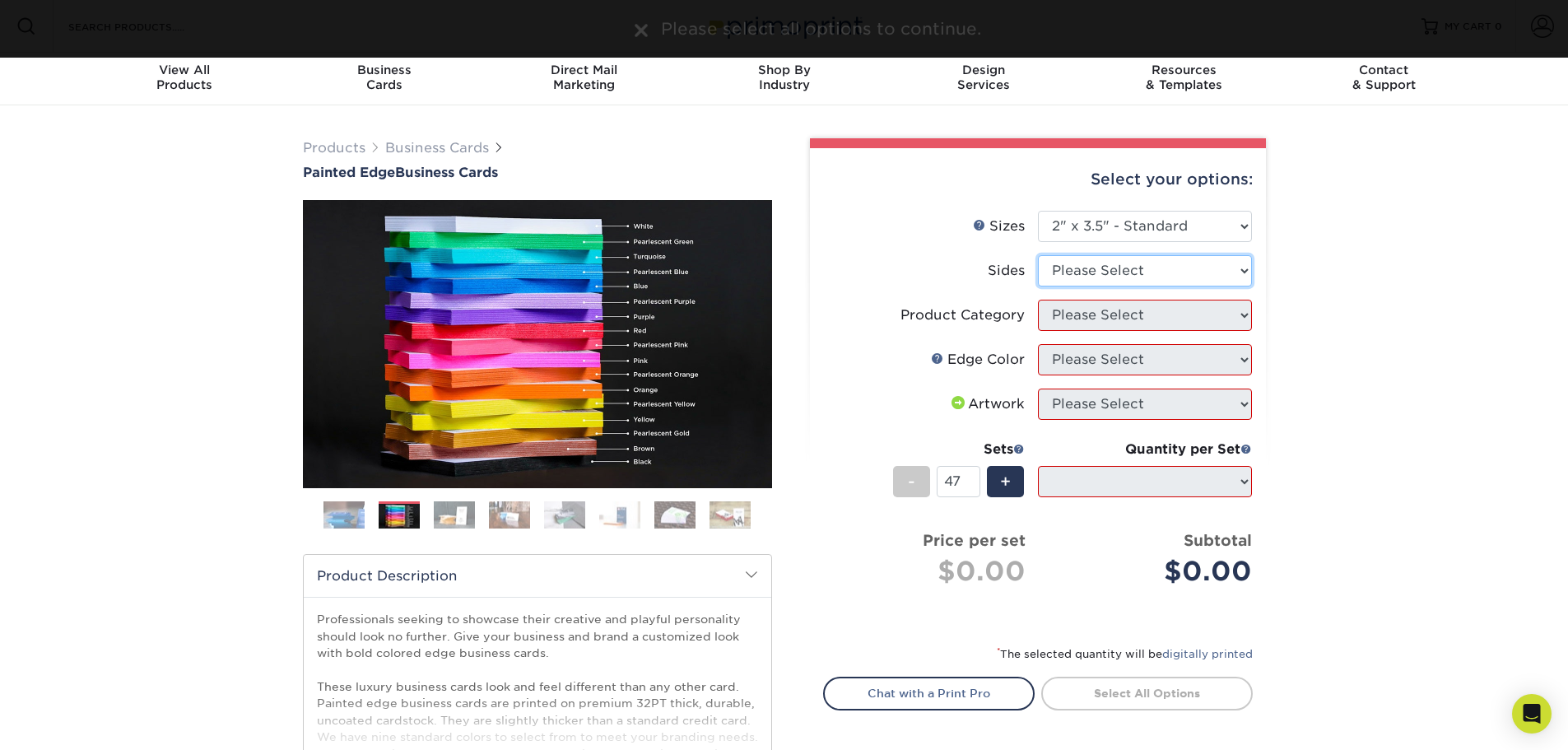
click at [1120, 267] on select "Please Select Print Both Sides Print Front Only" at bounding box center [1144, 271] width 214 height 31
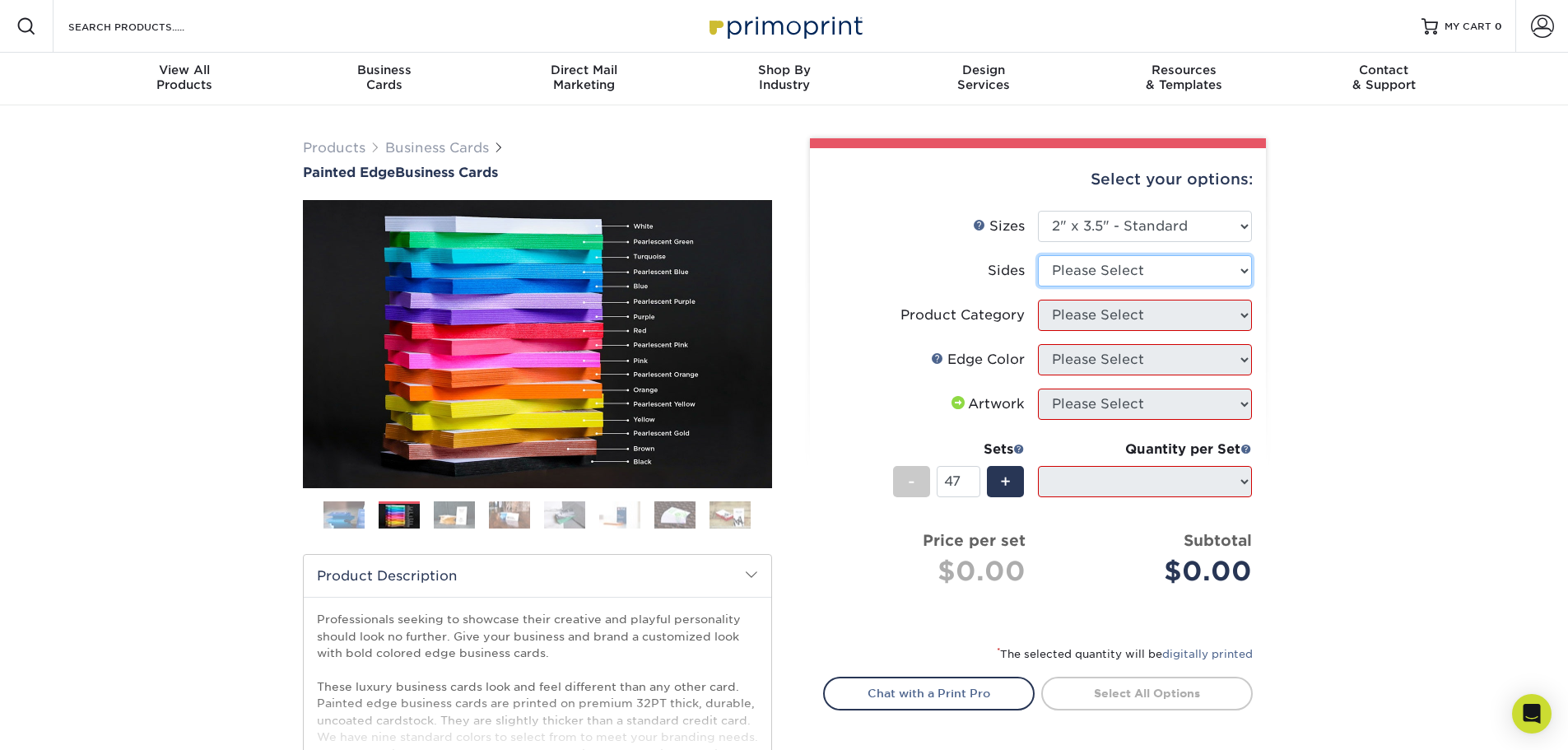
select select "13abbda7-1d64-4f25-8bb2-c179b224825d"
click at [1038, 255] on select "Please Select Print Both Sides Print Front Only" at bounding box center [1144, 271] width 214 height 31
select select "-1"
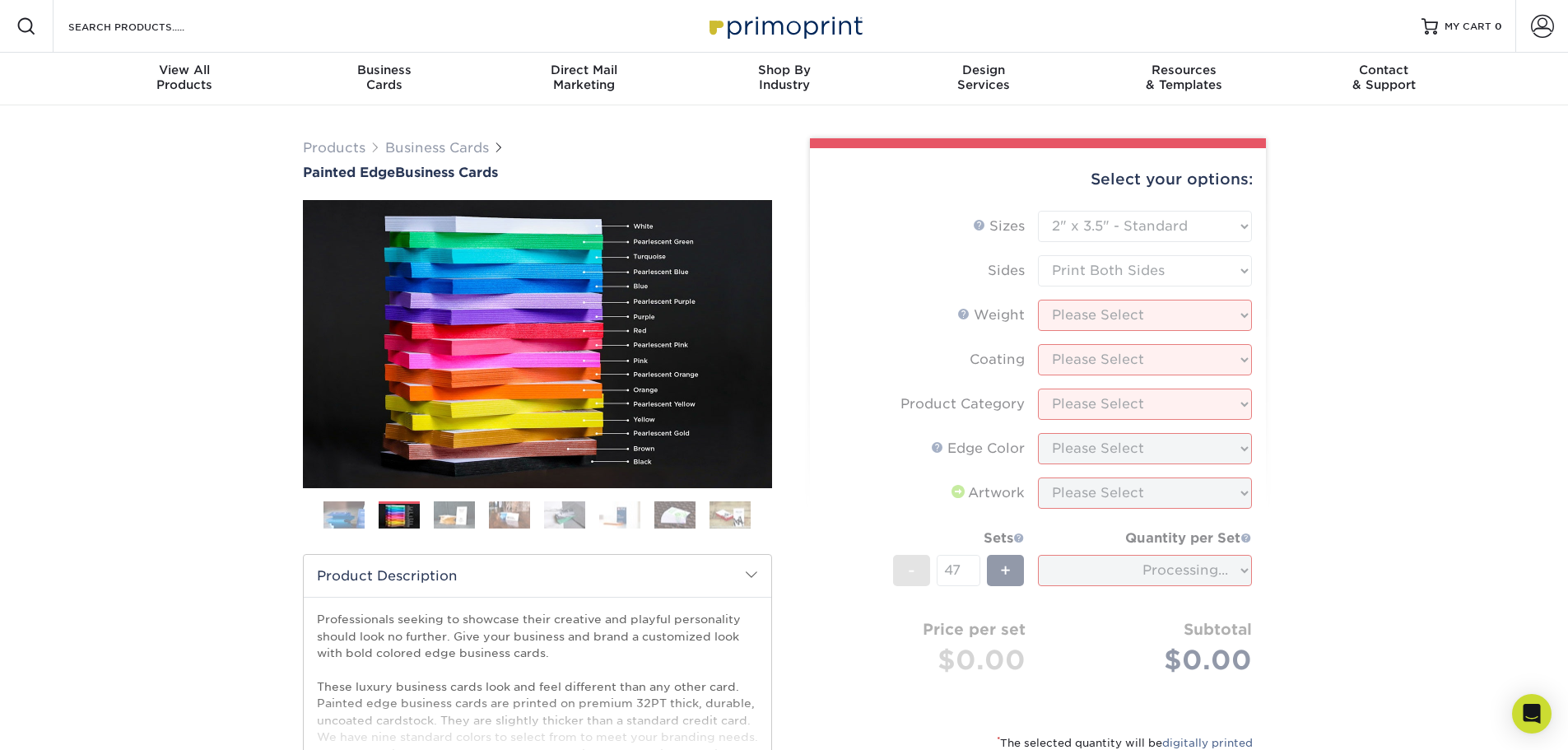
click at [1184, 312] on form "Sizes Help Sizes Please Select 2" x 3.5" - Standard 2.125" x 3.375" - European …" at bounding box center [1038, 462] width 430 height 503
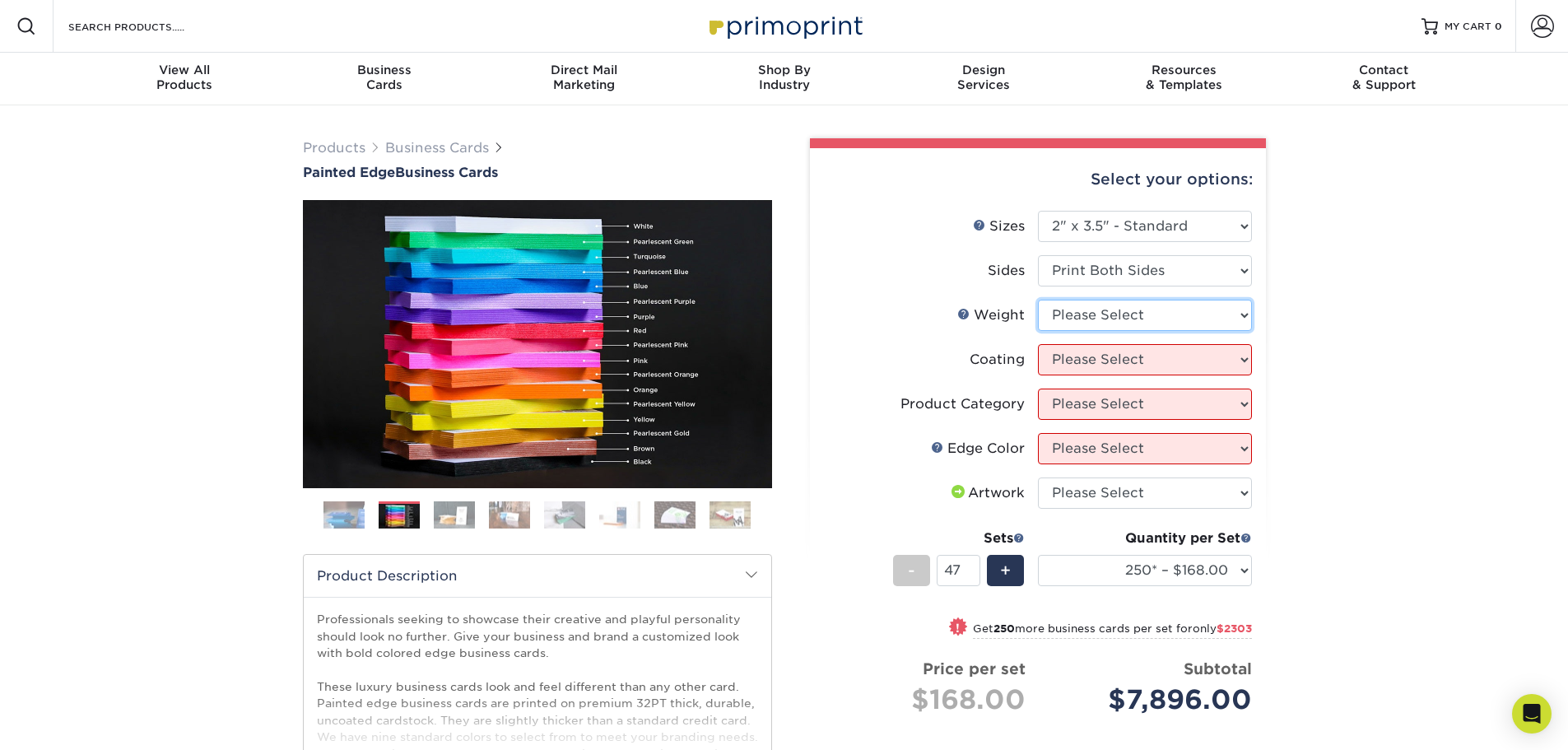
click at [1184, 312] on select "Please Select 32PTUC" at bounding box center [1144, 315] width 214 height 31
select select "32PTUC"
click at [1038, 299] on select "Please Select 32PTUC" at bounding box center [1144, 315] width 214 height 31
click at [1144, 361] on select at bounding box center [1144, 359] width 214 height 31
select select "3e7618de-abca-4bda-9f97-8b9129e913d8"
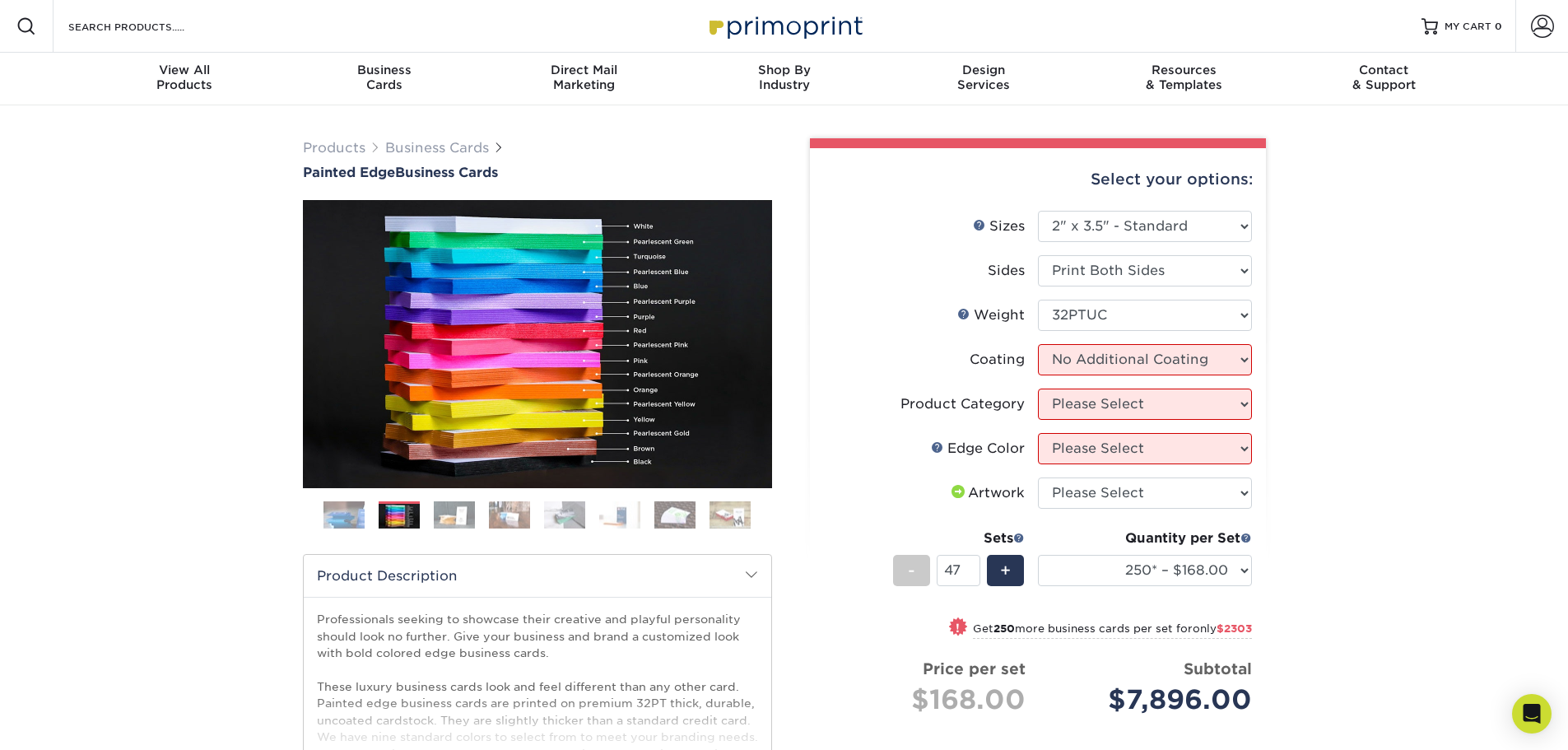
click at [1038, 344] on select at bounding box center [1144, 359] width 214 height 31
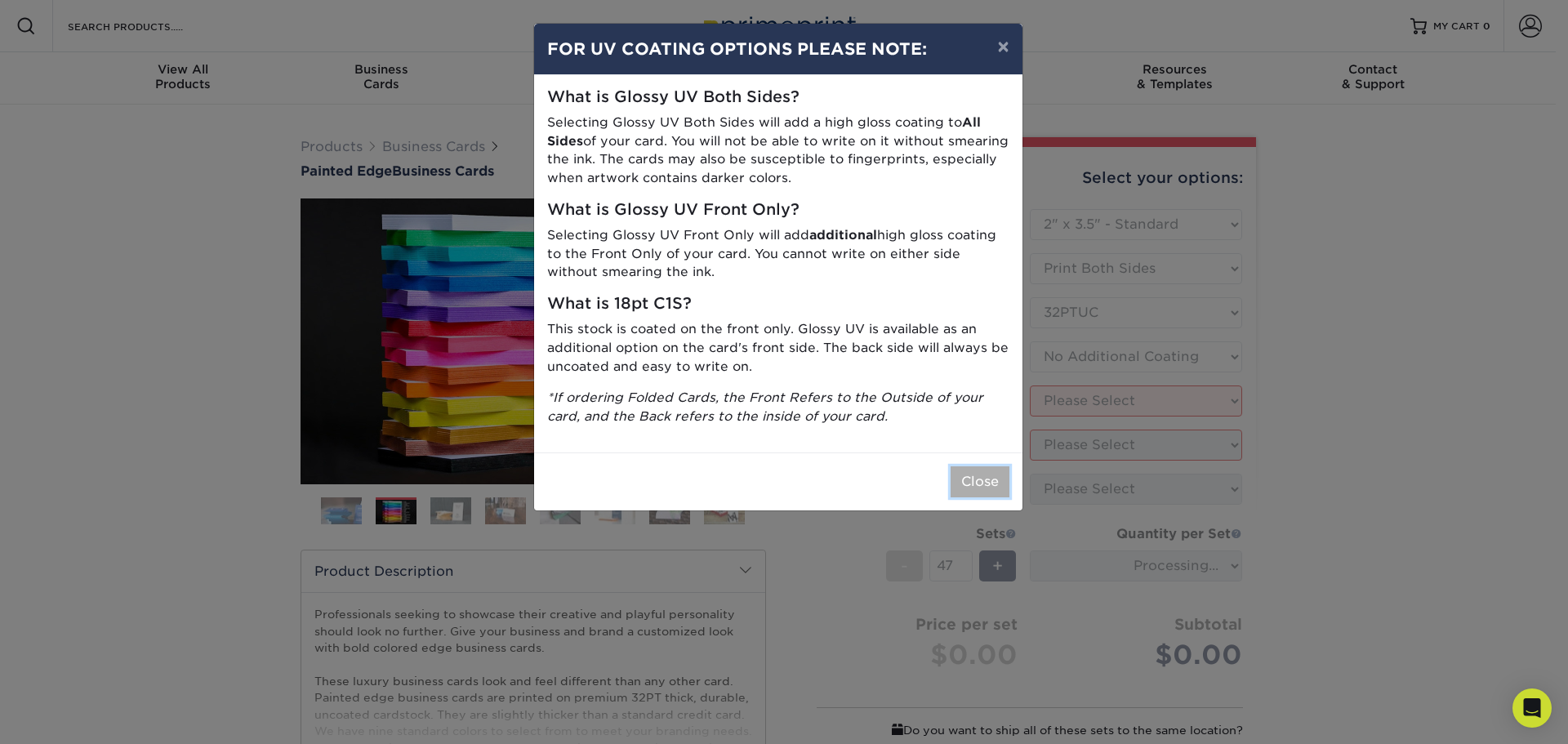
click at [997, 474] on button "Close" at bounding box center [980, 481] width 59 height 31
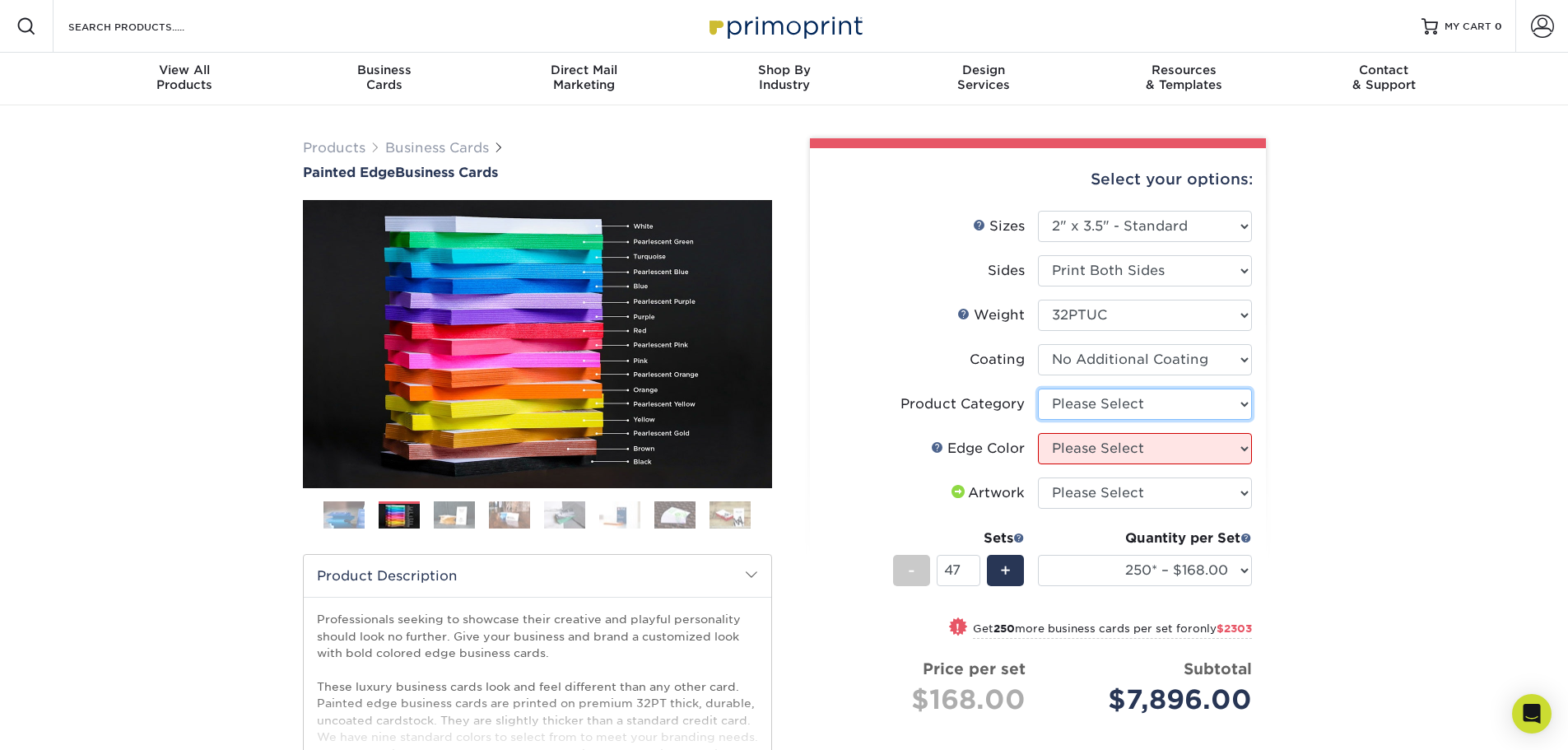
click at [1155, 407] on select "Please Select Business Cards" at bounding box center [1144, 404] width 214 height 31
select select "3b5148f1-0588-4f88-a218-97bcfdce65c1"
click at [1038, 388] on select "Please Select Business Cards" at bounding box center [1144, 404] width 214 height 31
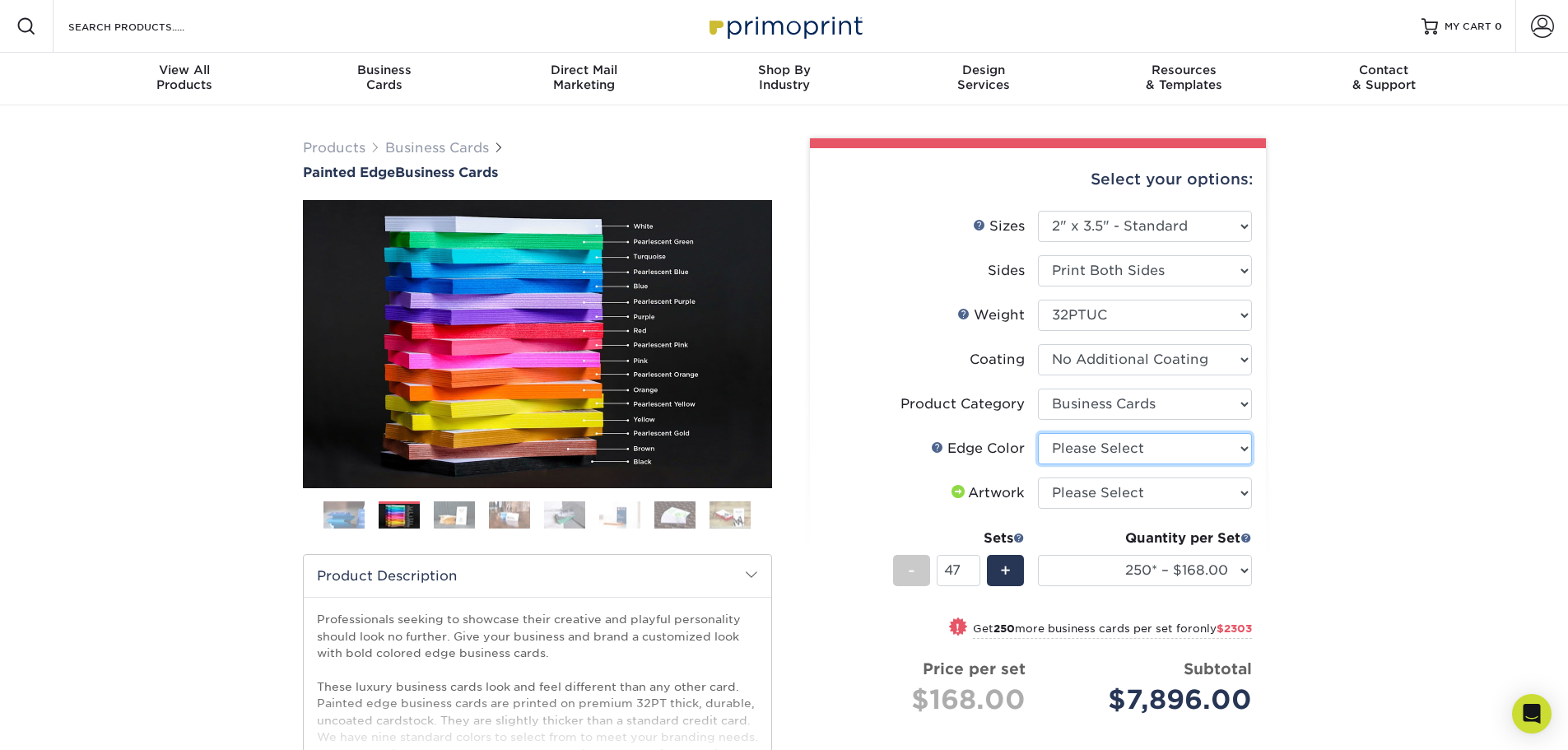
click at [1096, 447] on select "Please Select Charcoal Black Brown Blue Pearlescent Blue Pearlescent Gold Pearl…" at bounding box center [1144, 449] width 214 height 31
select select "211cd225-22d2-46f5-b9be-c5fa0d34557d"
click at [1038, 433] on select "Please Select Charcoal Black Brown Blue Pearlescent Blue Pearlescent Gold Pearl…" at bounding box center [1144, 449] width 214 height 31
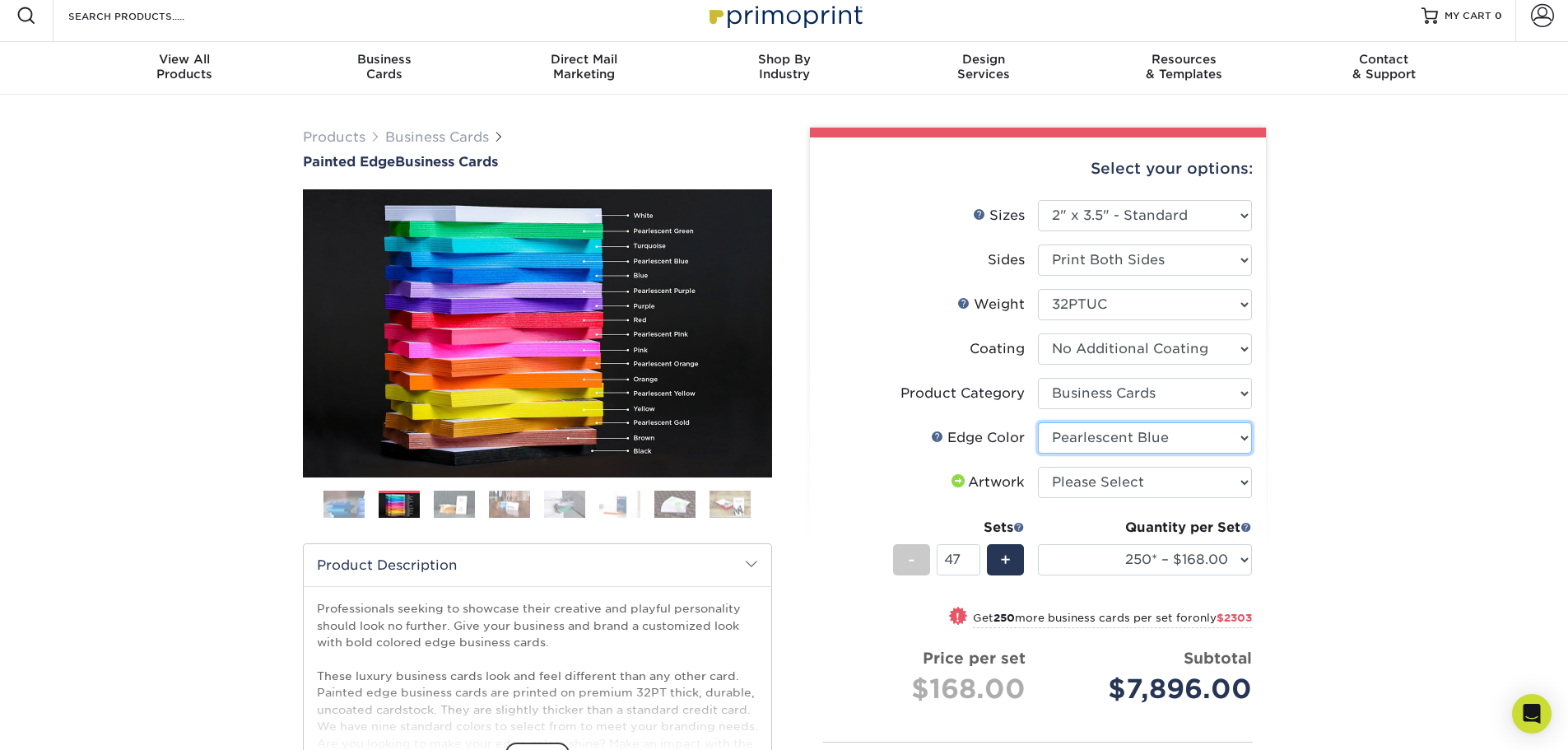
scroll to position [82, 0]
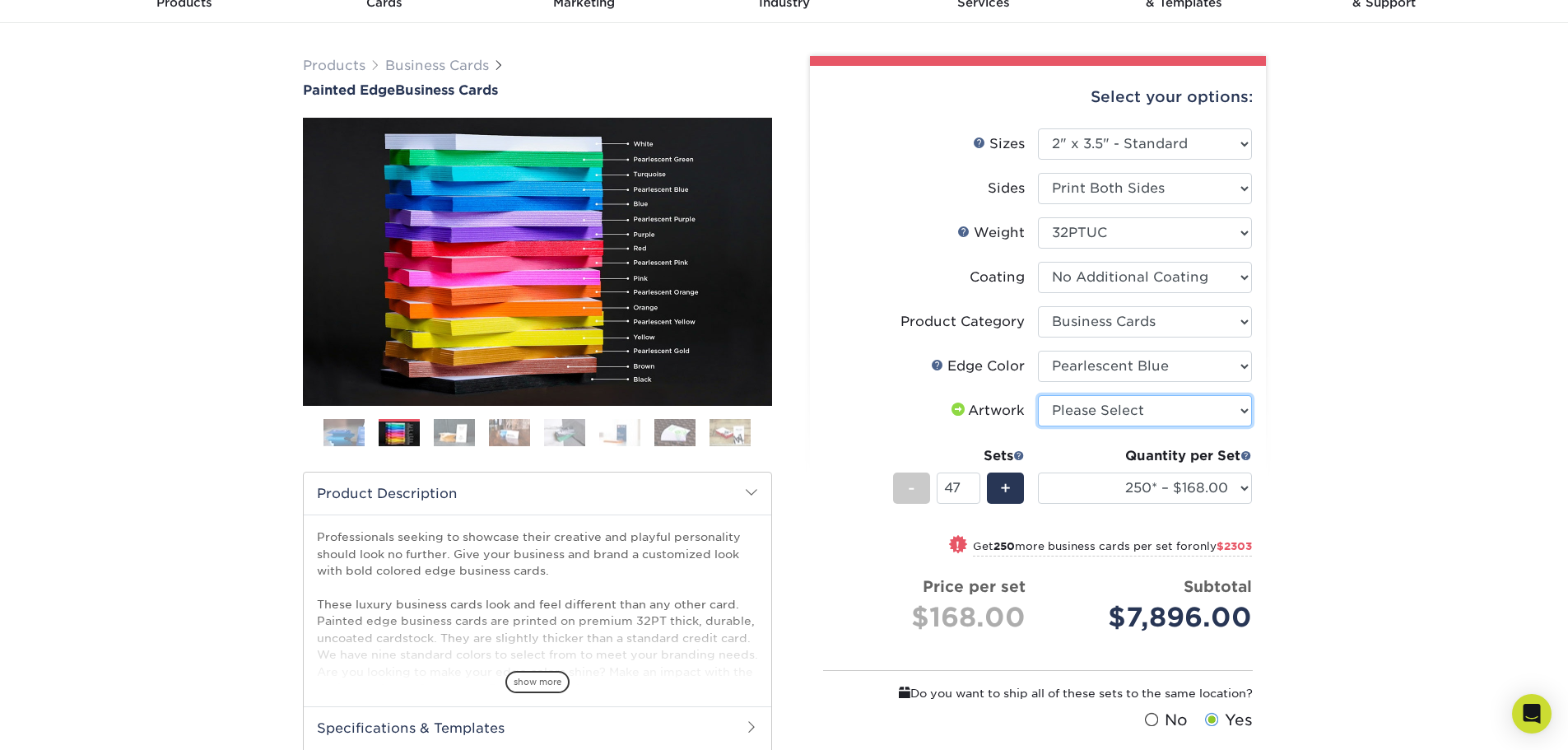
click at [1054, 414] on select "Please Select I will upload files I need a design - $100" at bounding box center [1144, 411] width 214 height 31
select select "upload"
click at [1038, 395] on select "Please Select I will upload files I need a design - $100" at bounding box center [1144, 411] width 214 height 31
click at [961, 489] on input "47" at bounding box center [959, 488] width 43 height 31
drag, startPoint x: 961, startPoint y: 489, endPoint x: 897, endPoint y: 490, distance: 64.0
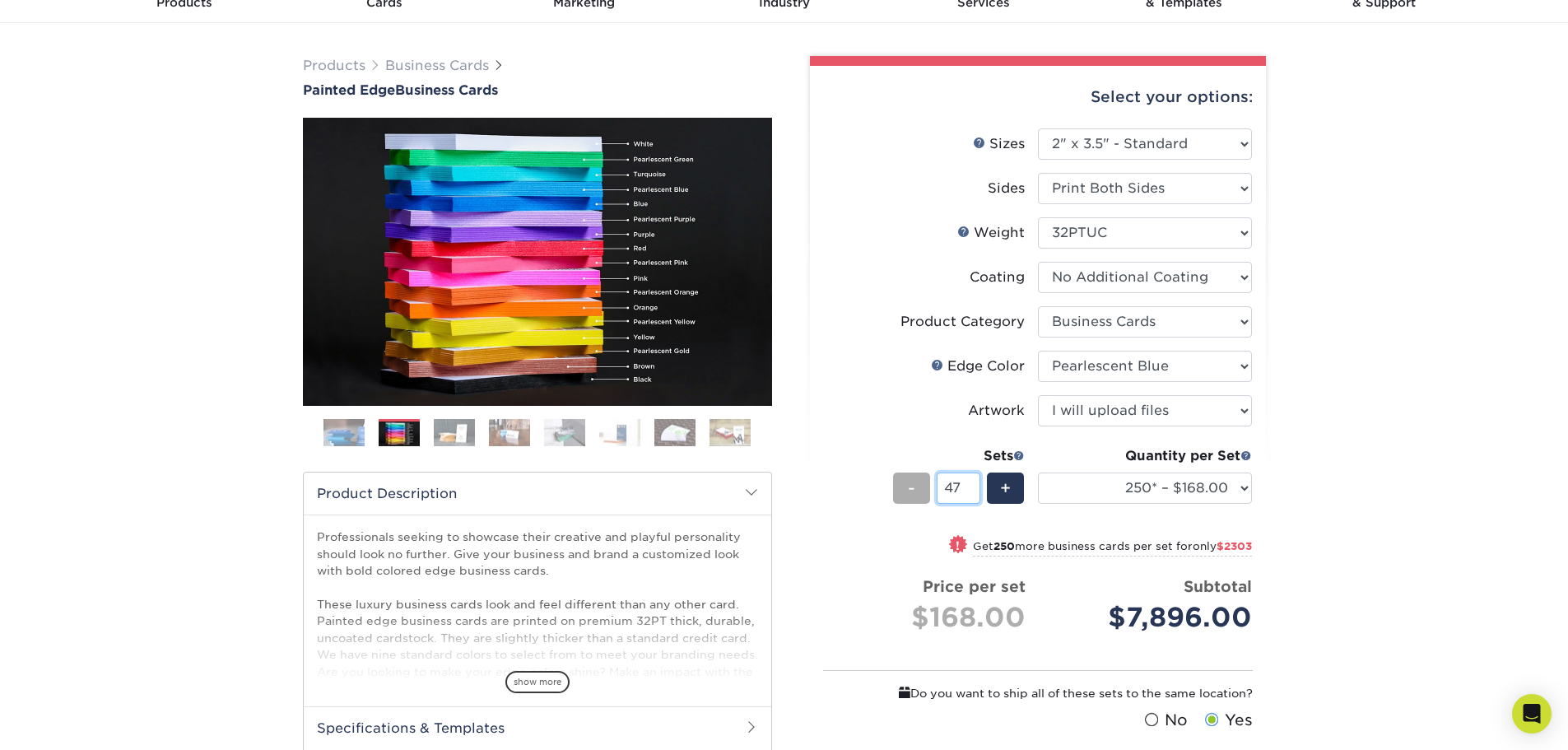
click at [897, 490] on div "- 47 +" at bounding box center [959, 490] width 132 height 37
click at [776, 480] on div "Products Business Cards Painted Edge Business Cards Previous Next" at bounding box center [537, 485] width 494 height 860
drag, startPoint x: 957, startPoint y: 494, endPoint x: 927, endPoint y: 487, distance: 30.8
click at [928, 488] on div "- 4 +" at bounding box center [959, 490] width 132 height 37
type input "2"
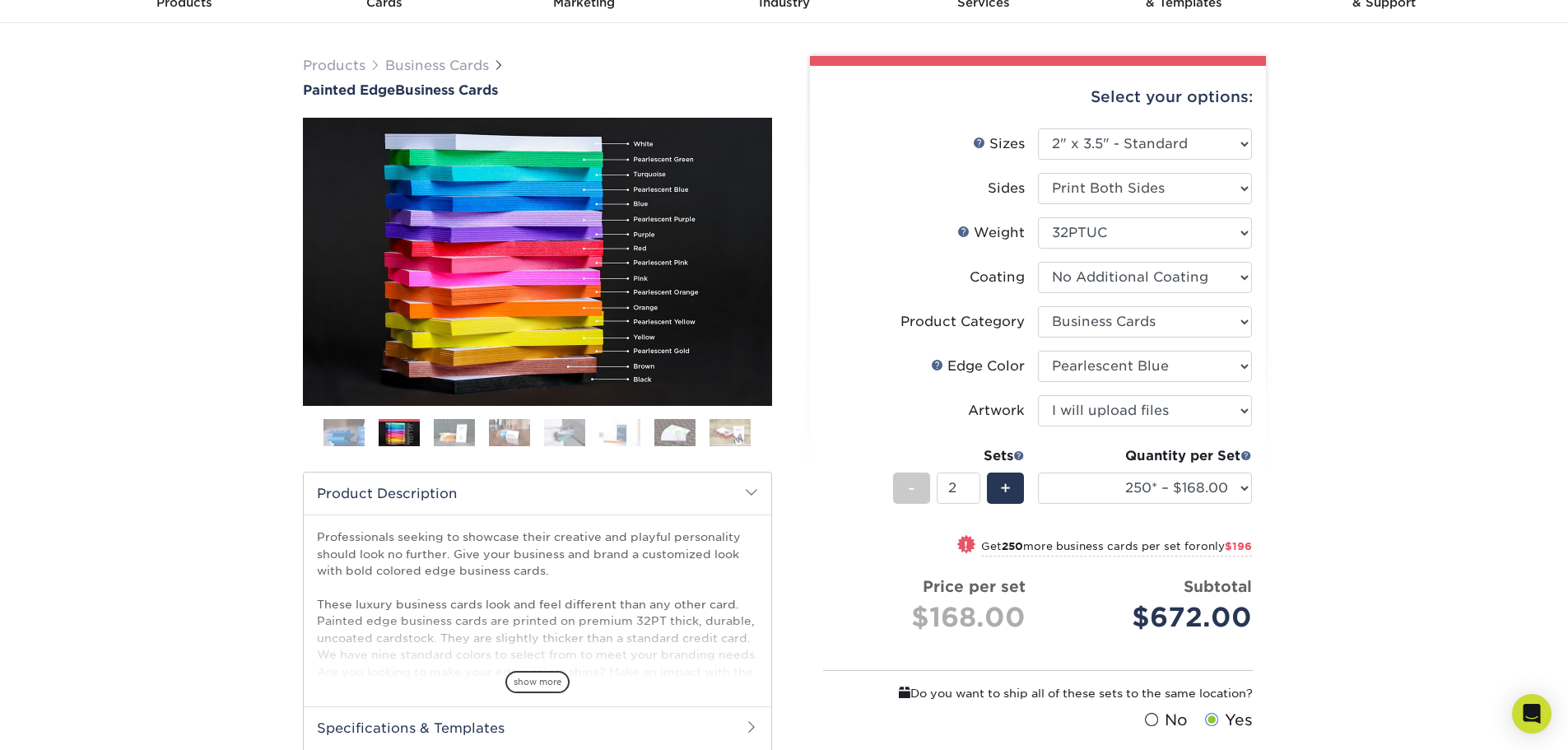
click at [1398, 454] on div "Products Business Cards Painted Edge Business Cards Previous Next" at bounding box center [784, 503] width 1568 height 958
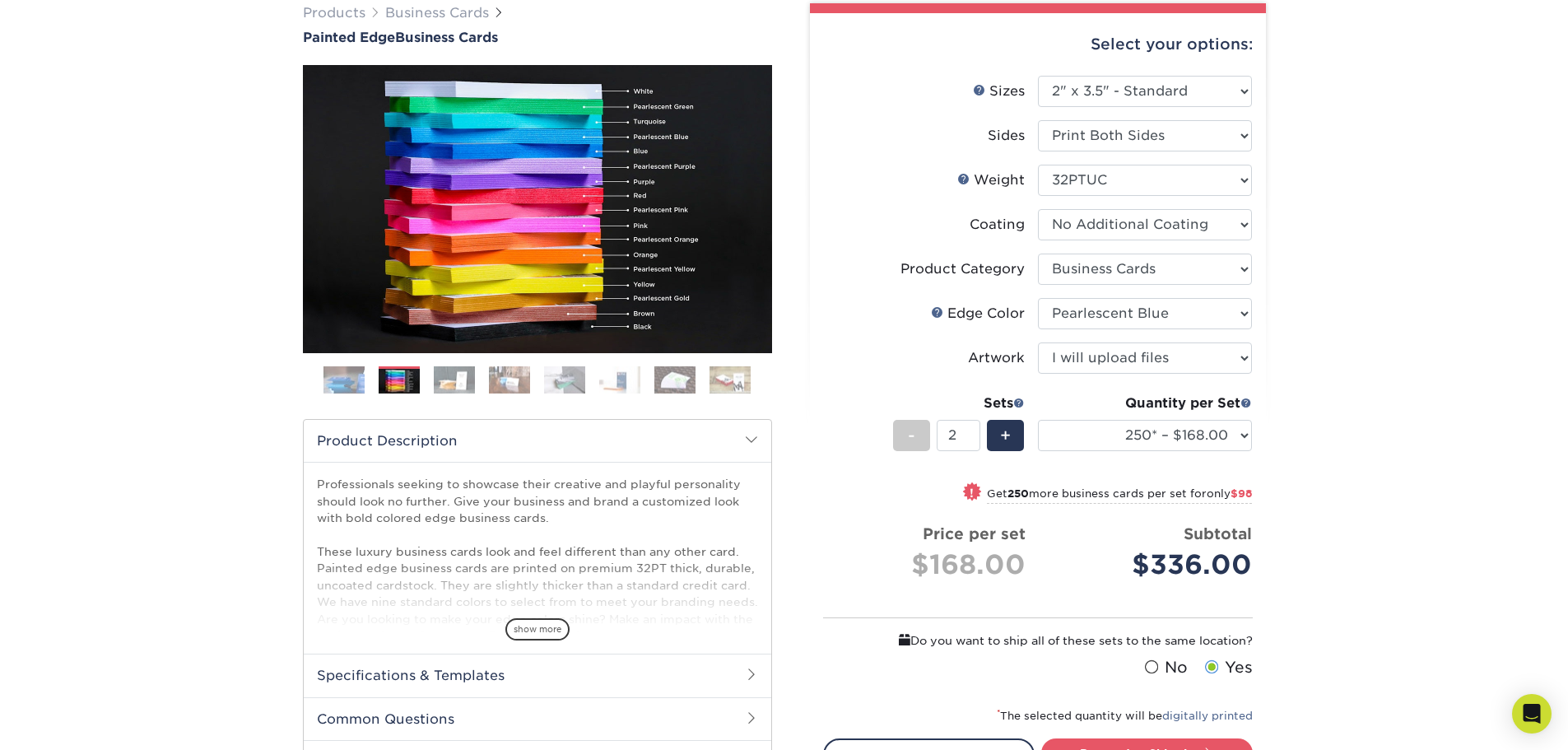
scroll to position [165, 0]
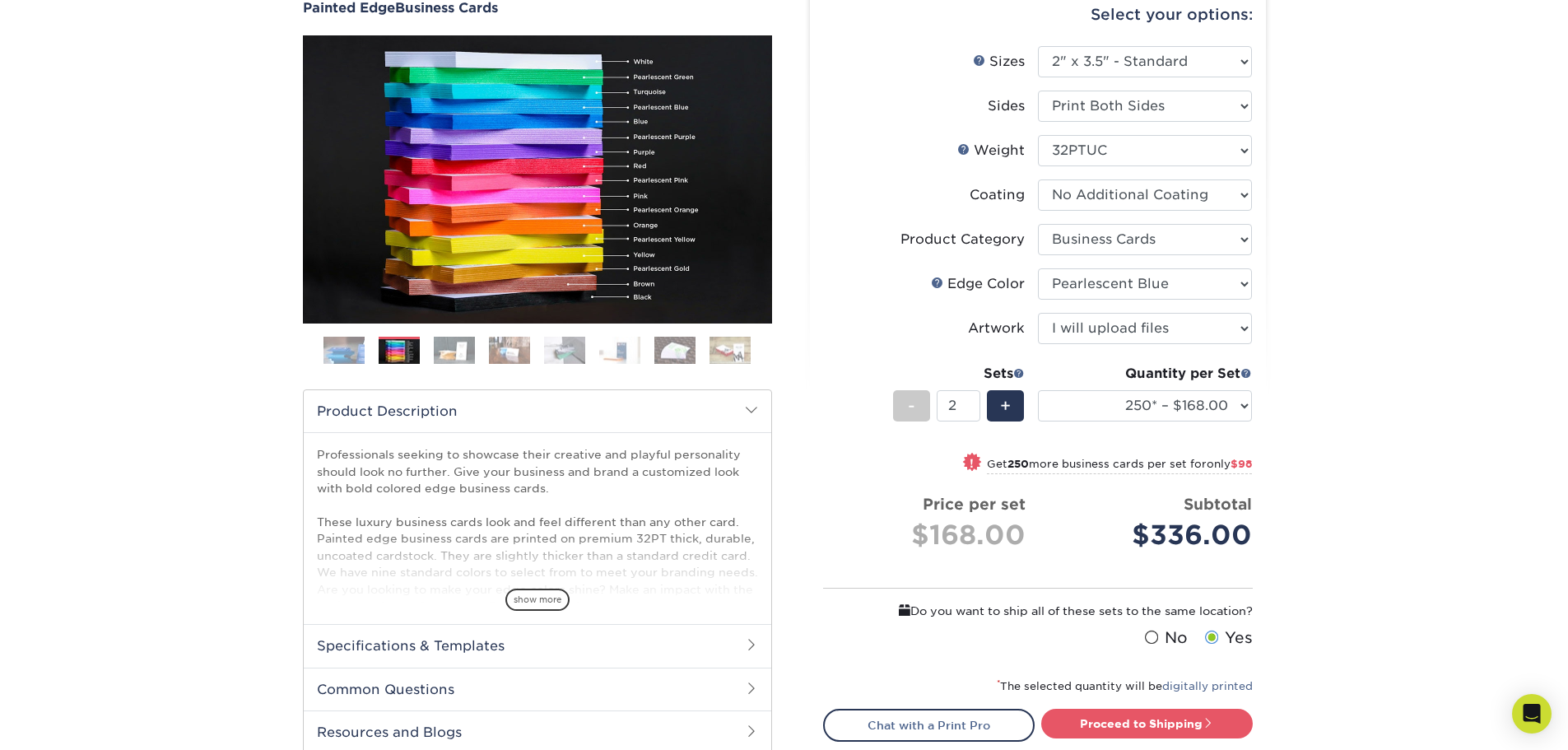
click at [1183, 461] on small "Get 250 more business cards per set for only $98" at bounding box center [1119, 465] width 265 height 16
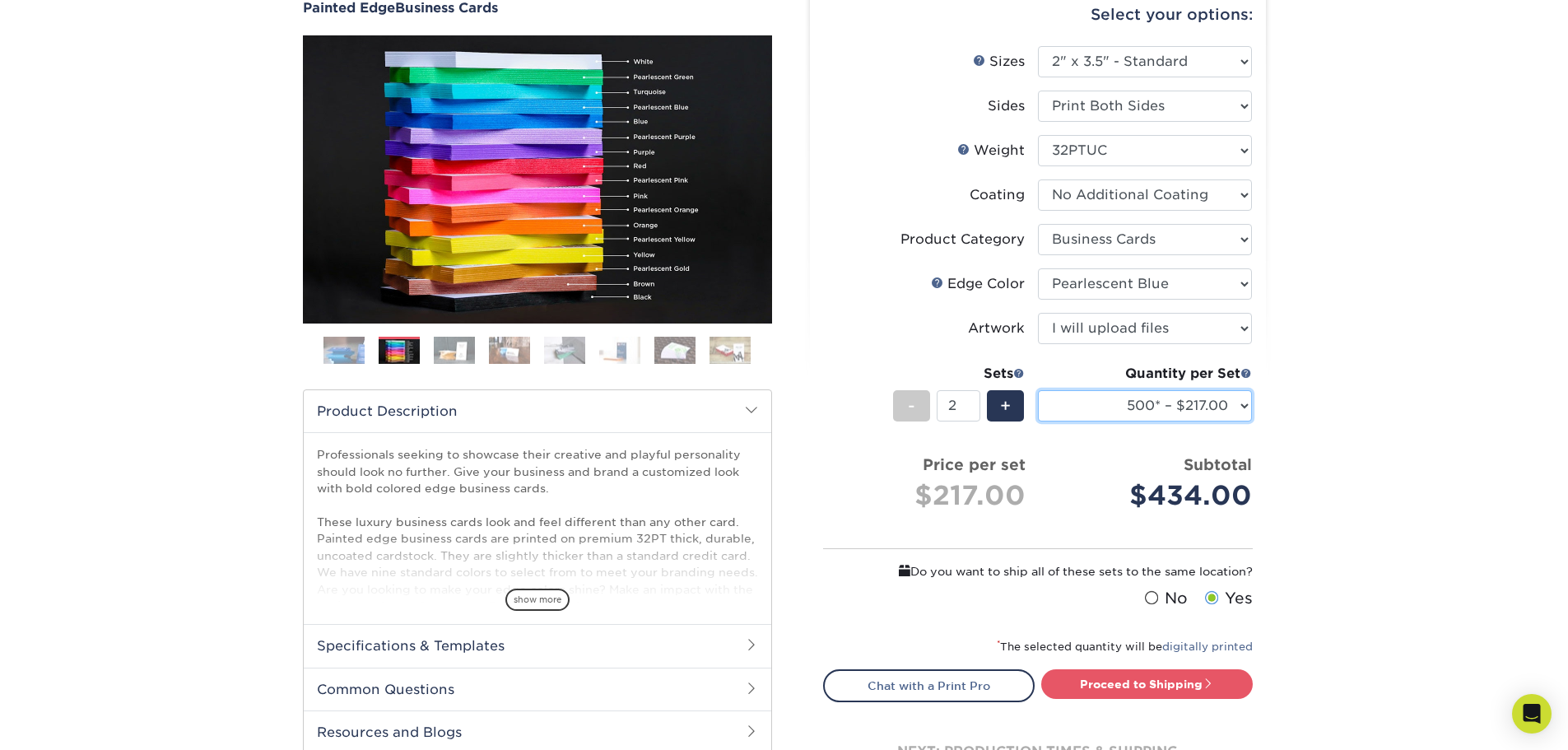
click at [1118, 412] on select "250* – $168.00 500* – $217.00 1000* – $339.00" at bounding box center [1144, 405] width 214 height 31
select select "250* – $168.00"
click at [1038, 390] on select "250* – $168.00 500* – $217.00 1000* – $339.00" at bounding box center [1144, 405] width 214 height 31
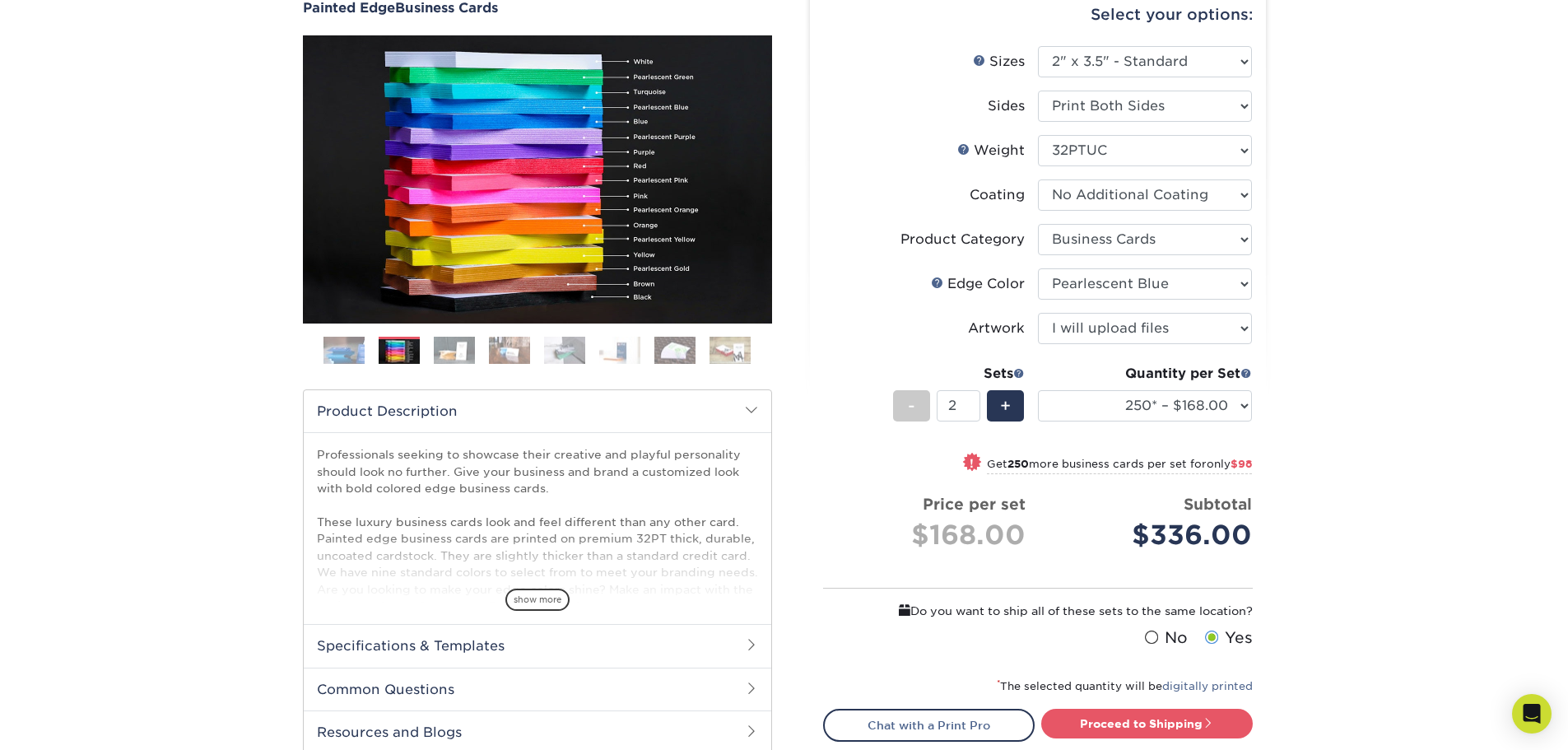
click at [1352, 398] on div "Products Business Cards Painted Edge Business Cards Previous Next" at bounding box center [784, 420] width 1568 height 958
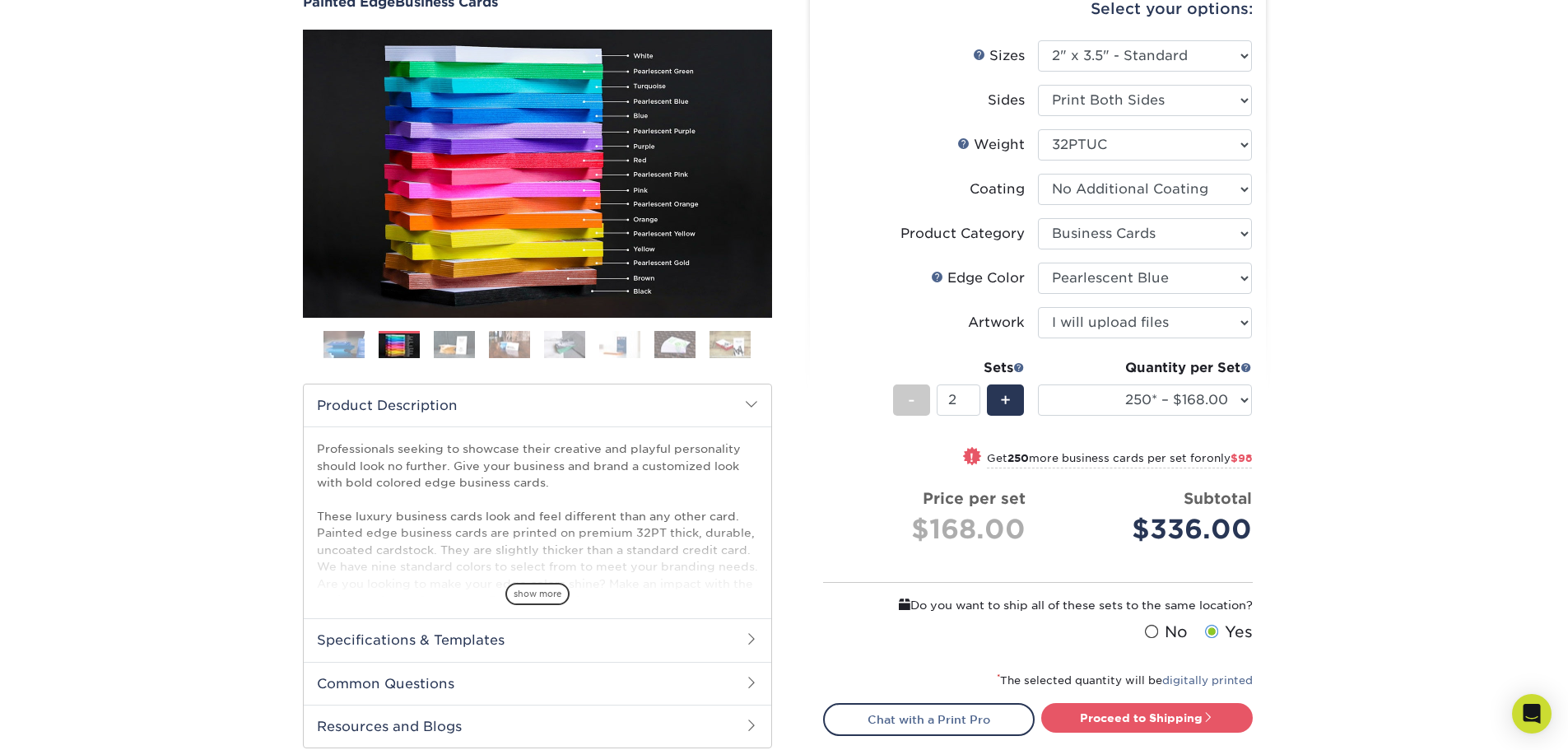
scroll to position [0, 0]
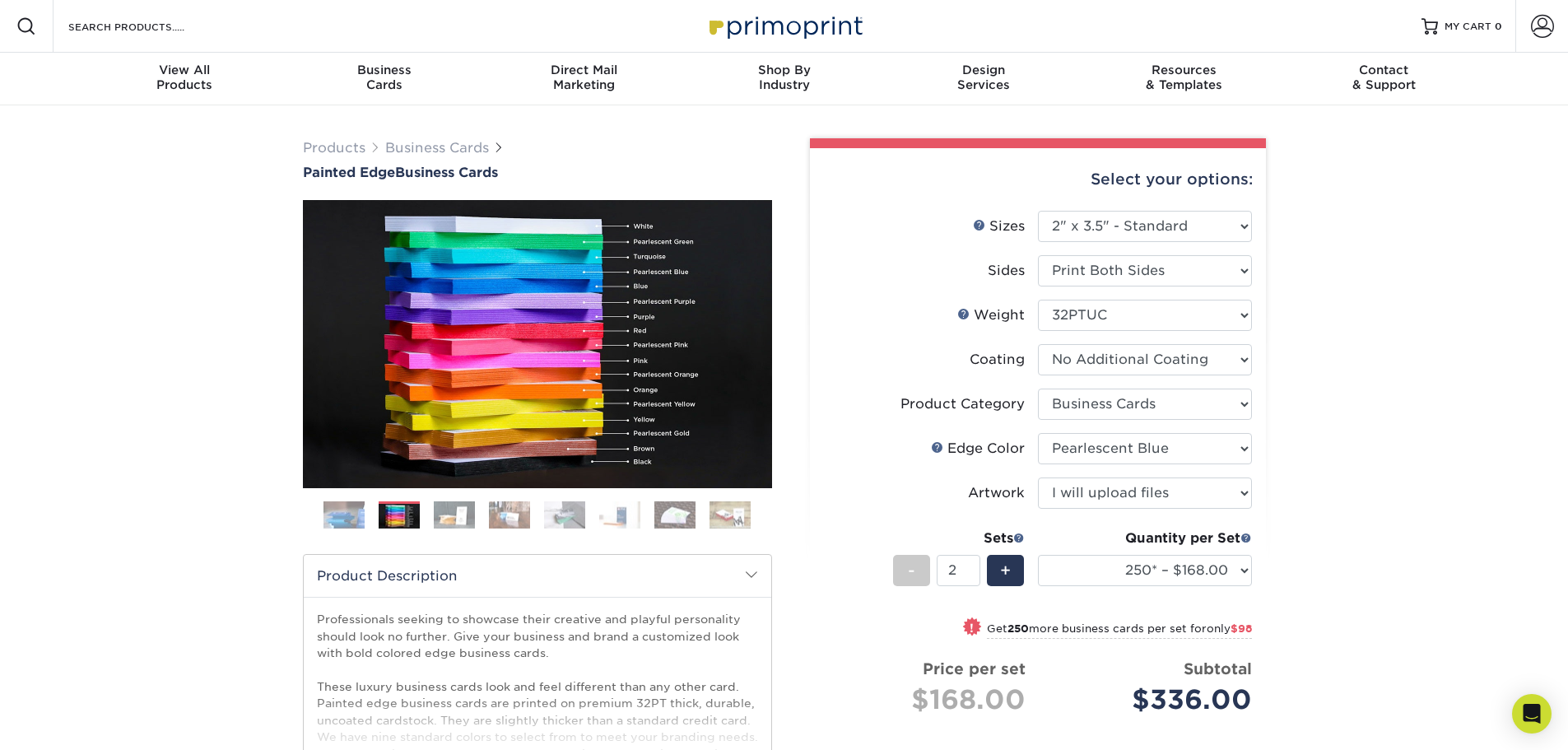
click at [406, 515] on img at bounding box center [399, 516] width 41 height 25
click at [437, 514] on img at bounding box center [454, 514] width 41 height 29
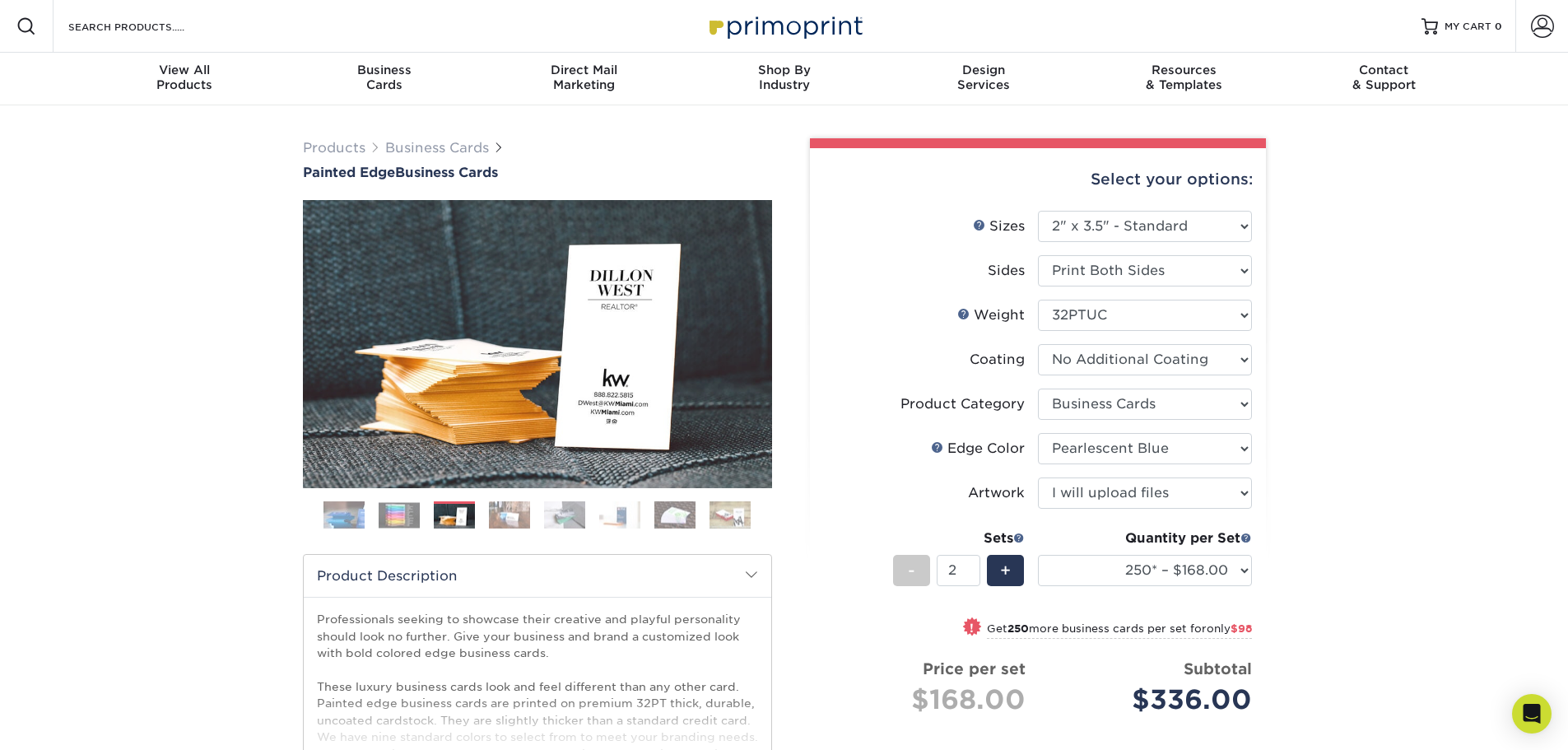
click at [328, 523] on img at bounding box center [344, 515] width 41 height 41
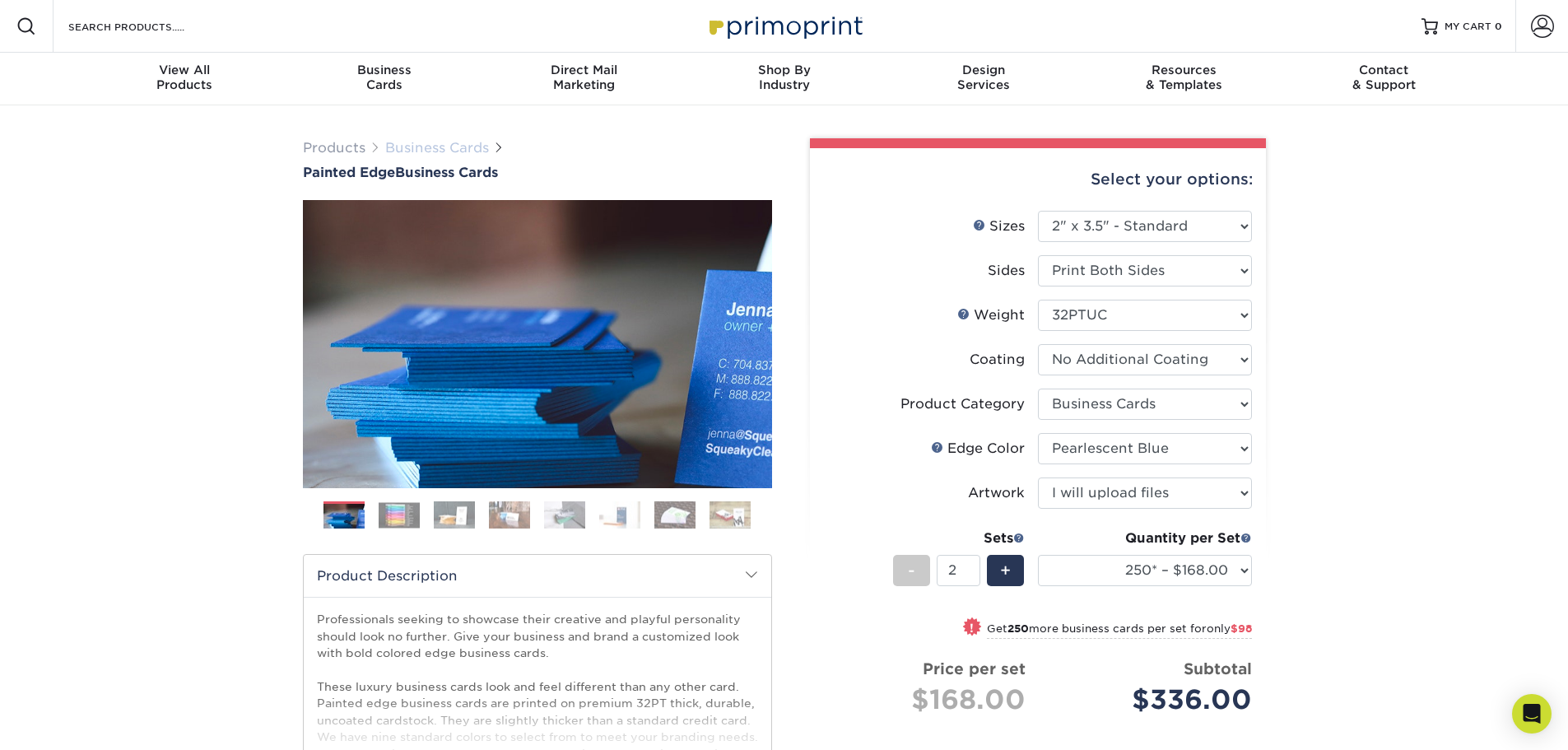
click at [483, 145] on link "Business Cards" at bounding box center [437, 148] width 103 height 16
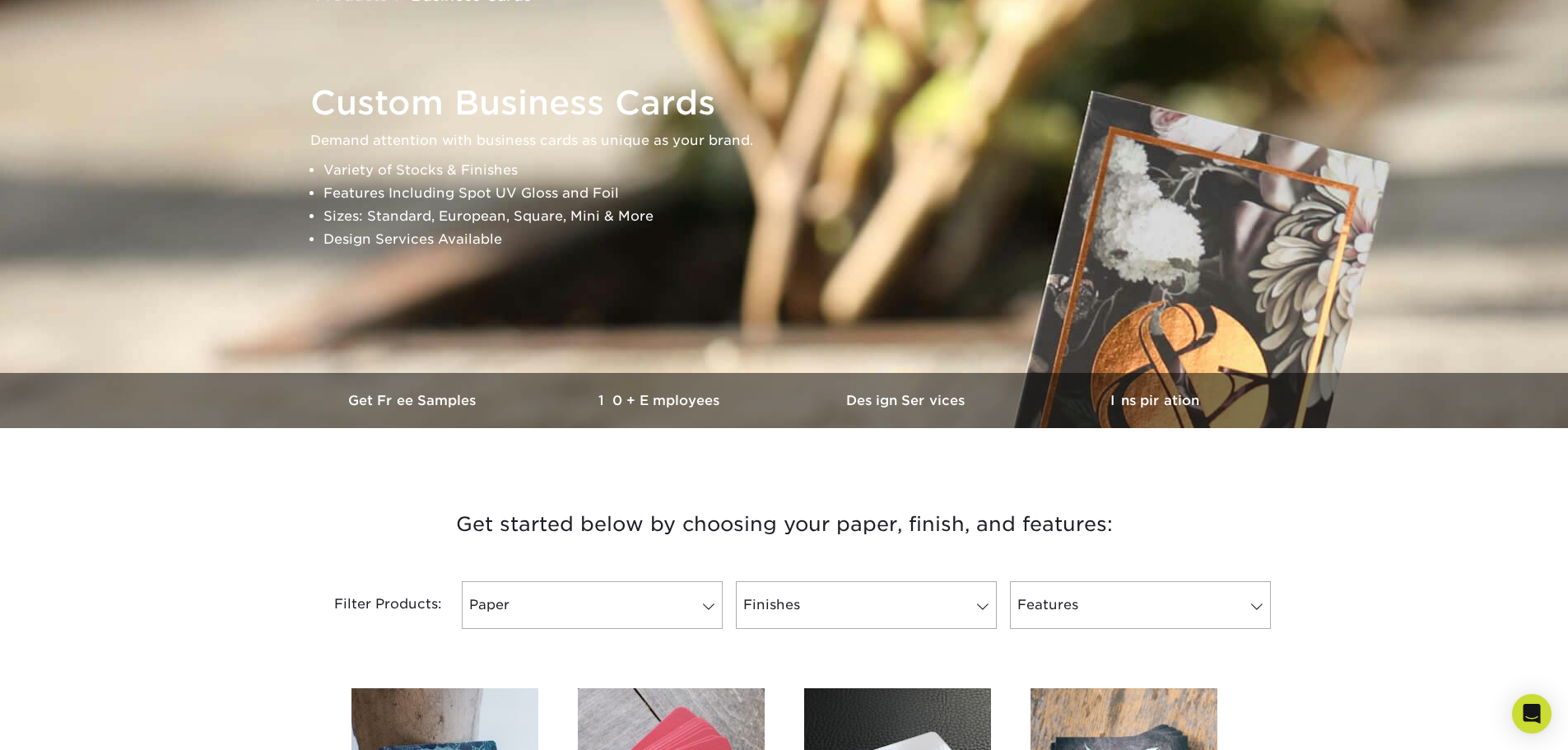
scroll to position [82, 0]
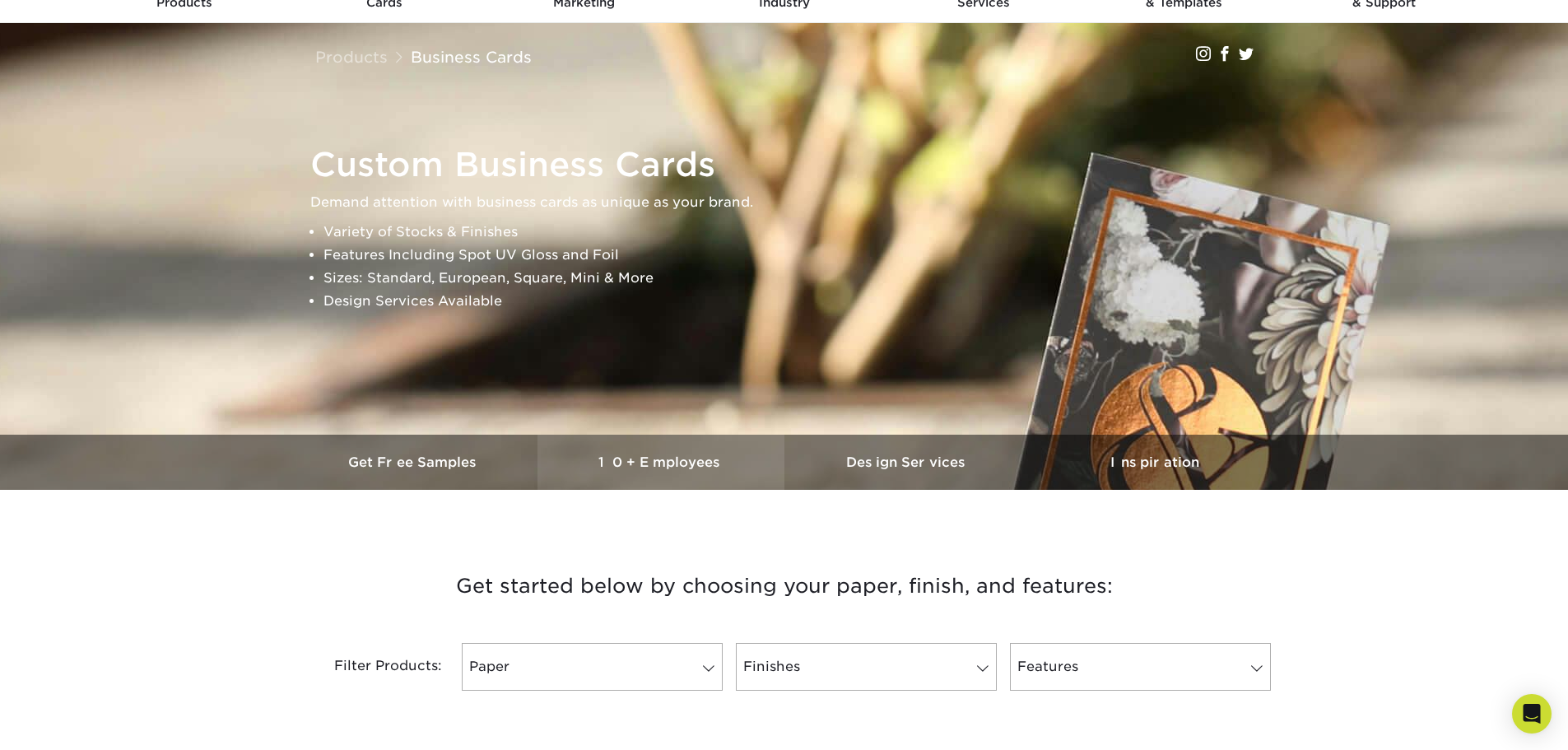
click at [597, 451] on link "10+ Employees" at bounding box center [661, 463] width 247 height 56
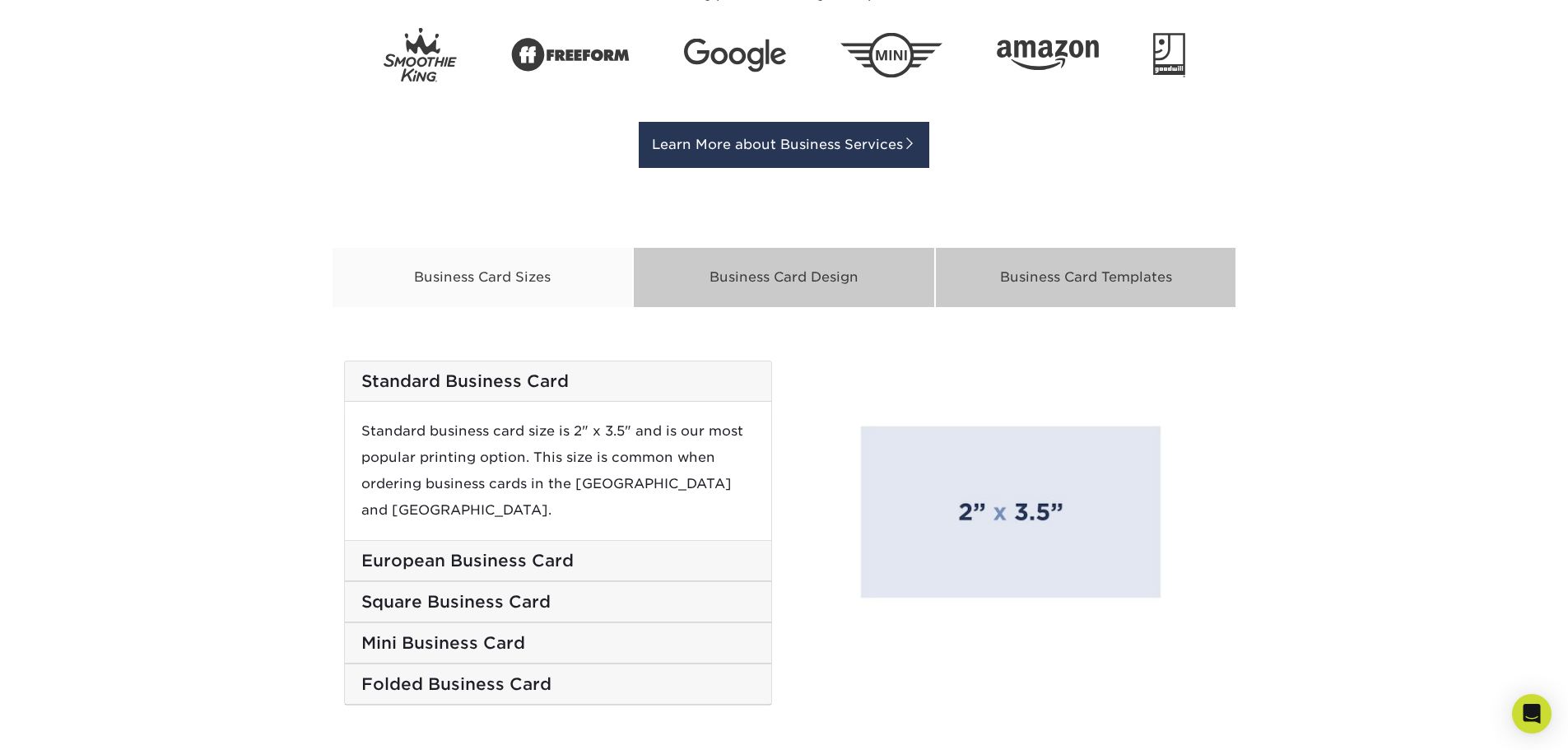
scroll to position [2495, 0]
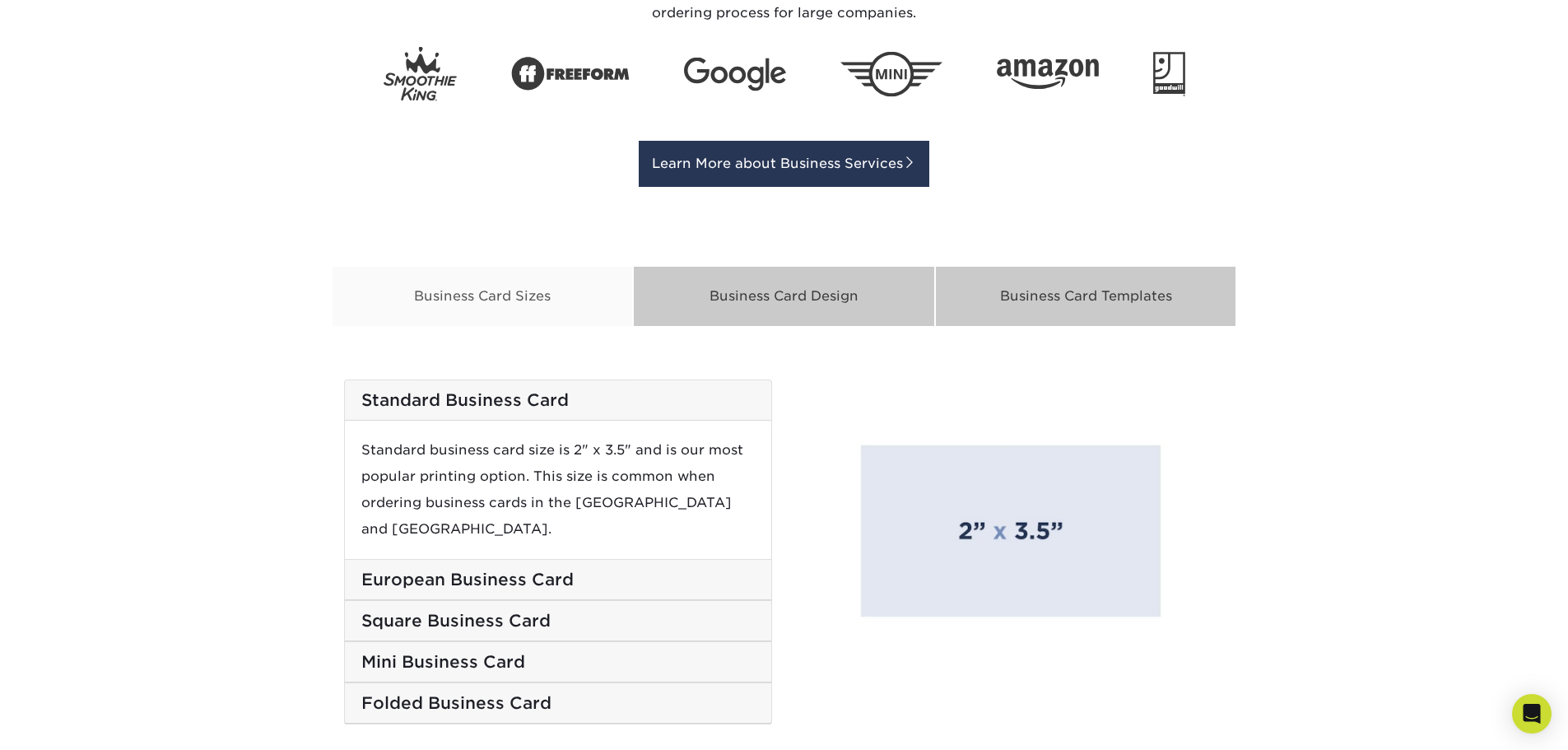
click at [497, 308] on div "Business Card Sizes" at bounding box center [483, 296] width 302 height 61
click at [846, 297] on div "Business Card Design" at bounding box center [784, 296] width 302 height 61
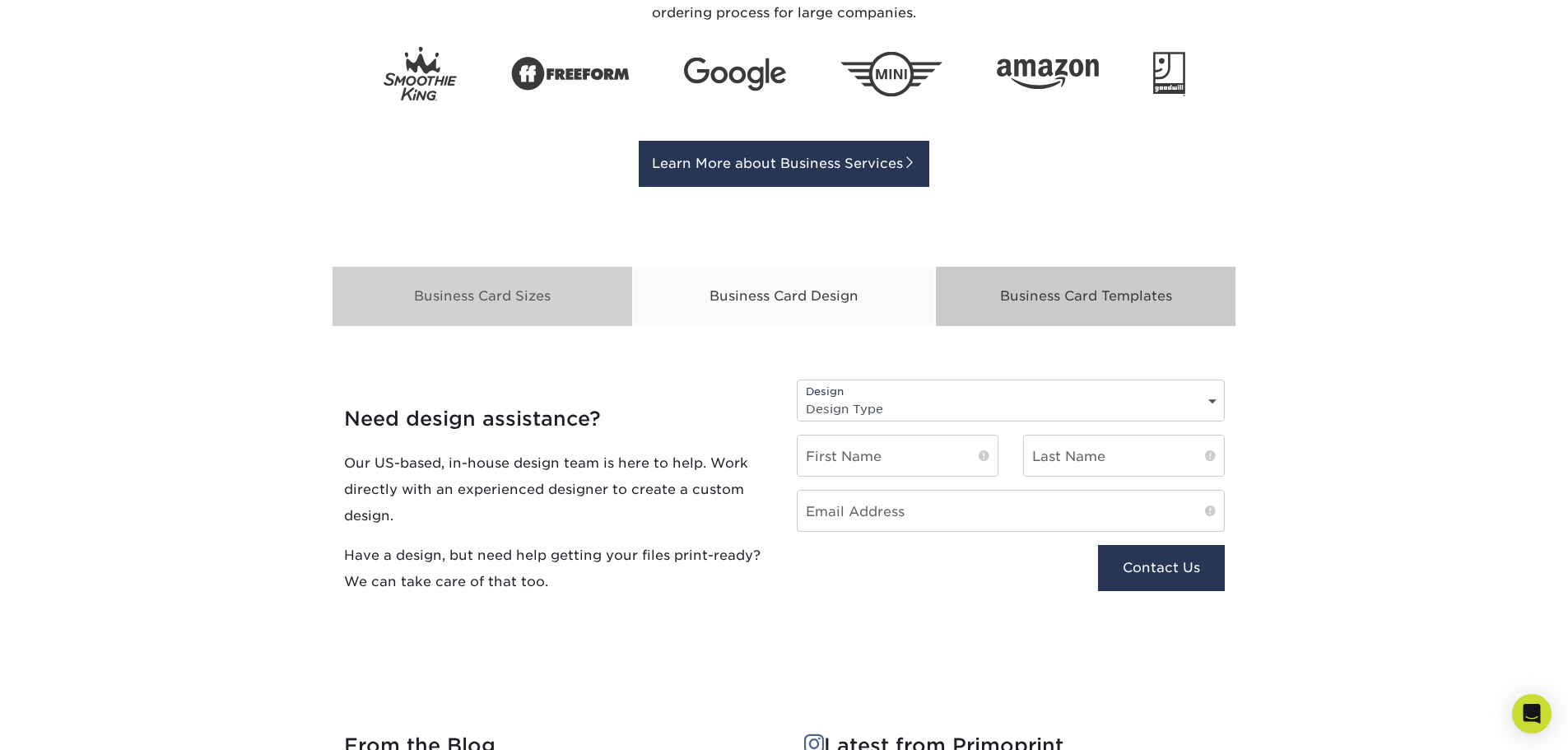
click at [484, 307] on div "Business Card Sizes" at bounding box center [483, 296] width 302 height 61
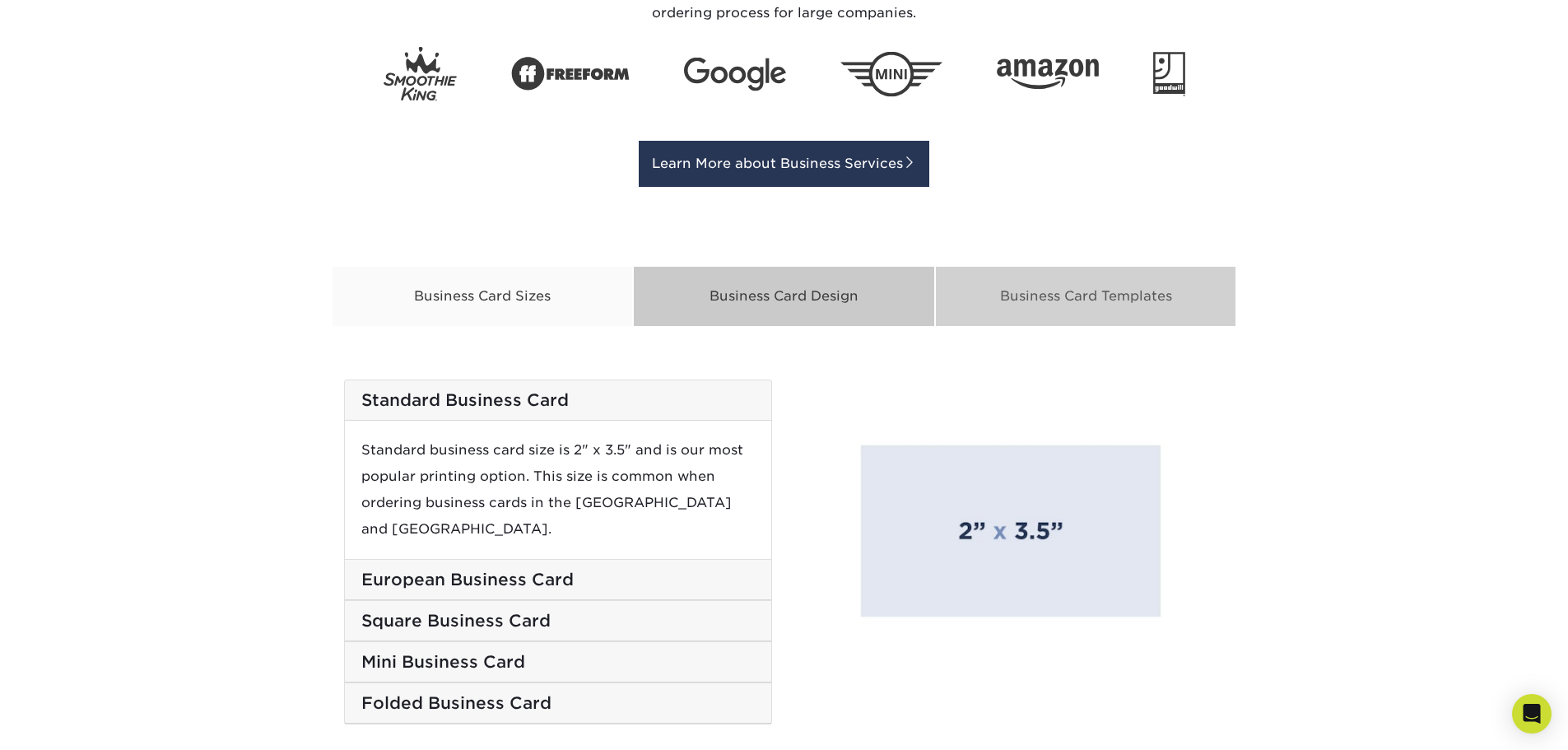
click at [1057, 286] on div "Business Card Templates" at bounding box center [1086, 296] width 302 height 61
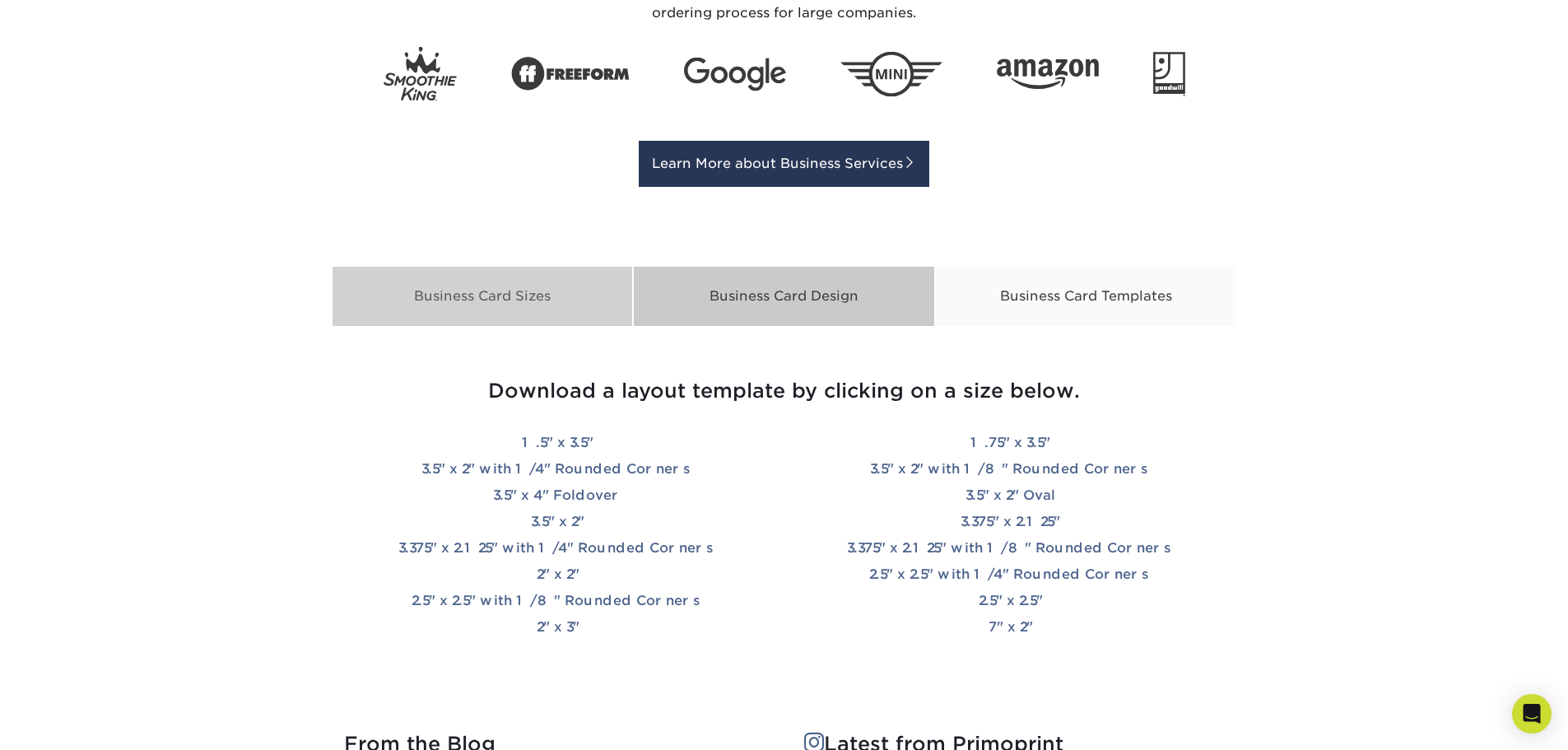
click at [454, 306] on div "Business Card Sizes" at bounding box center [483, 296] width 302 height 61
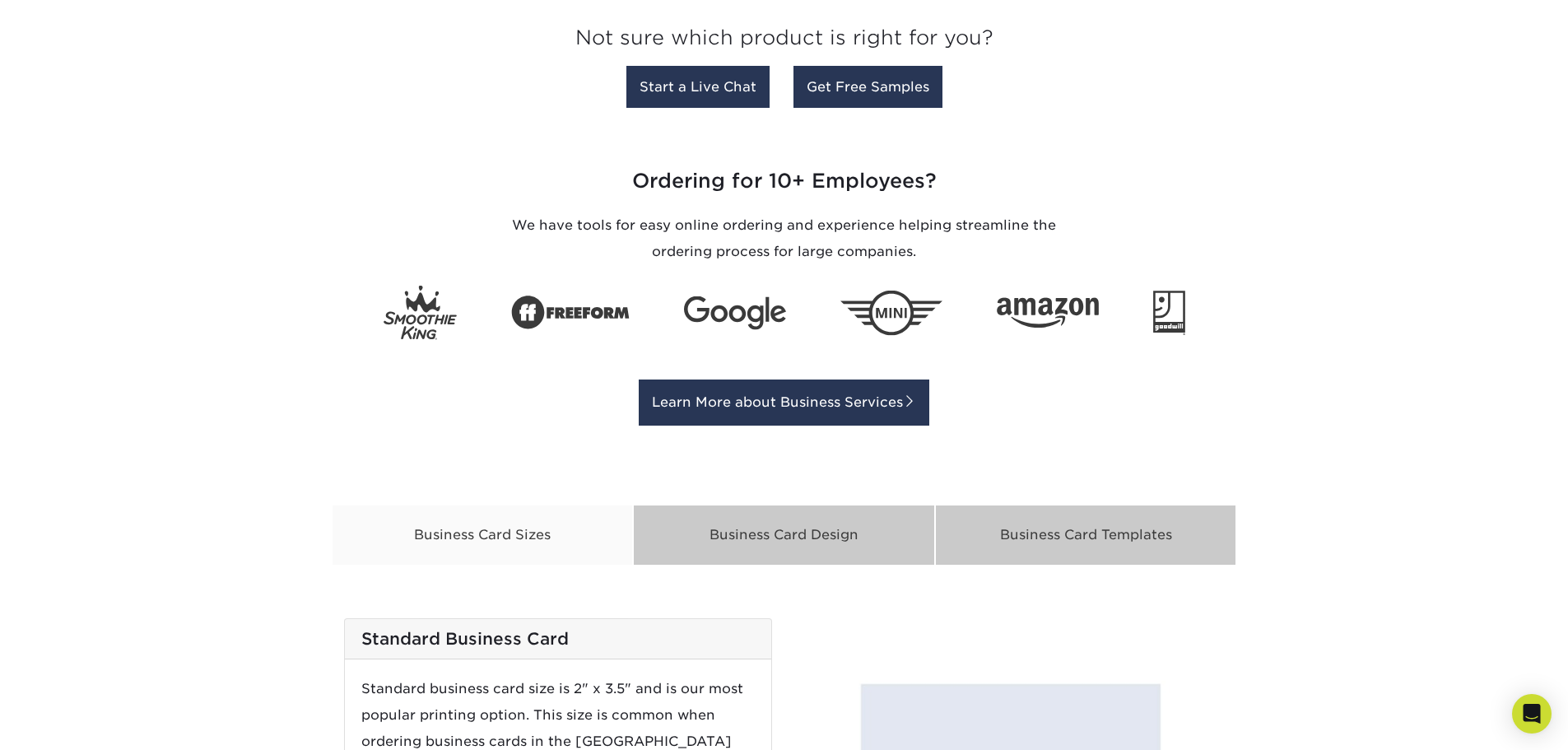
scroll to position [2248, 0]
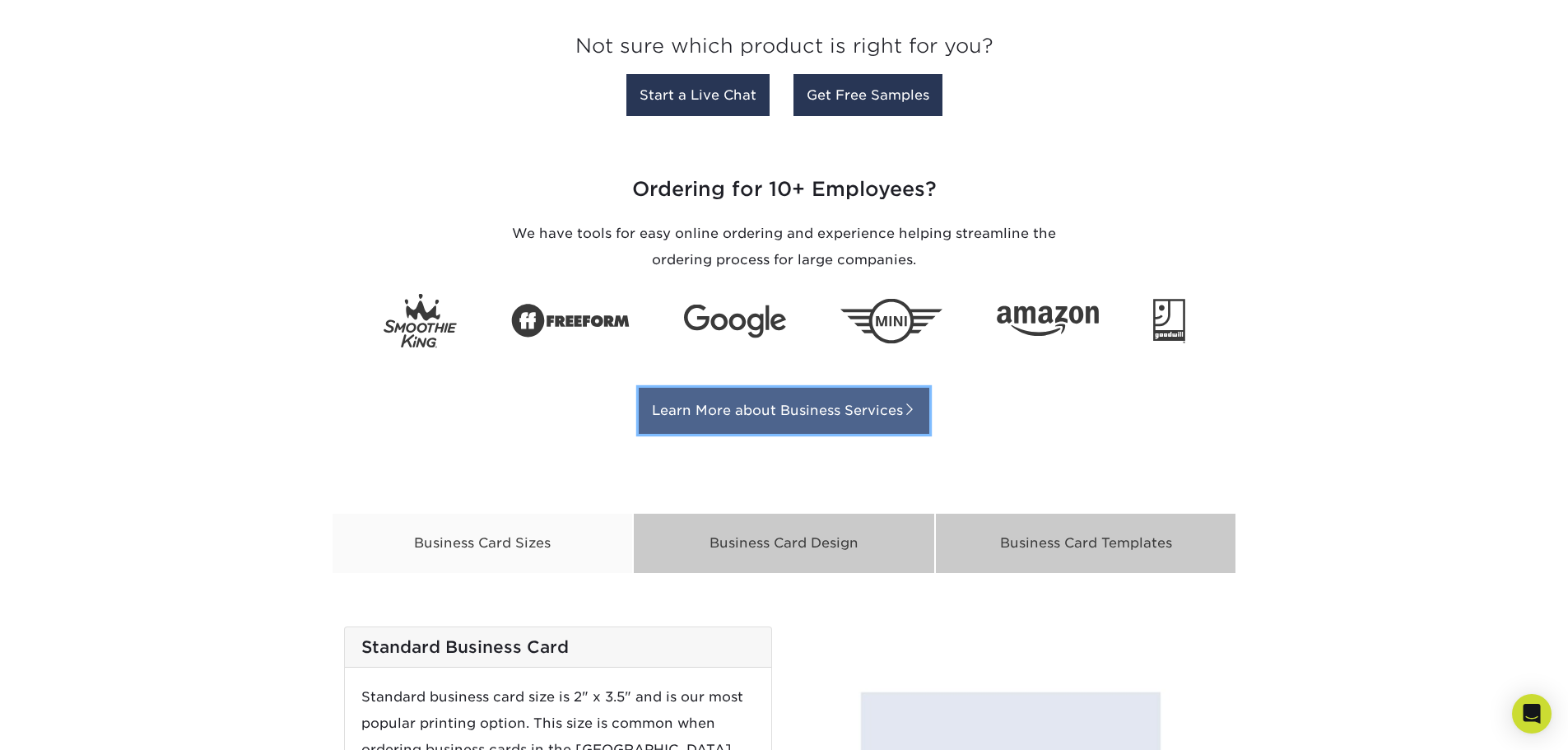
click at [780, 414] on link "Learn More about Business Services" at bounding box center [784, 410] width 291 height 46
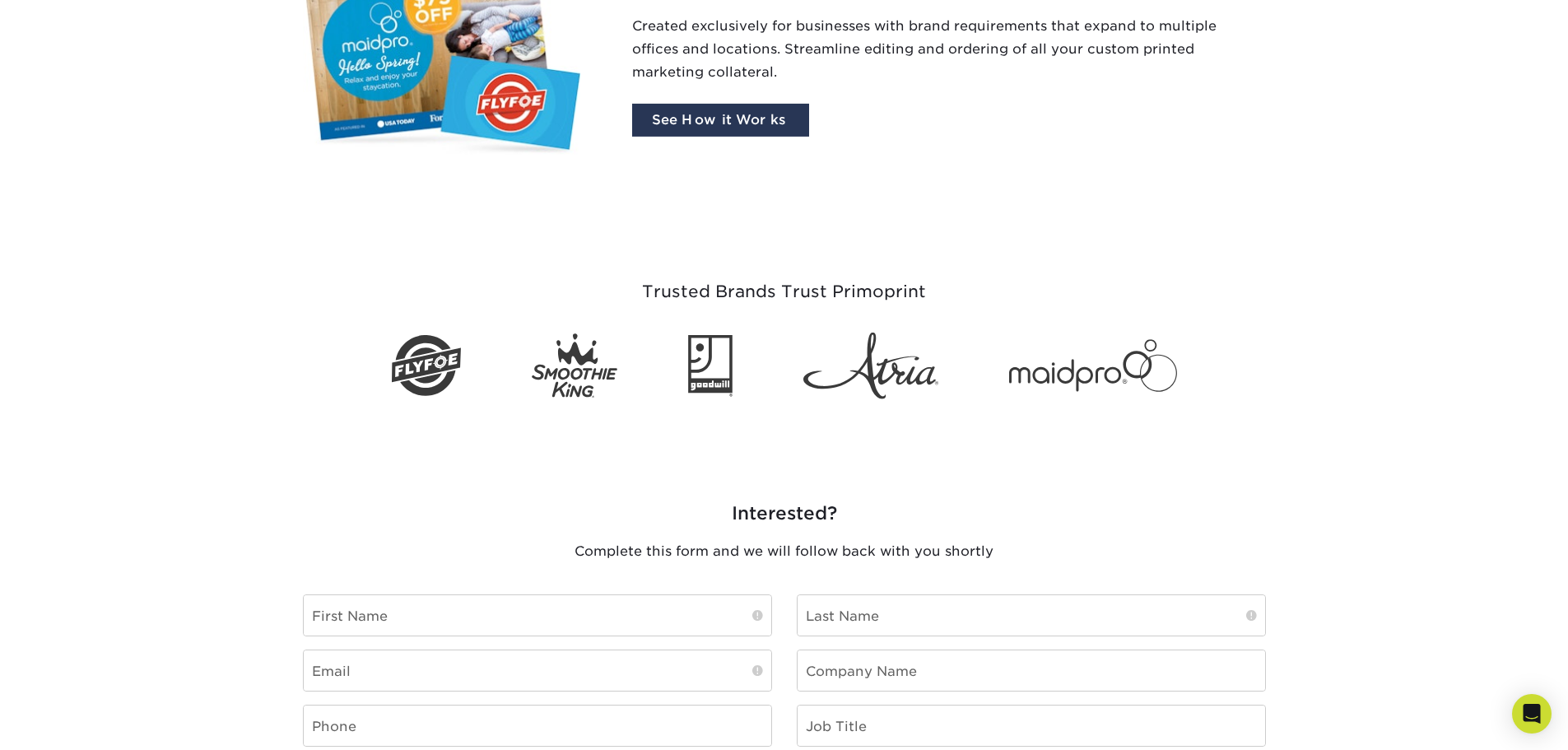
scroll to position [1069, 0]
